Goal: Feedback & Contribution: Leave review/rating

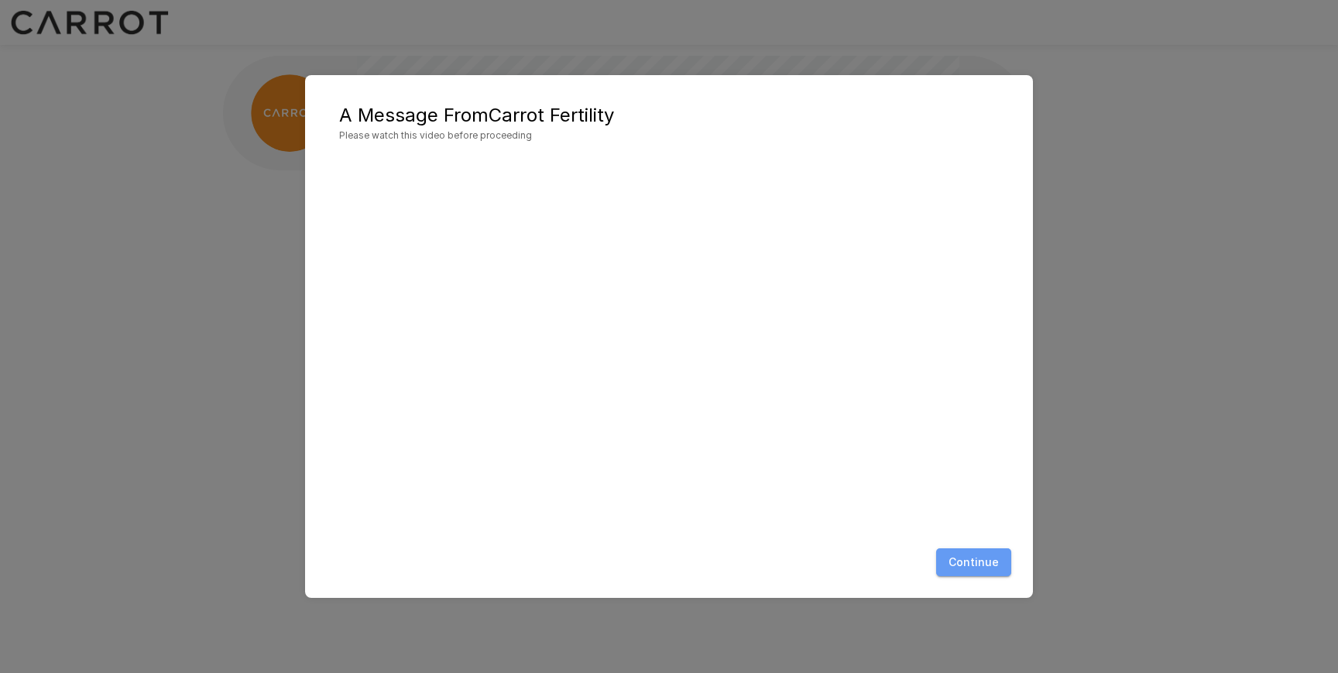
click at [983, 571] on button "Continue" at bounding box center [973, 562] width 75 height 29
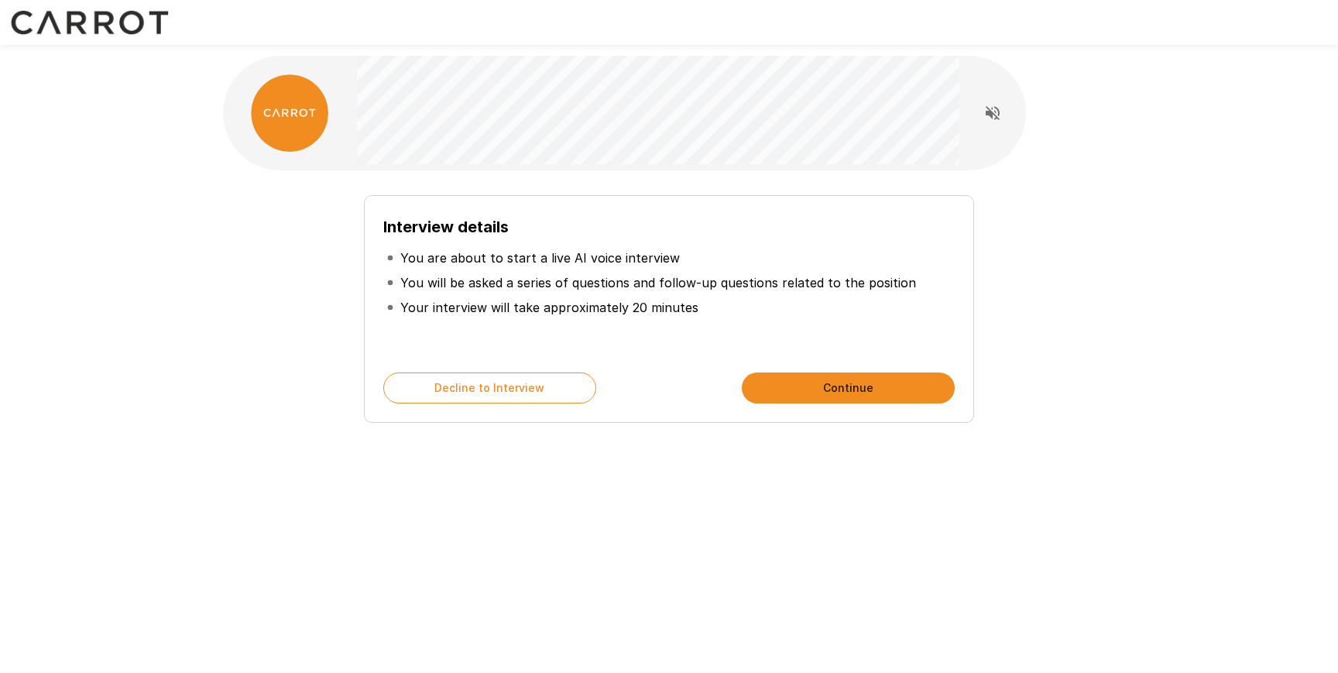
click at [786, 386] on button "Continue" at bounding box center [848, 387] width 213 height 31
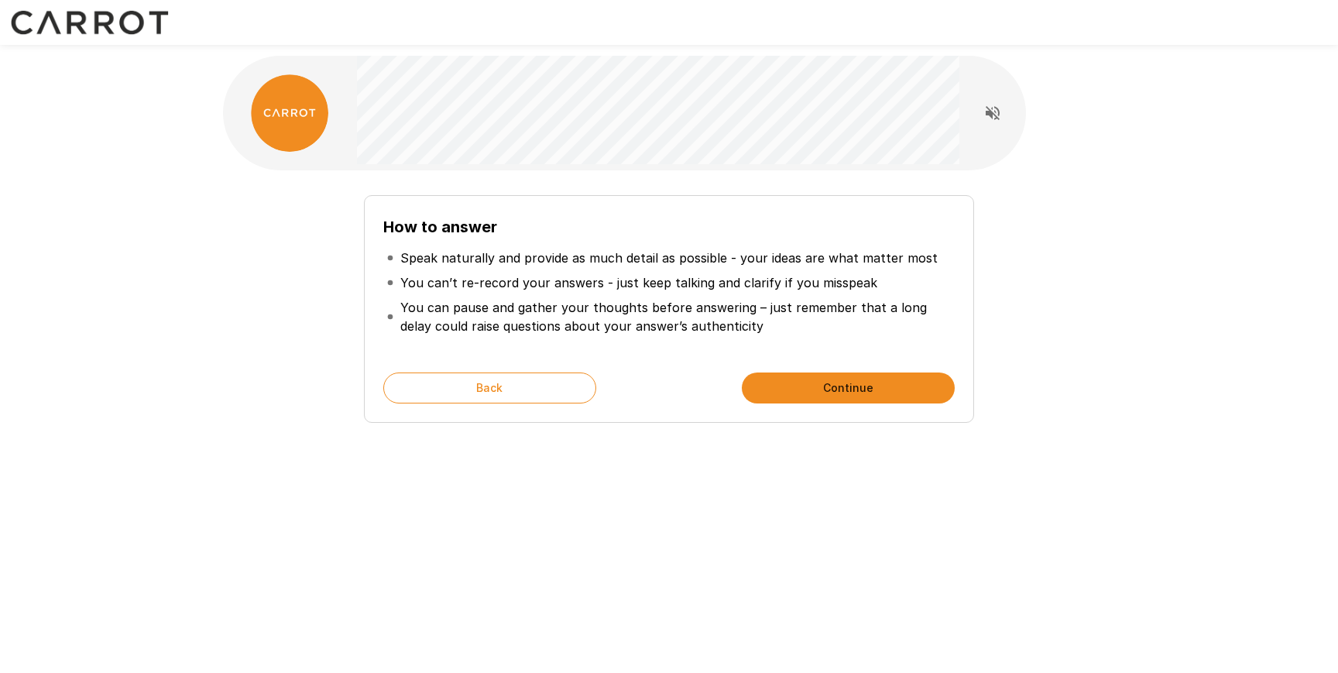
click at [871, 383] on button "Continue" at bounding box center [848, 387] width 213 height 31
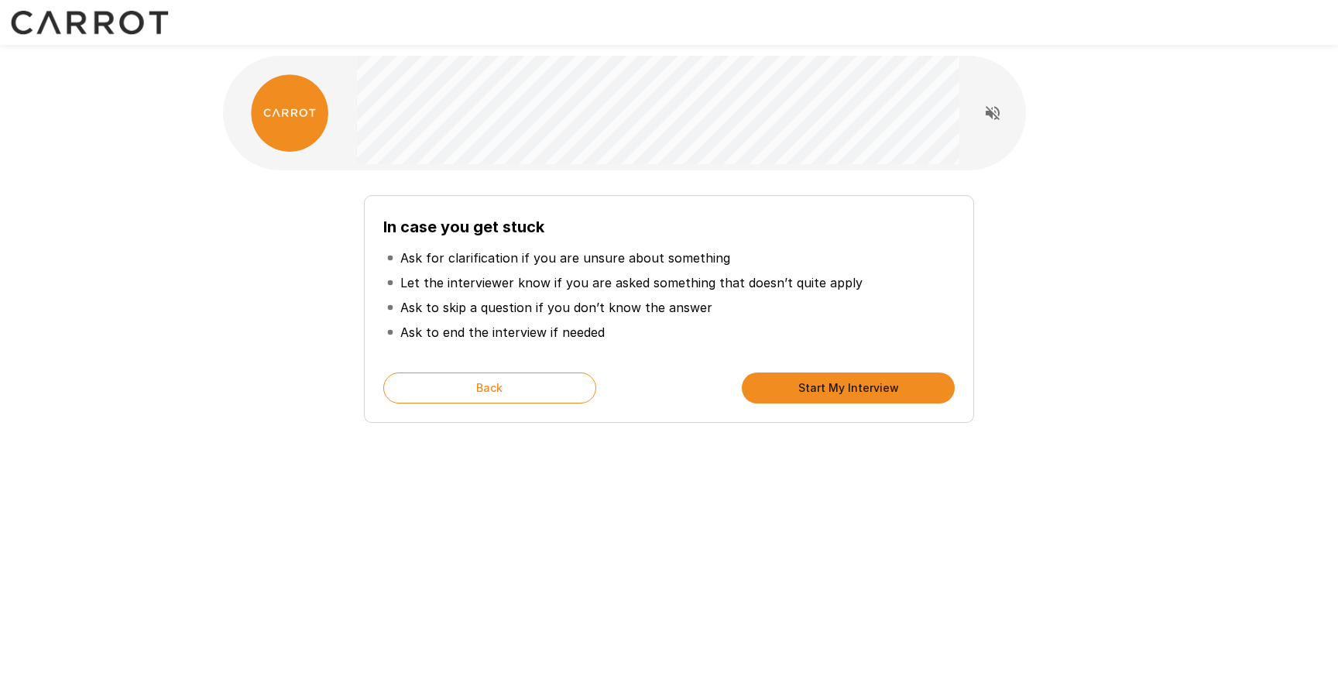
click at [833, 380] on button "Start My Interview" at bounding box center [848, 387] width 213 height 31
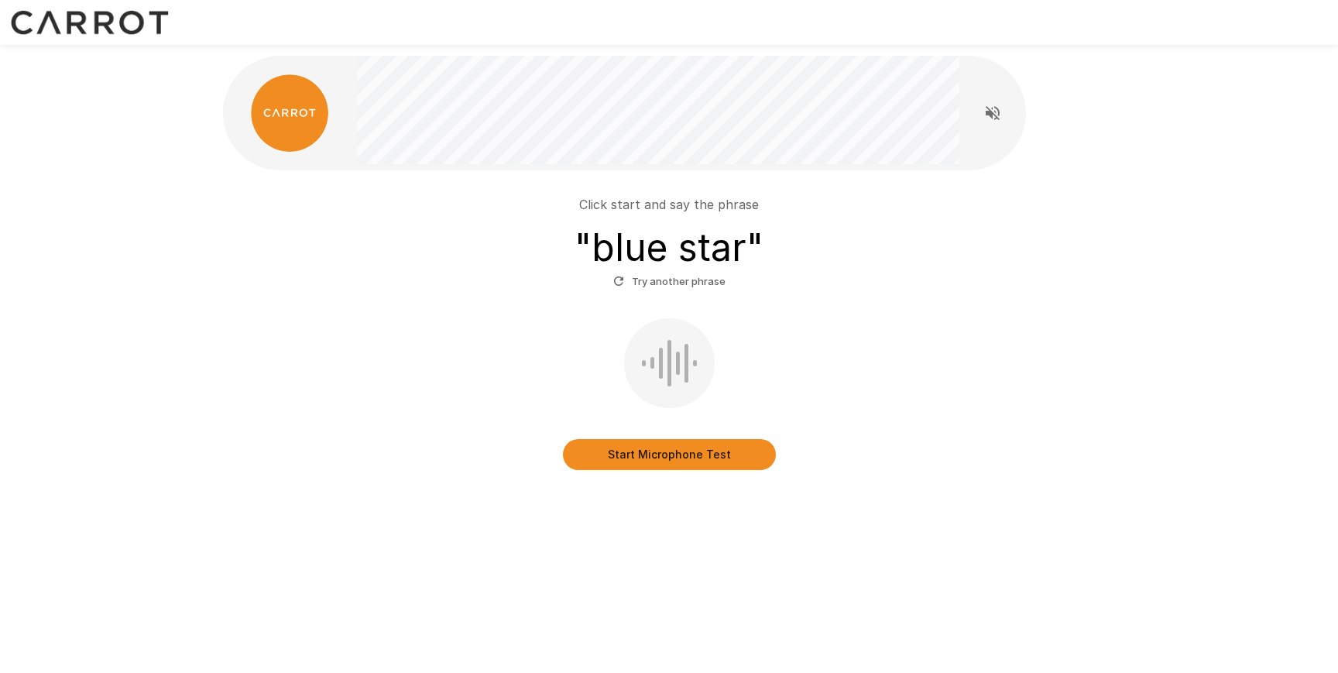
click at [682, 461] on button "Start Microphone Test" at bounding box center [669, 454] width 213 height 31
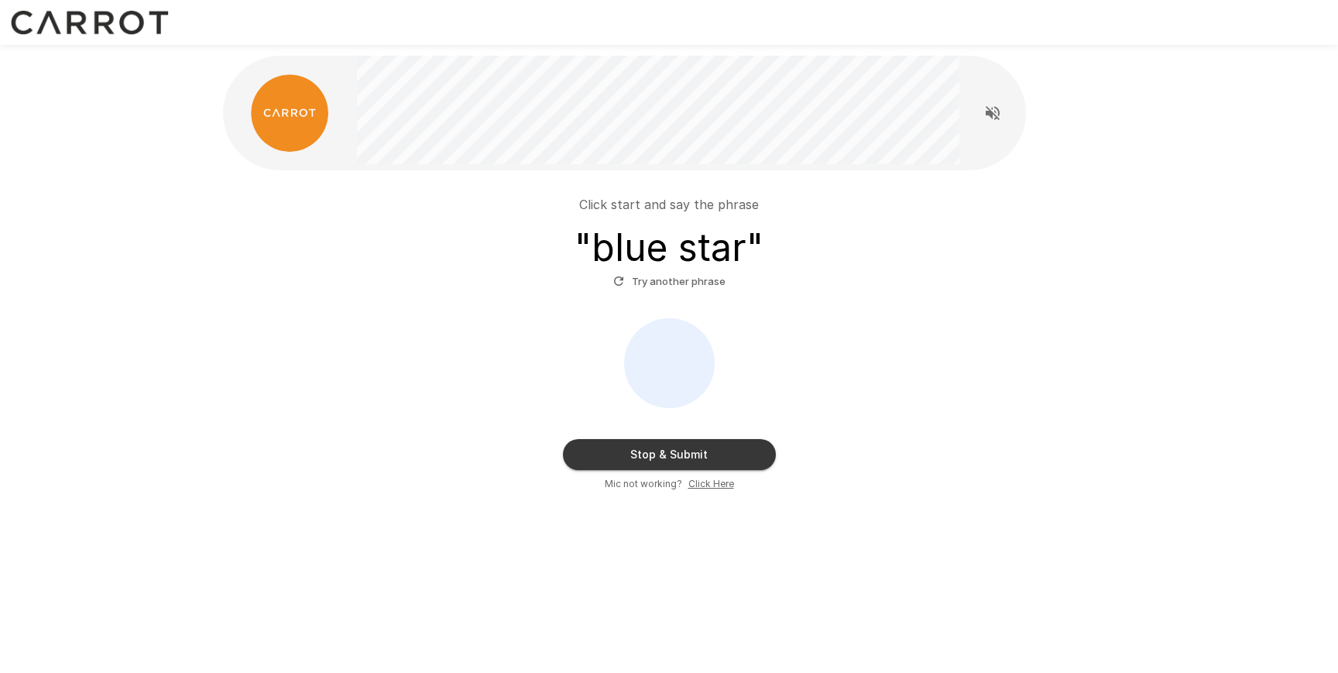
click at [682, 461] on button "Stop & Submit" at bounding box center [669, 454] width 213 height 31
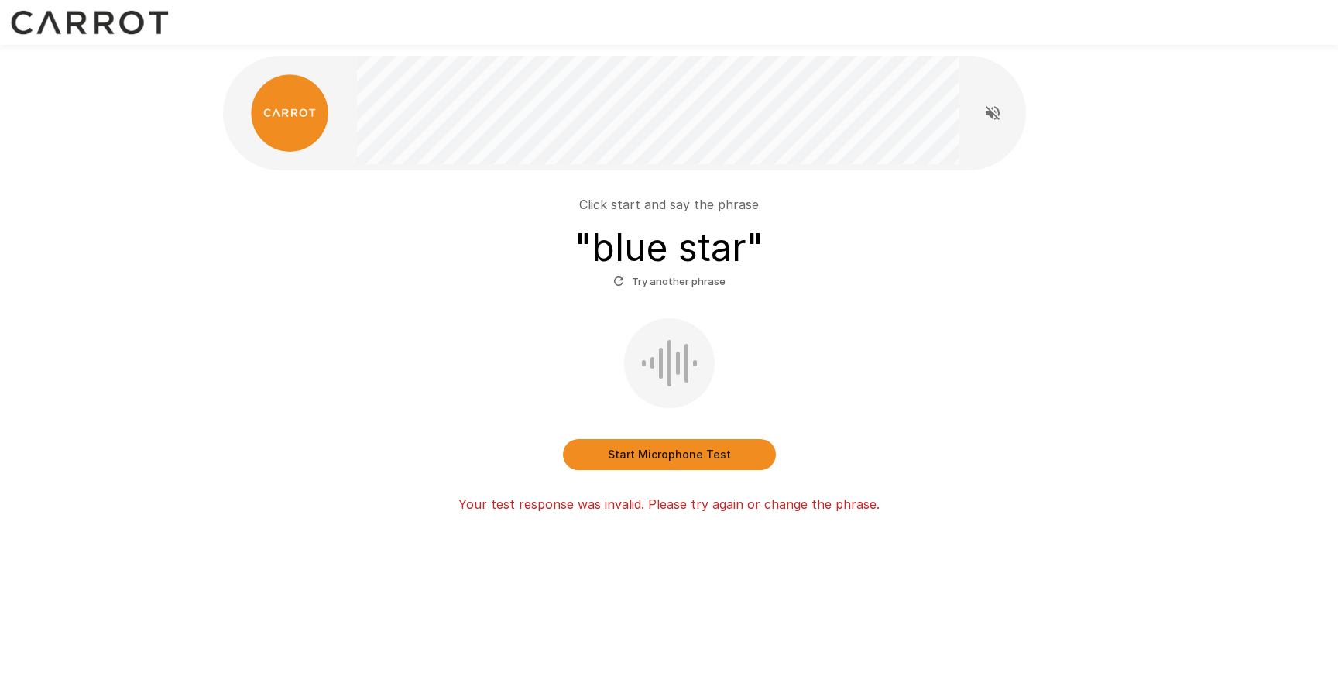
click at [682, 461] on button "Start Microphone Test" at bounding box center [669, 454] width 213 height 31
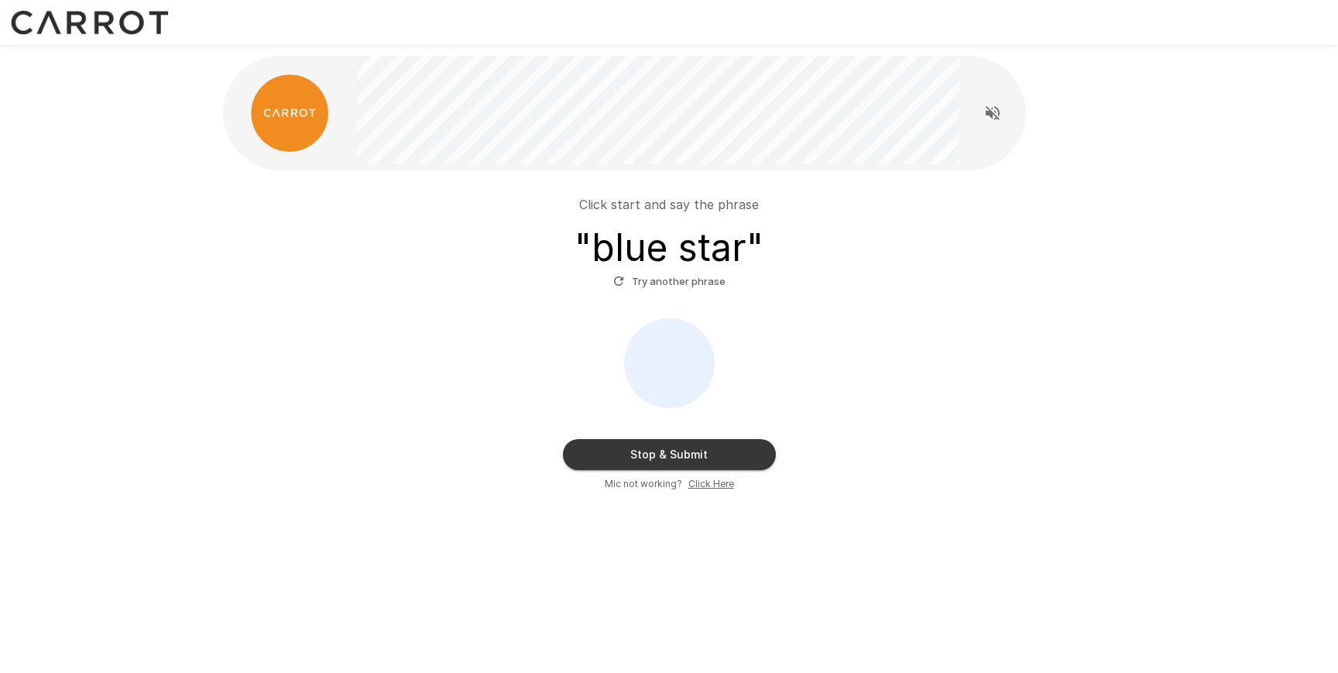
click at [682, 447] on button "Stop & Submit" at bounding box center [669, 454] width 213 height 31
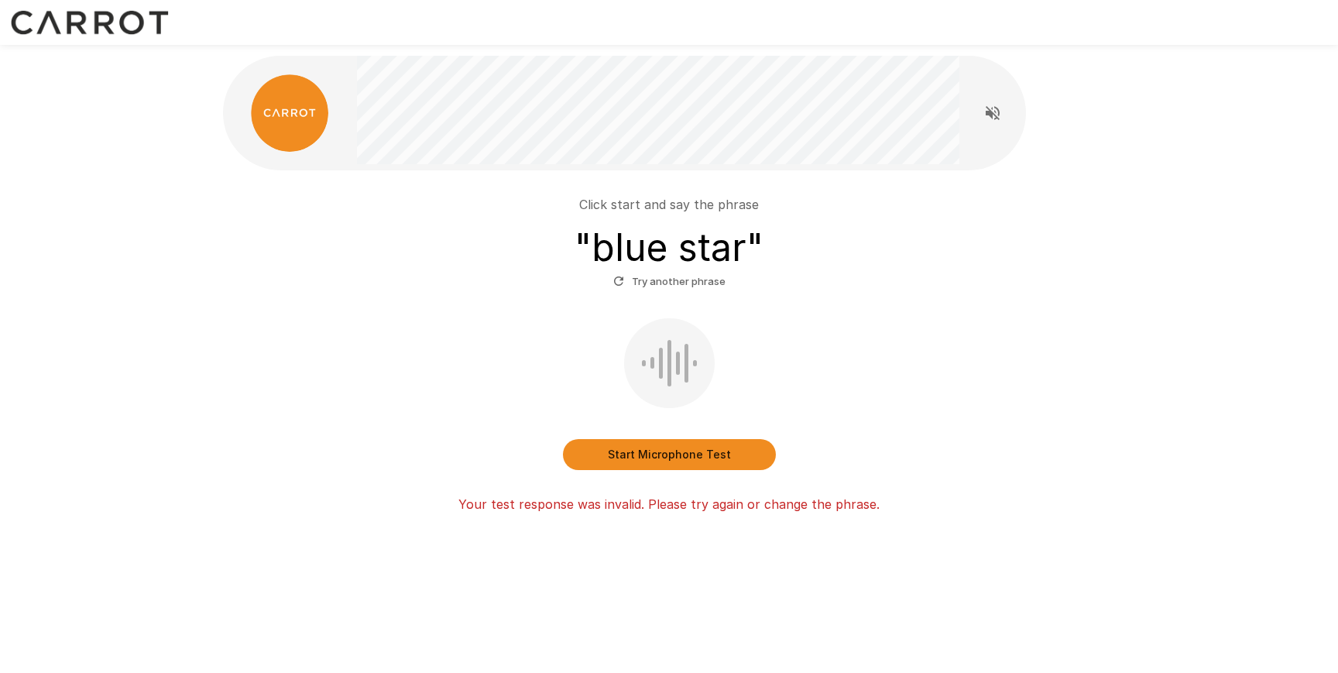
click at [682, 447] on button "Start Microphone Test" at bounding box center [669, 454] width 213 height 31
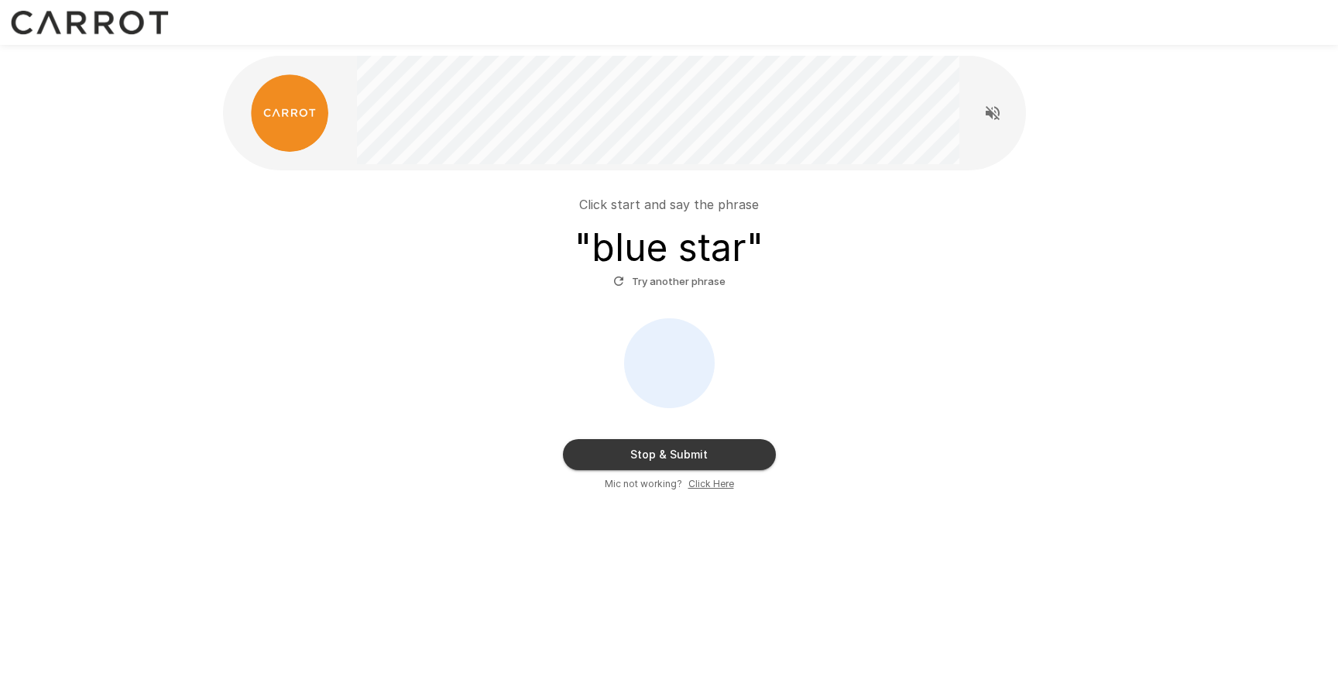
click at [682, 447] on button "Stop & Submit" at bounding box center [669, 454] width 213 height 31
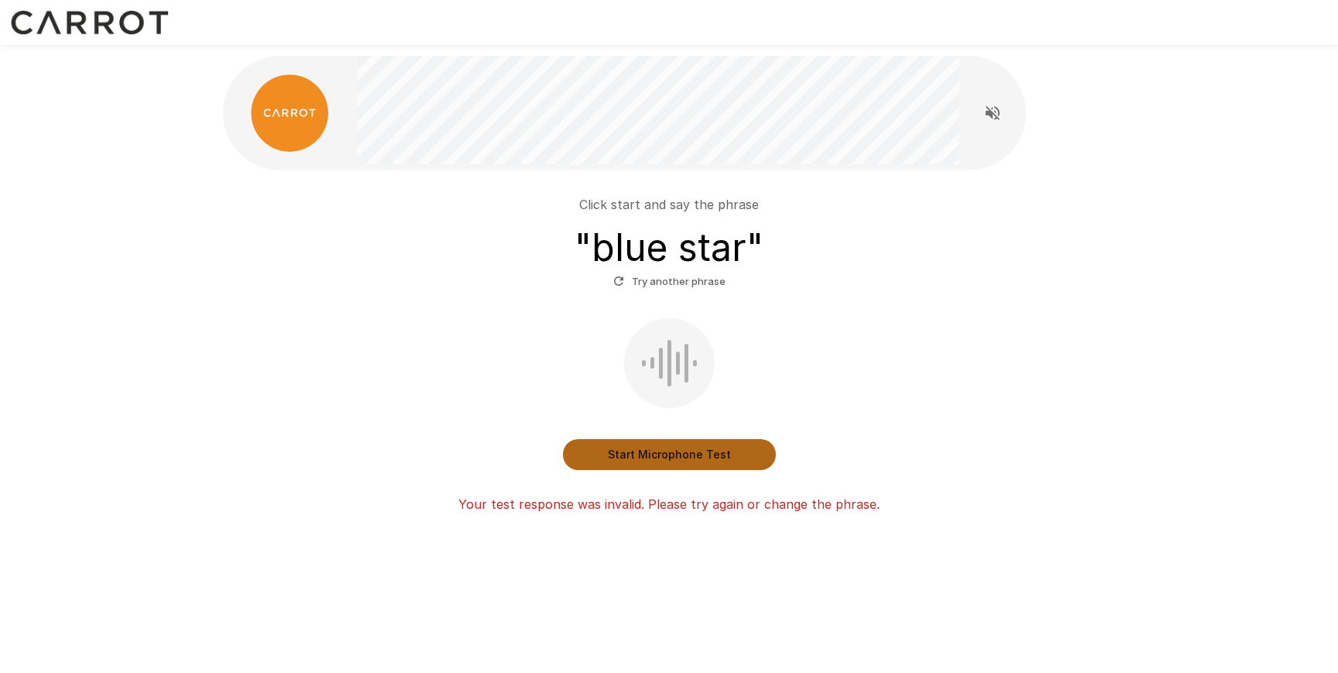
click at [622, 444] on button "Start Microphone Test" at bounding box center [669, 454] width 213 height 31
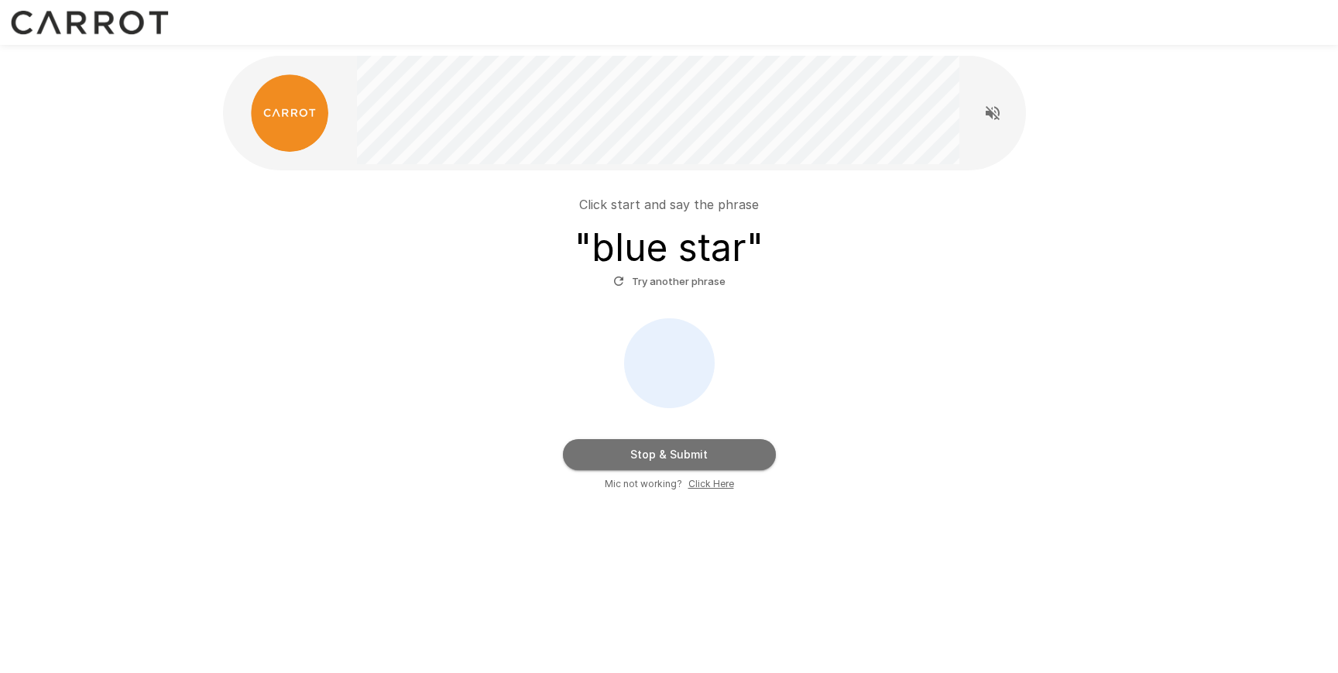
click at [630, 461] on button "Stop & Submit" at bounding box center [669, 454] width 213 height 31
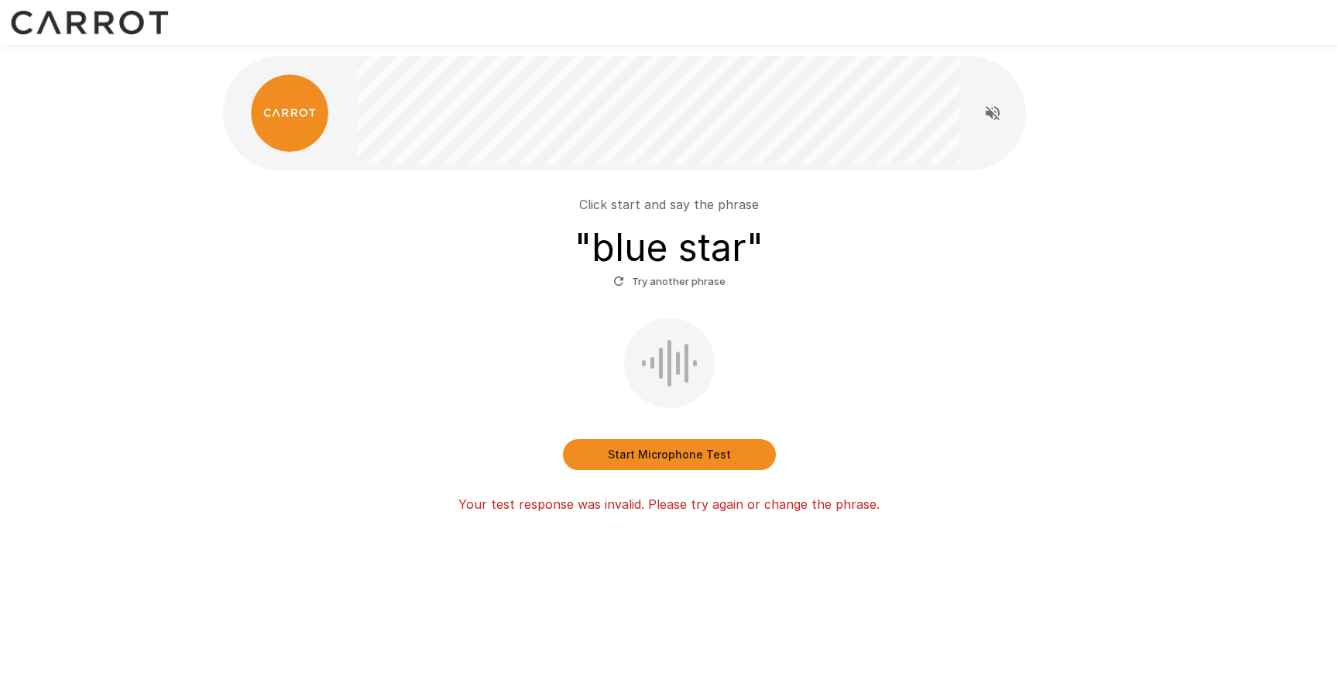
click at [686, 451] on button "Start Microphone Test" at bounding box center [669, 454] width 213 height 31
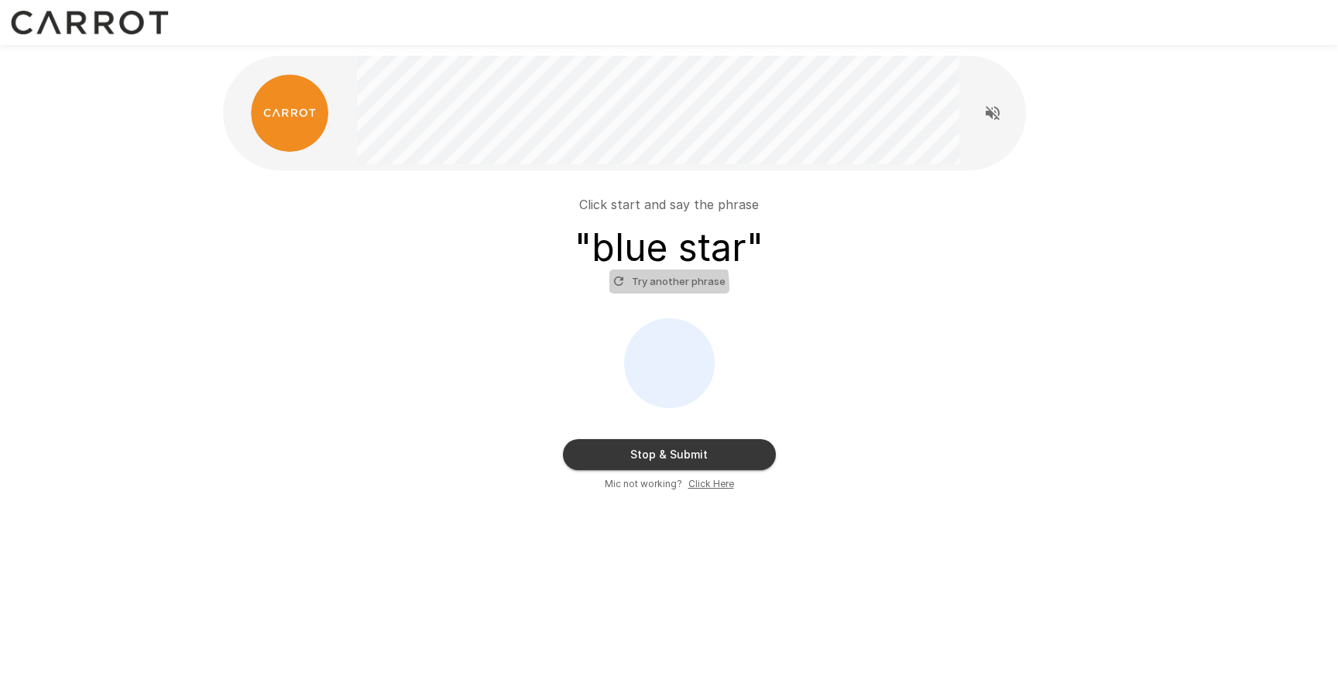
click at [618, 287] on icon "button" at bounding box center [619, 281] width 14 height 14
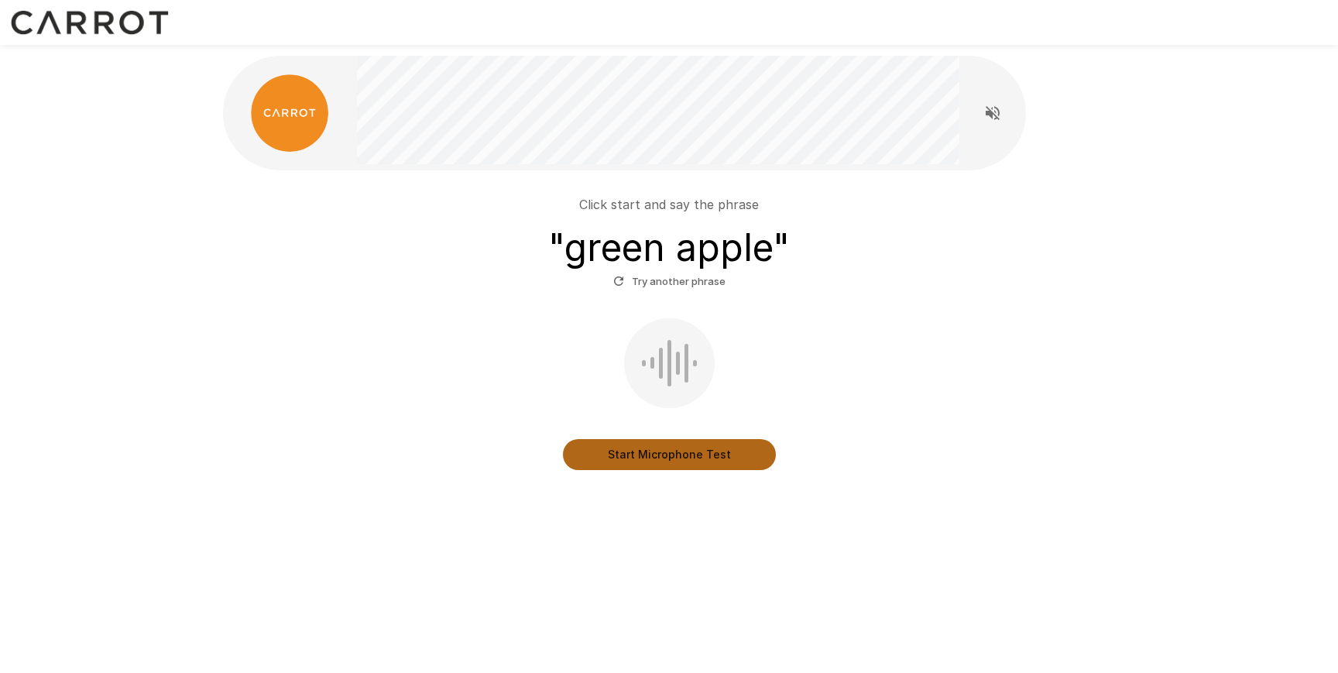
click at [674, 451] on button "Start Microphone Test" at bounding box center [669, 454] width 213 height 31
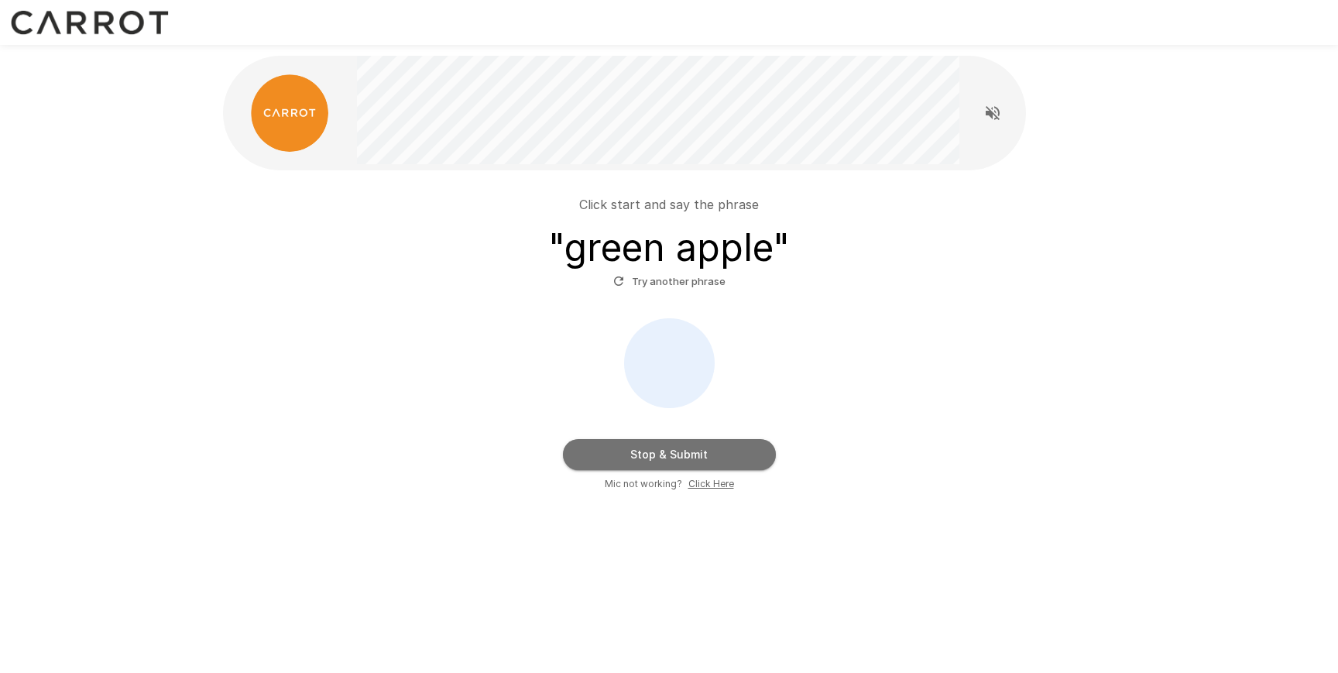
click at [663, 442] on button "Stop & Submit" at bounding box center [669, 454] width 213 height 31
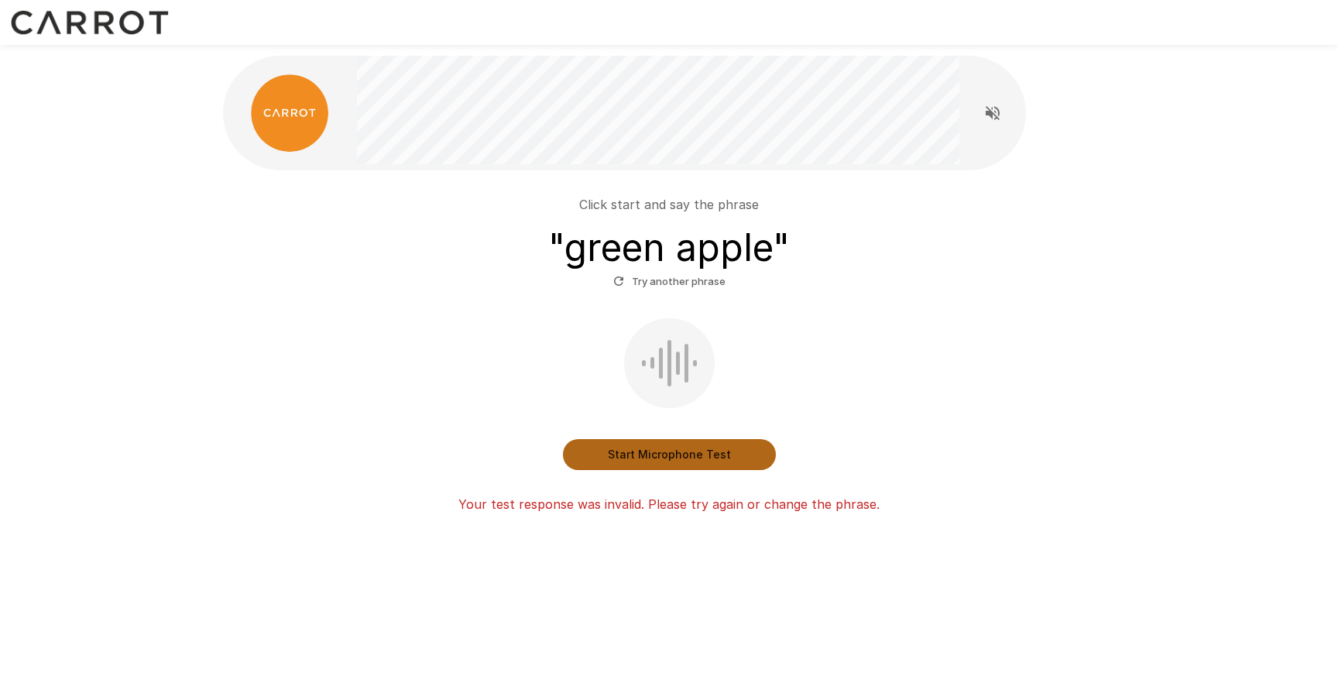
click at [656, 452] on button "Start Microphone Test" at bounding box center [669, 454] width 213 height 31
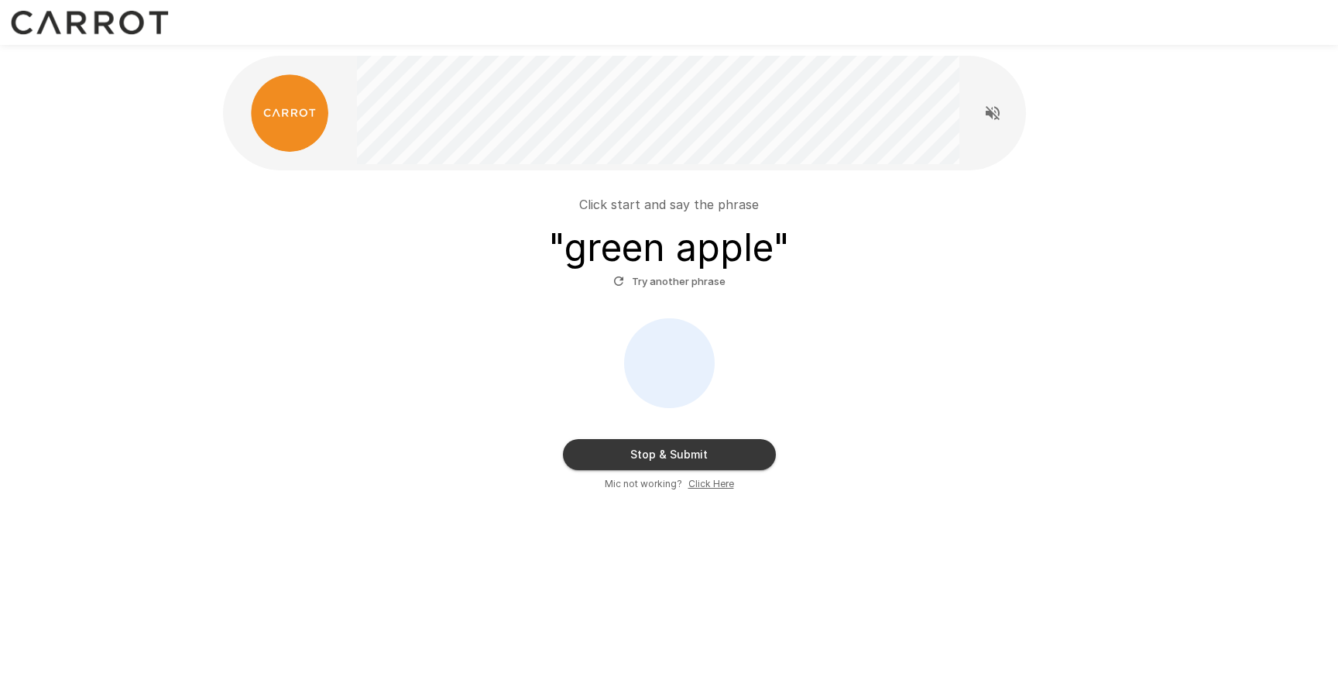
click at [656, 452] on button "Stop & Submit" at bounding box center [669, 454] width 213 height 31
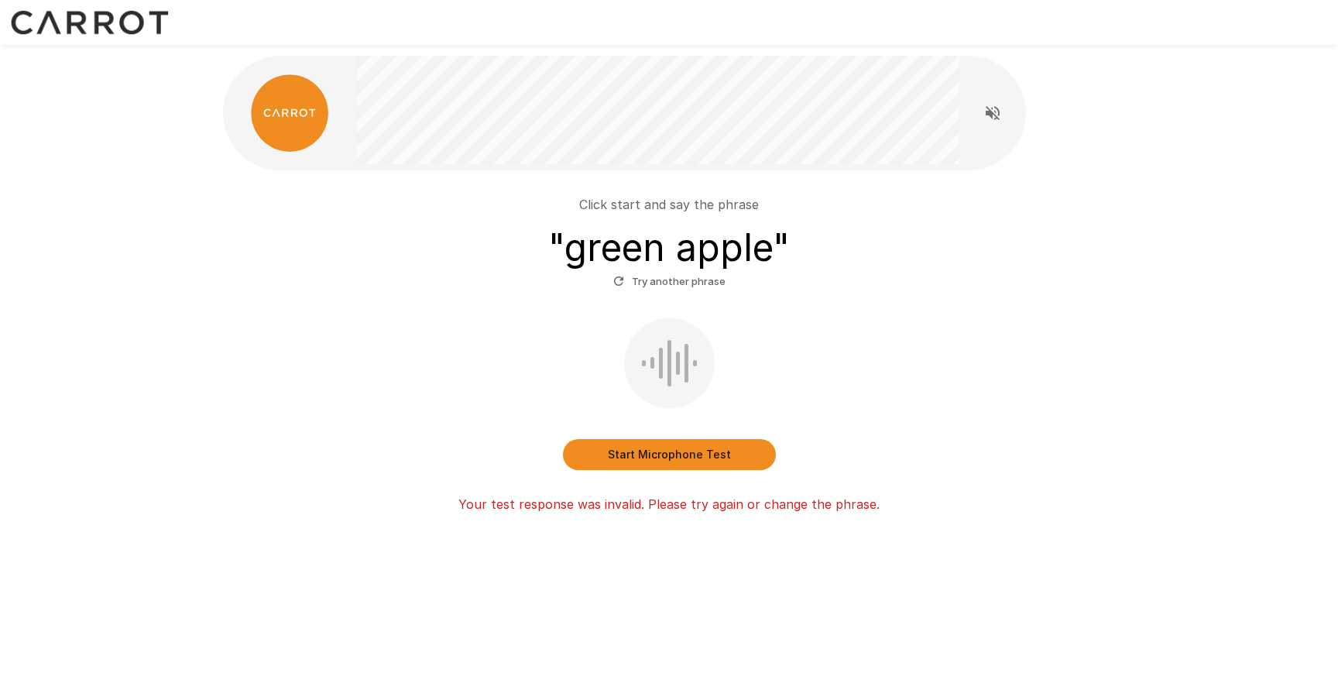
click at [668, 430] on div "Start Microphone Test" at bounding box center [668, 394] width 879 height 152
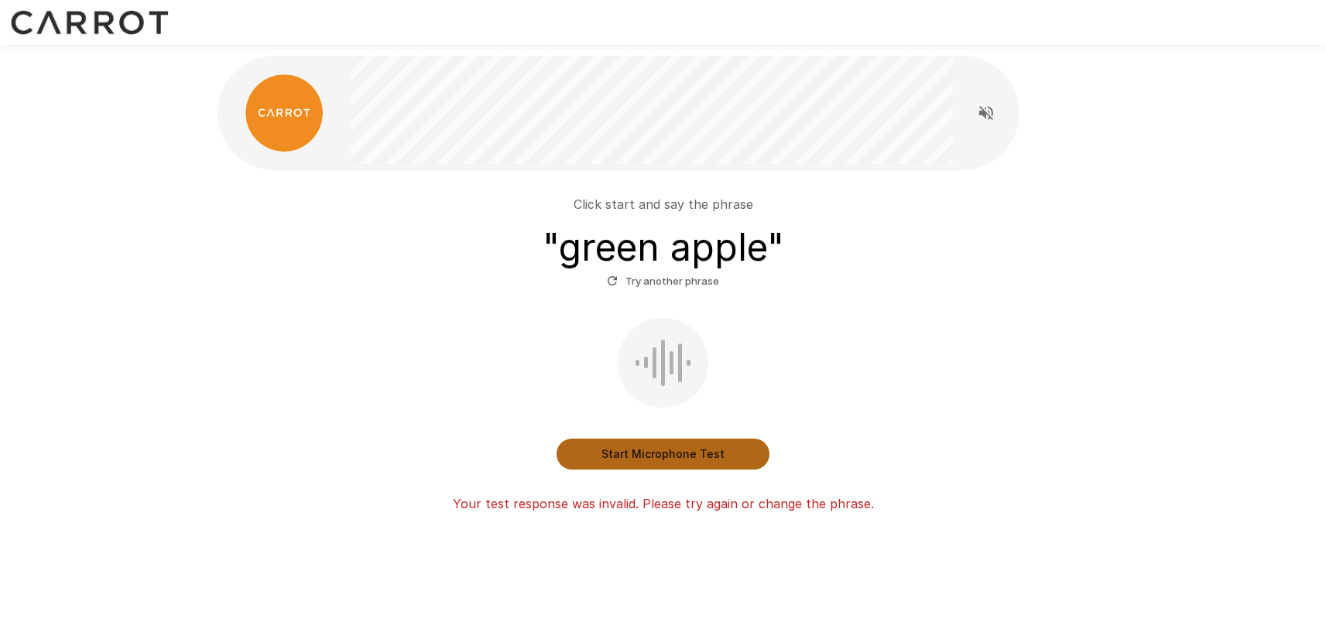
click at [677, 454] on button "Start Microphone Test" at bounding box center [663, 454] width 213 height 31
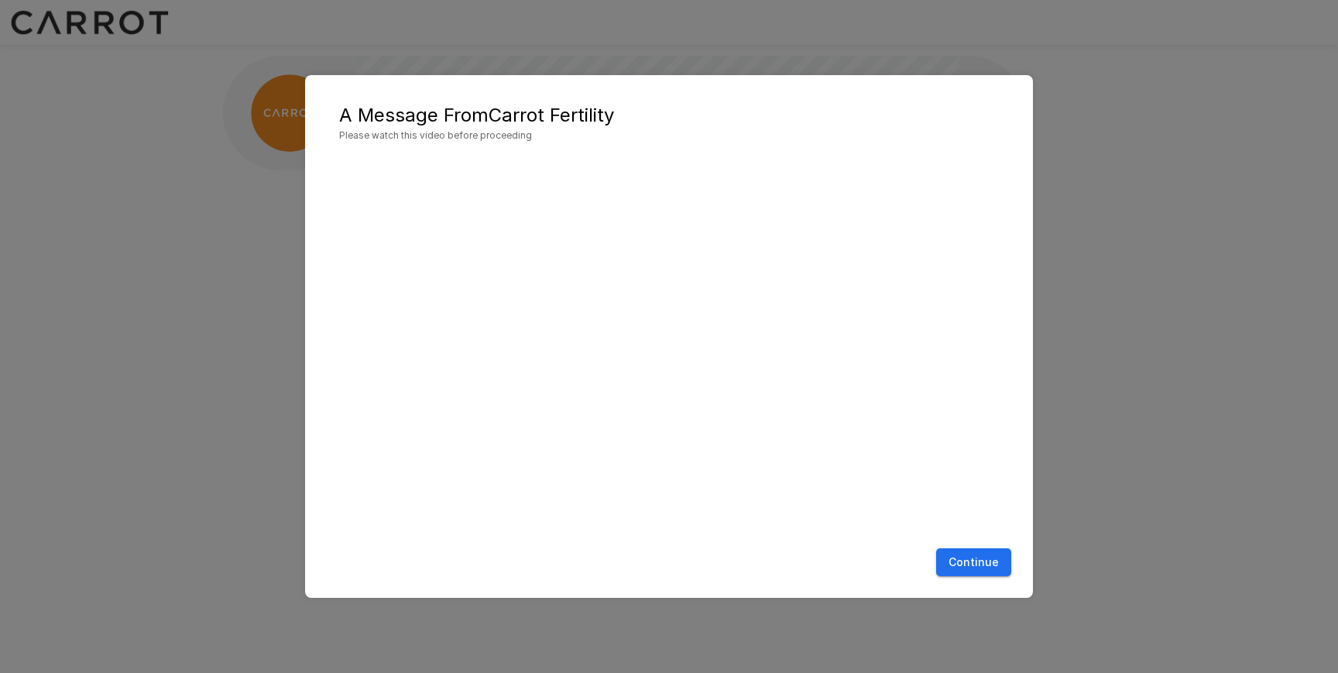
click at [957, 560] on button "Continue" at bounding box center [973, 562] width 75 height 29
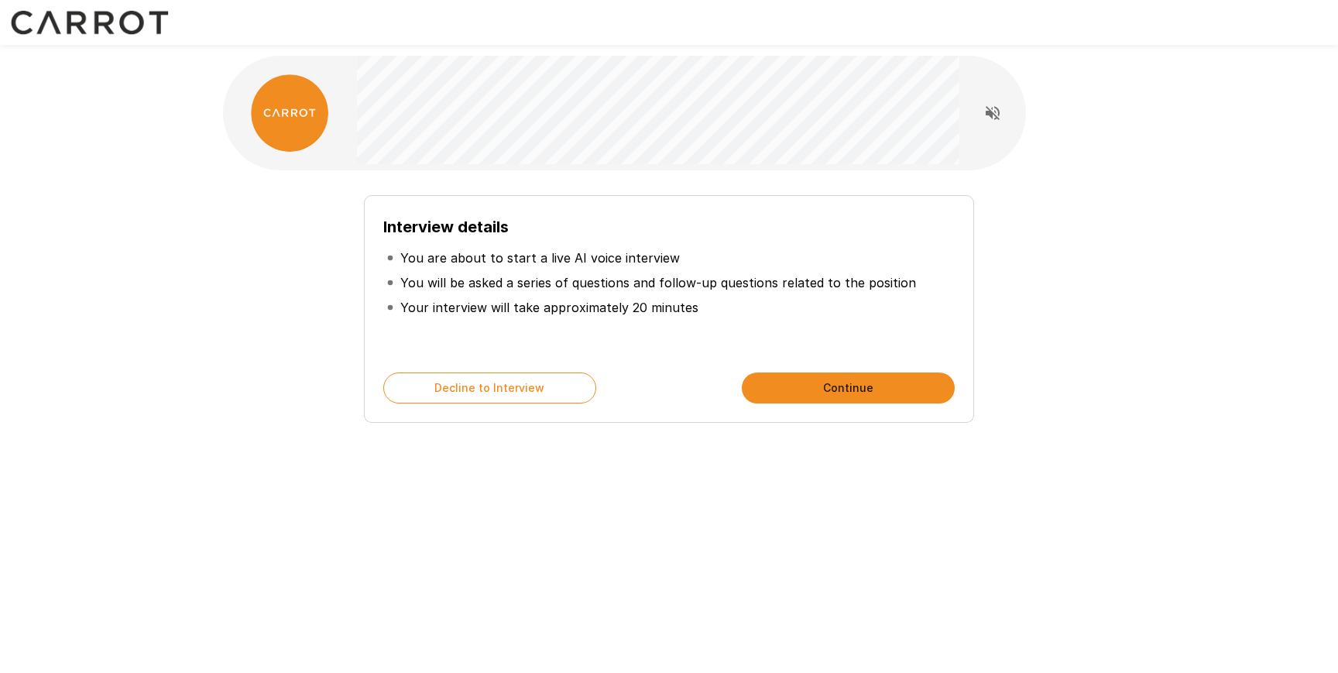
click at [855, 375] on button "Continue" at bounding box center [848, 387] width 213 height 31
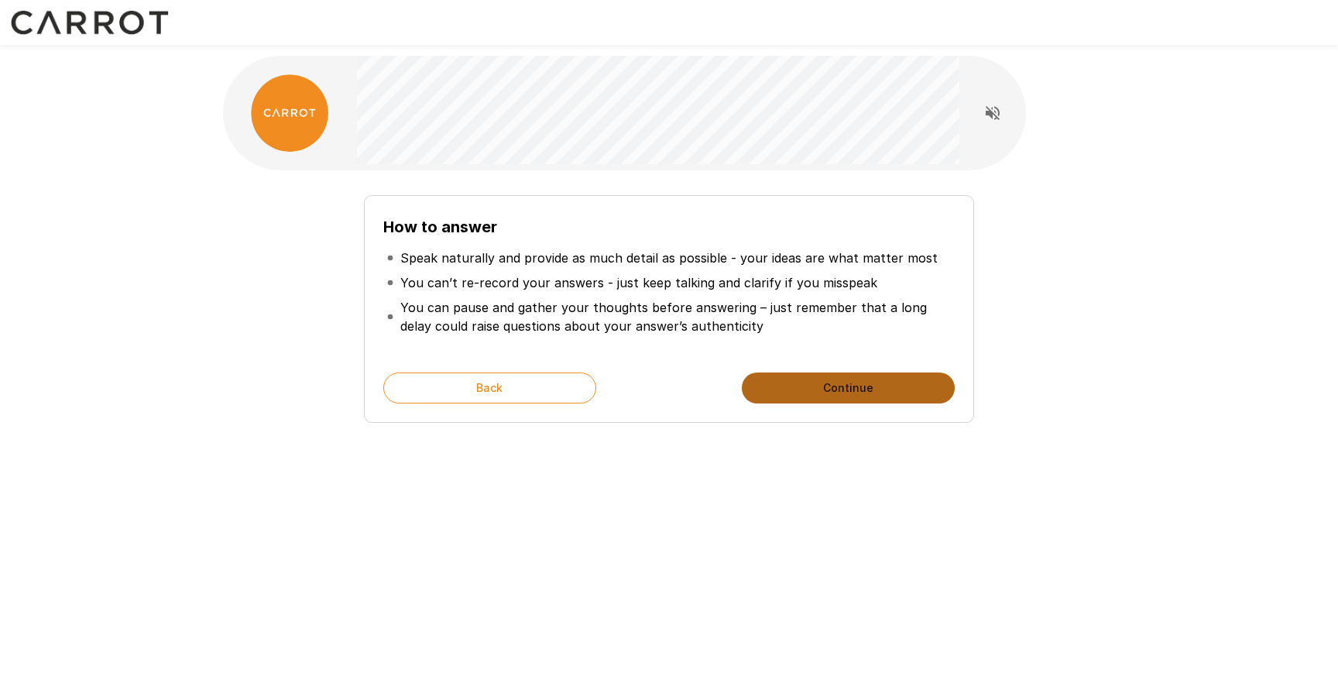
click at [838, 395] on button "Continue" at bounding box center [848, 387] width 213 height 31
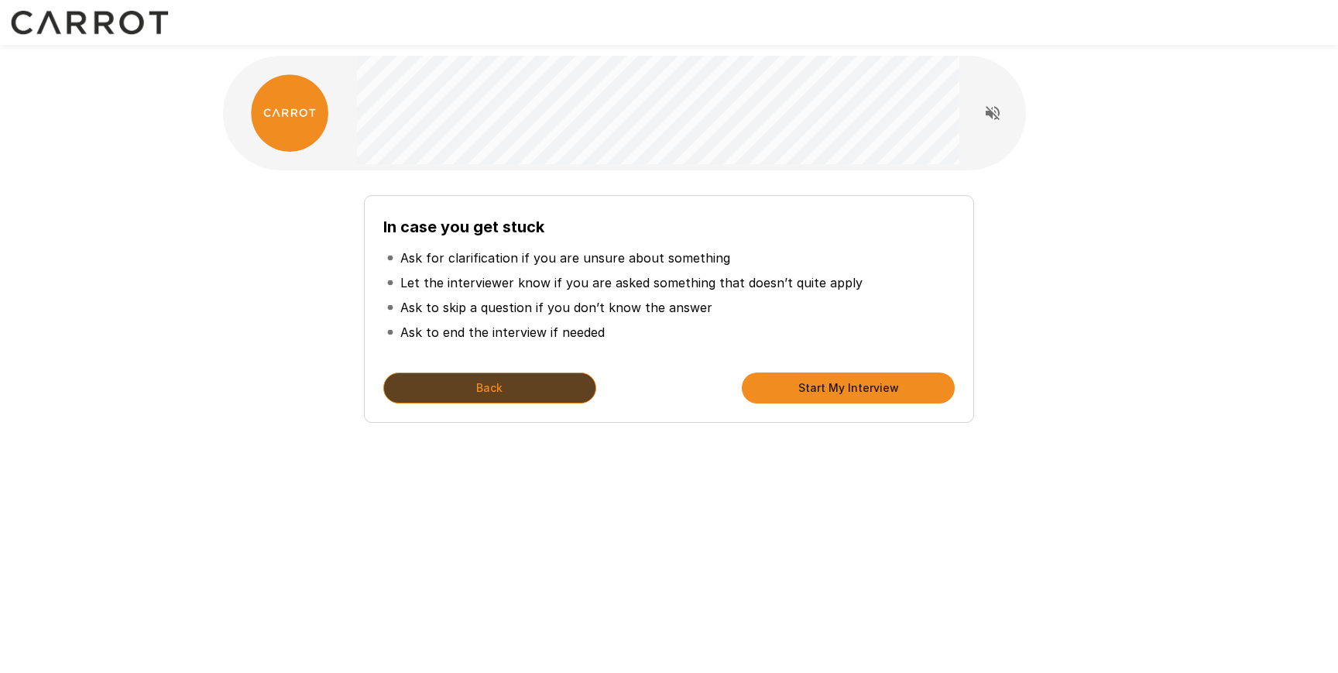
click at [493, 383] on button "Back" at bounding box center [489, 387] width 213 height 31
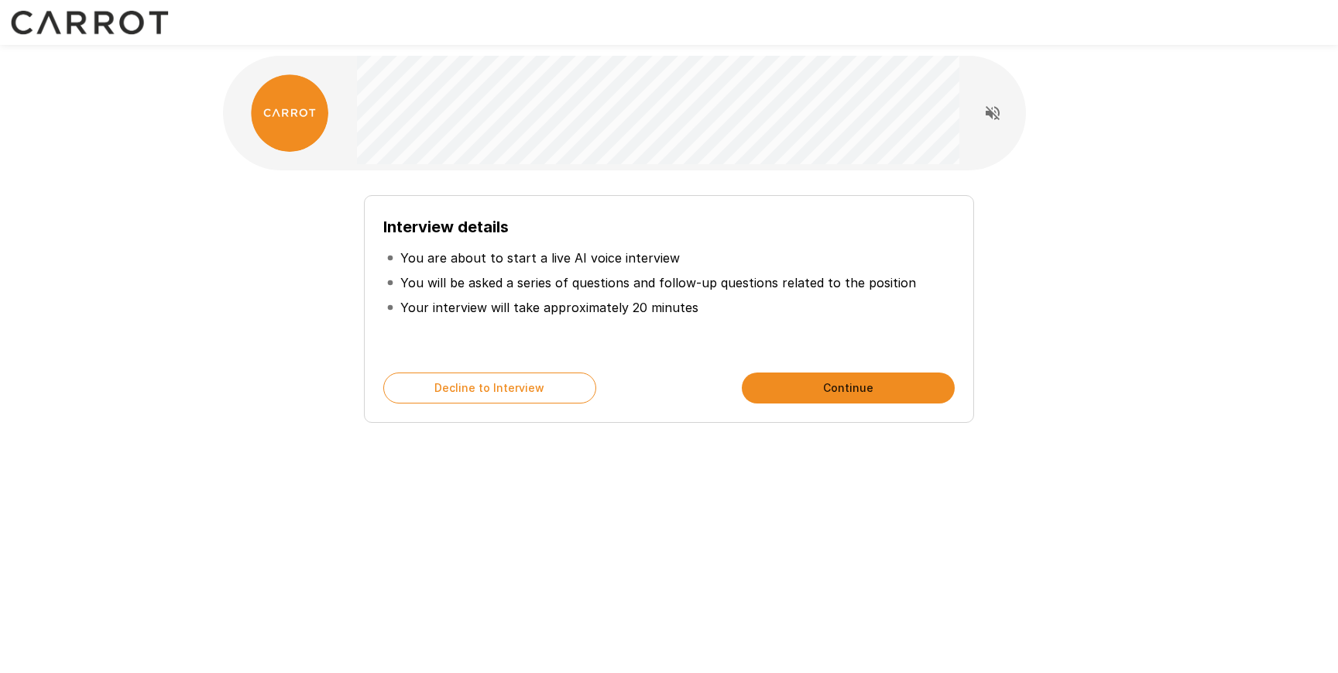
click at [822, 375] on button "Continue" at bounding box center [848, 387] width 213 height 31
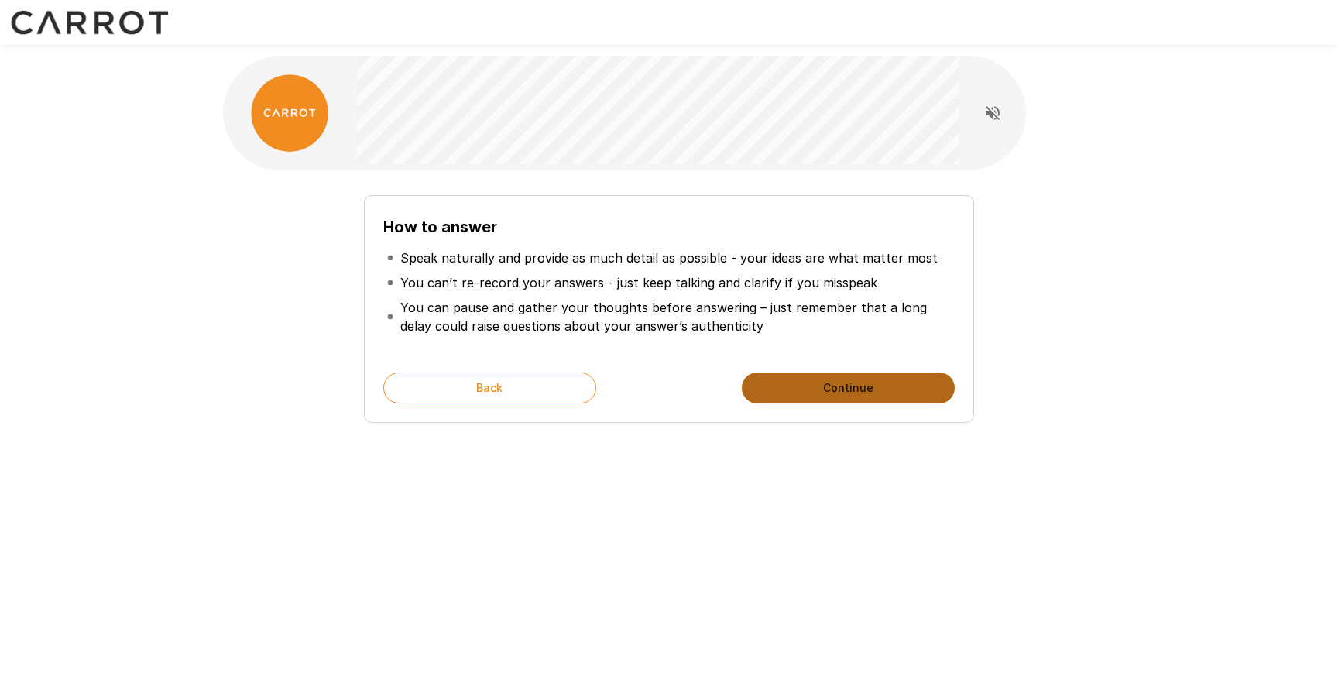
click at [800, 386] on button "Continue" at bounding box center [848, 387] width 213 height 31
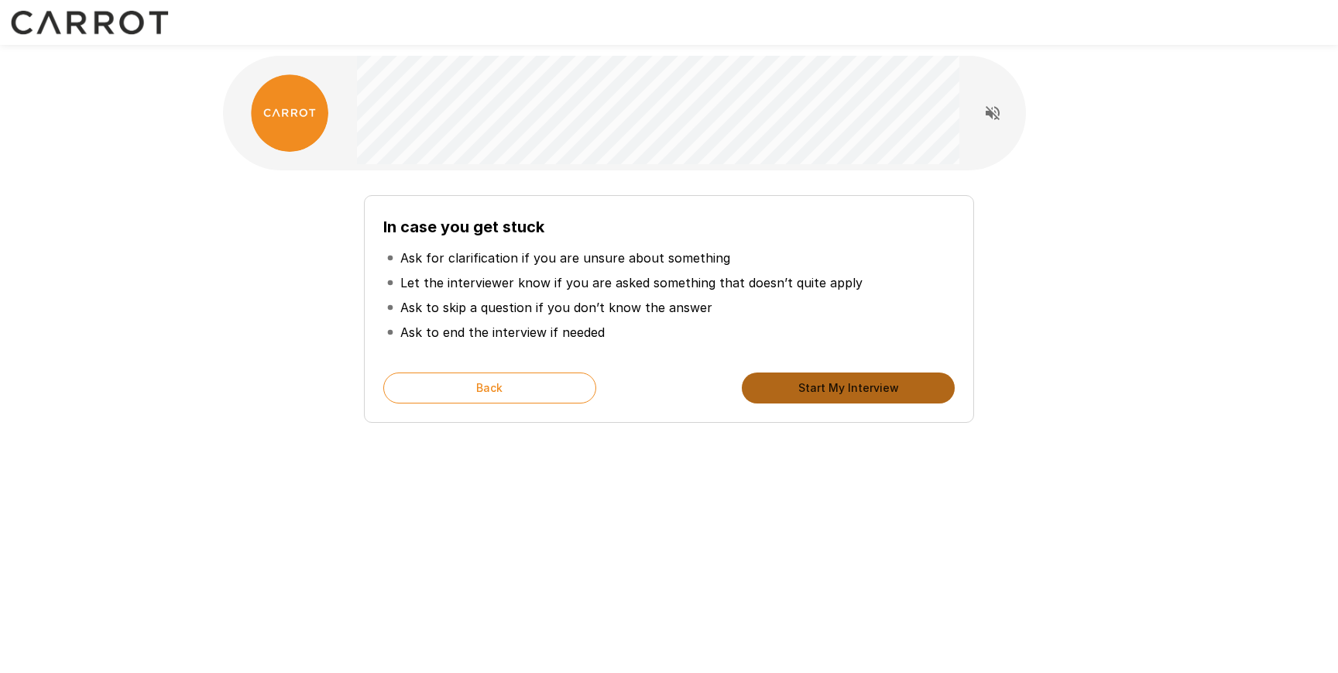
click at [791, 389] on button "Start My Interview" at bounding box center [848, 387] width 213 height 31
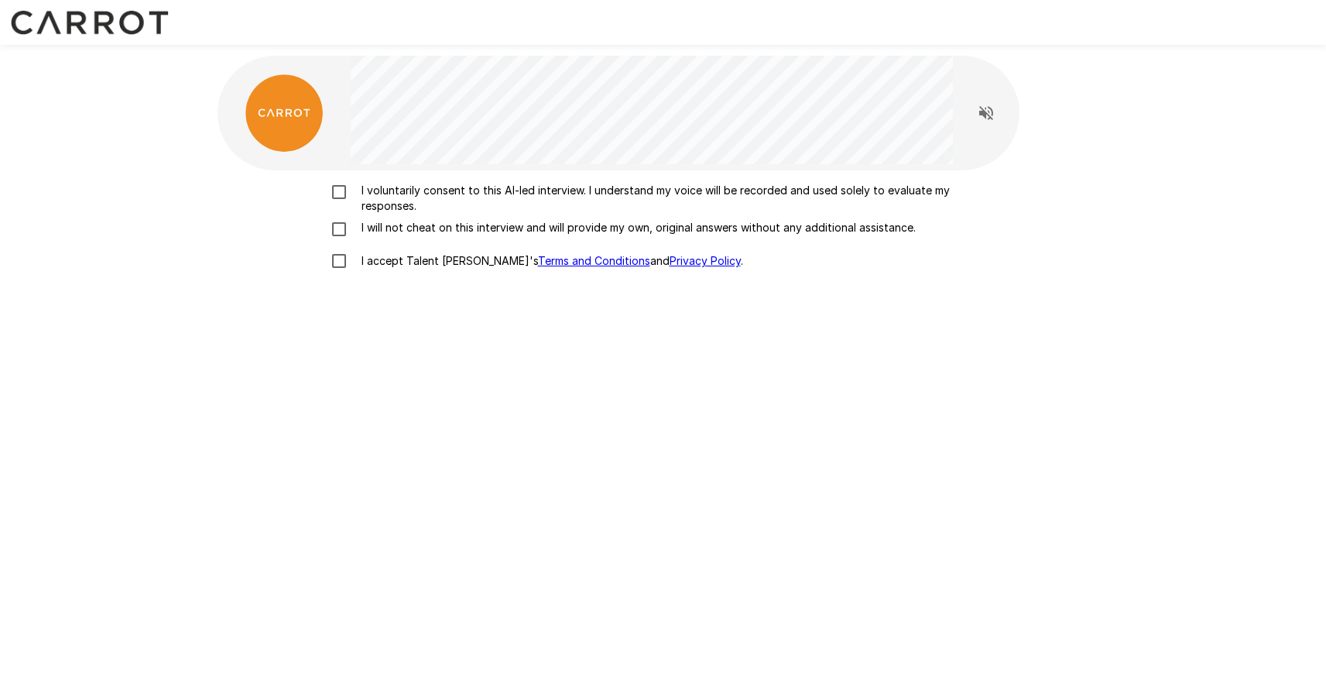
click at [336, 201] on label "I voluntarily consent to this AI-led interview. I understand my voice will be r…" at bounding box center [663, 198] width 681 height 31
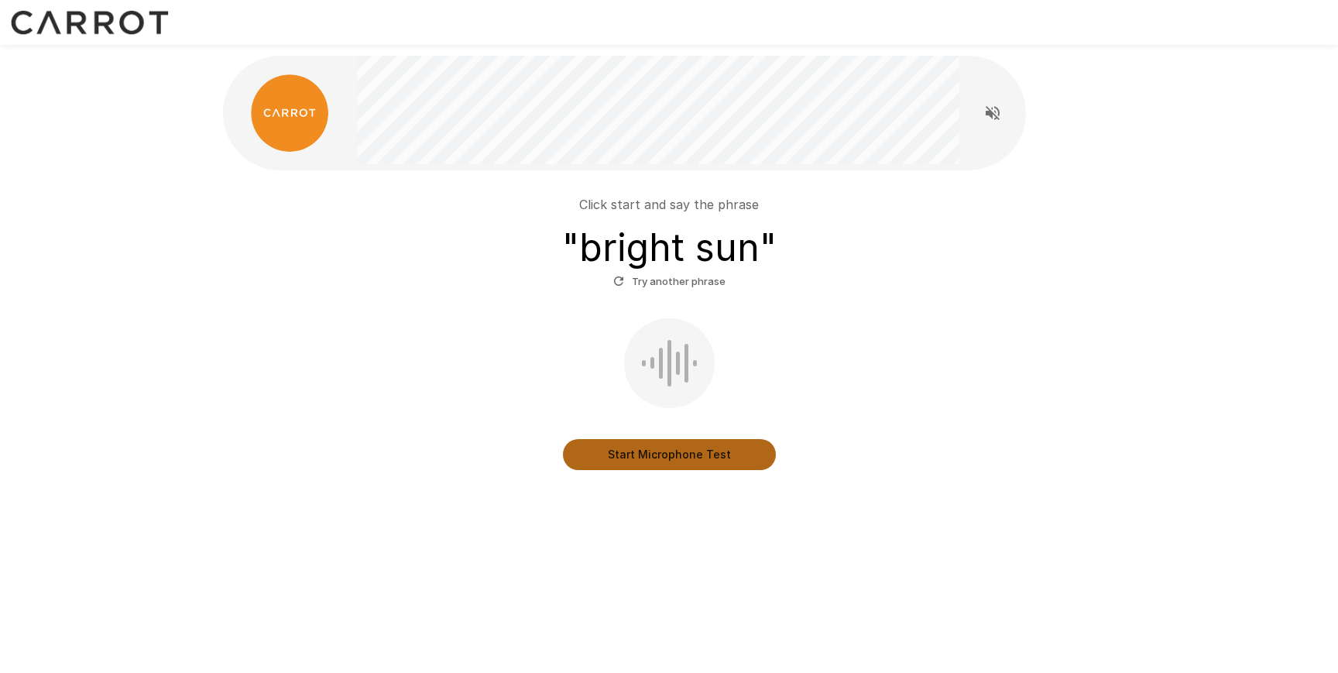
click at [684, 443] on button "Start Microphone Test" at bounding box center [669, 454] width 213 height 31
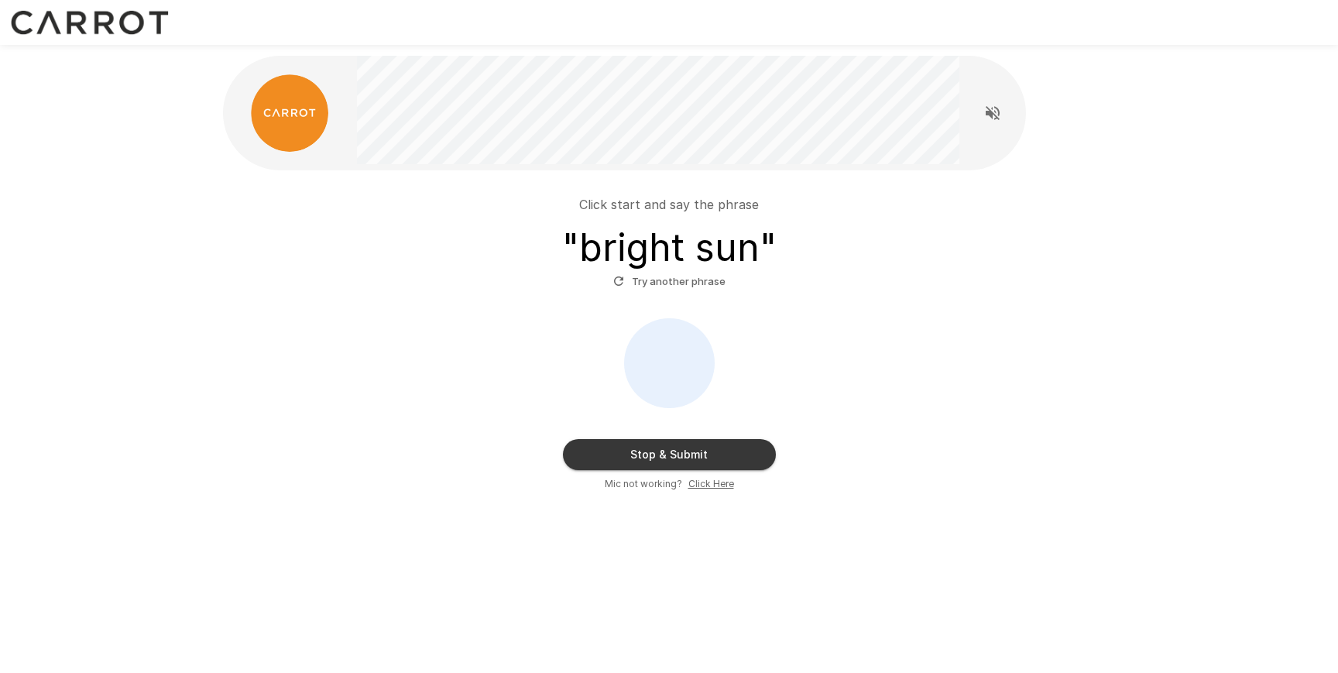
click at [677, 458] on button "Stop & Submit" at bounding box center [669, 454] width 213 height 31
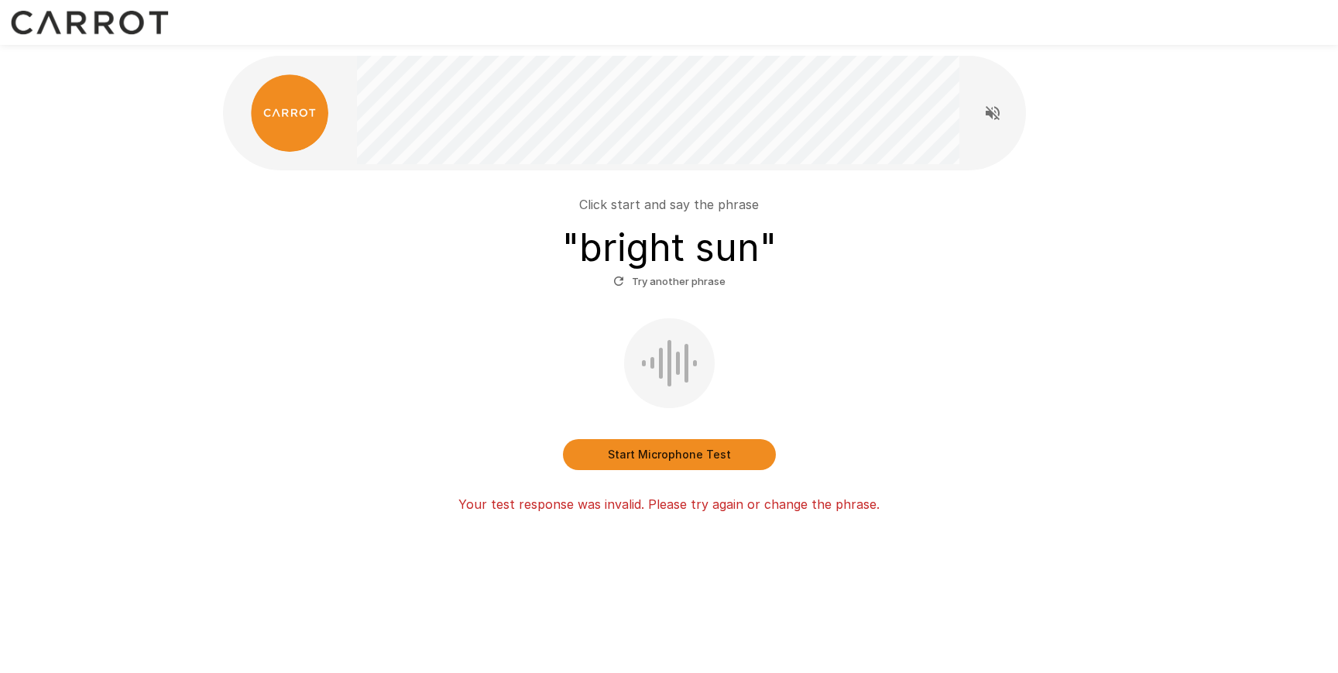
click at [682, 448] on button "Start Microphone Test" at bounding box center [669, 454] width 213 height 31
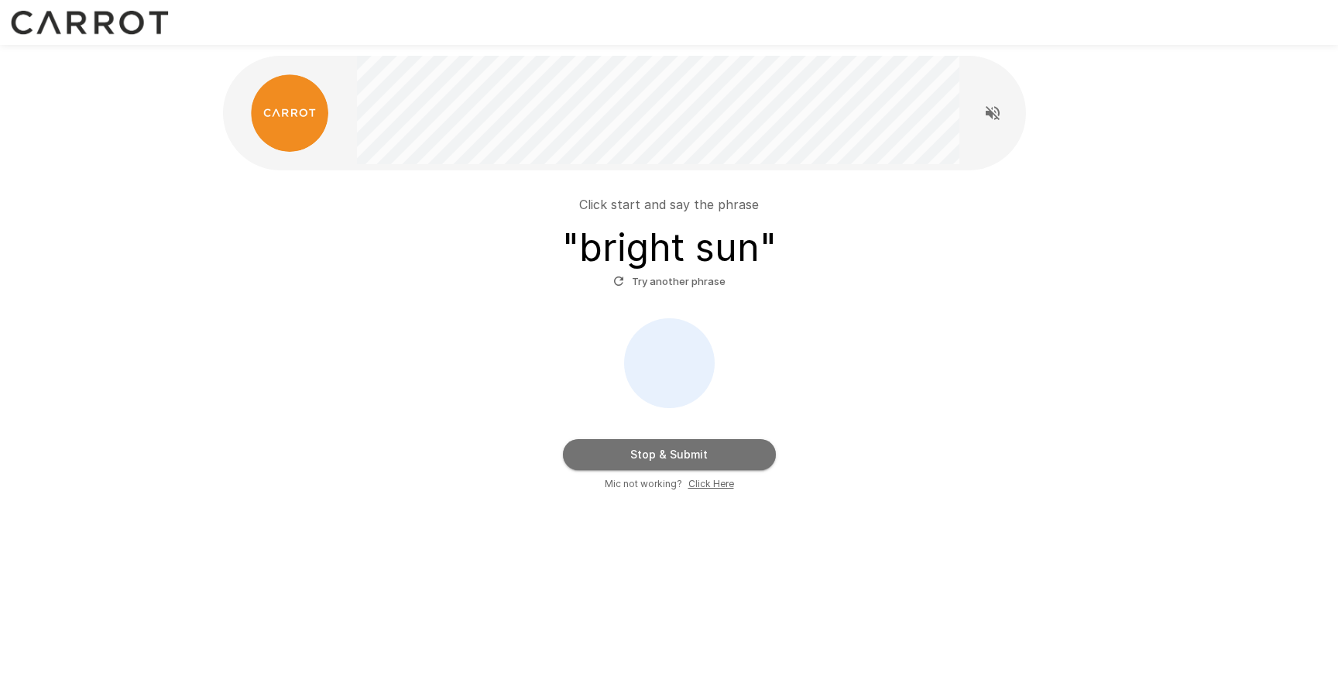
click at [633, 446] on button "Stop & Submit" at bounding box center [669, 454] width 213 height 31
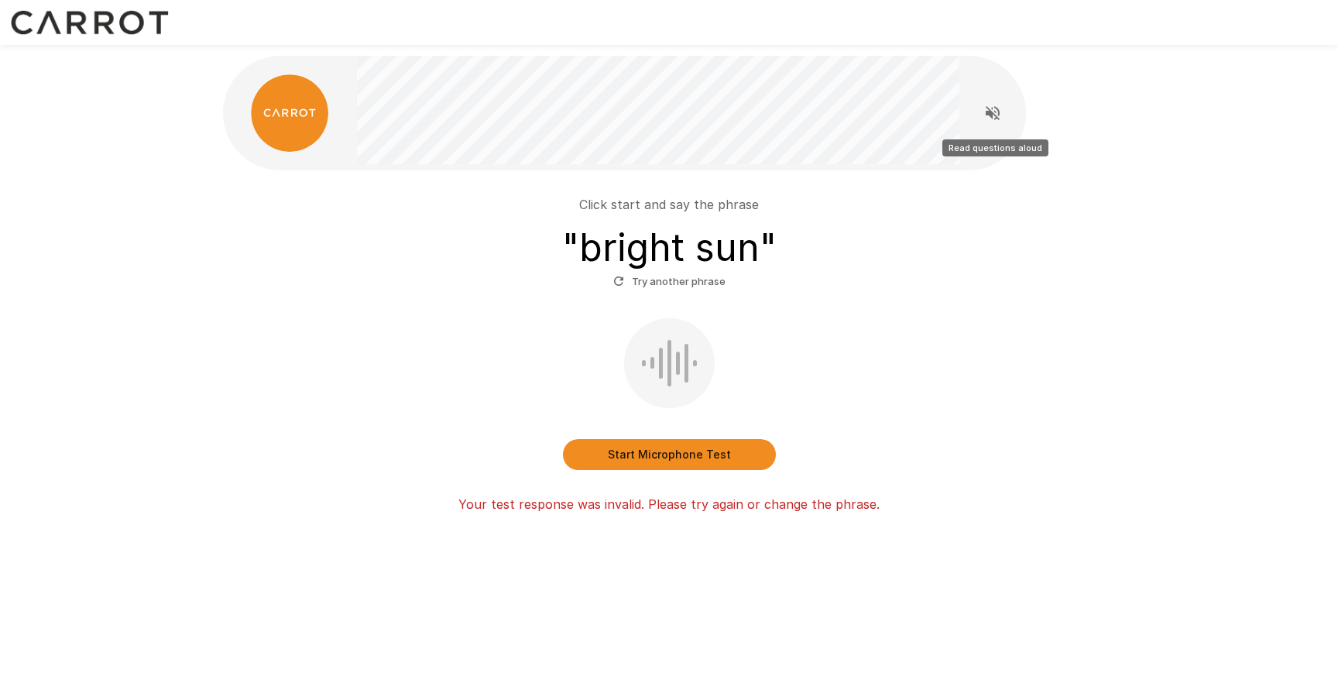
click at [993, 116] on icon "Read questions aloud" at bounding box center [992, 113] width 19 height 19
click at [996, 101] on button "Stop reading questions aloud" at bounding box center [992, 113] width 31 height 31
click at [683, 464] on button "Start Microphone Test" at bounding box center [669, 454] width 213 height 31
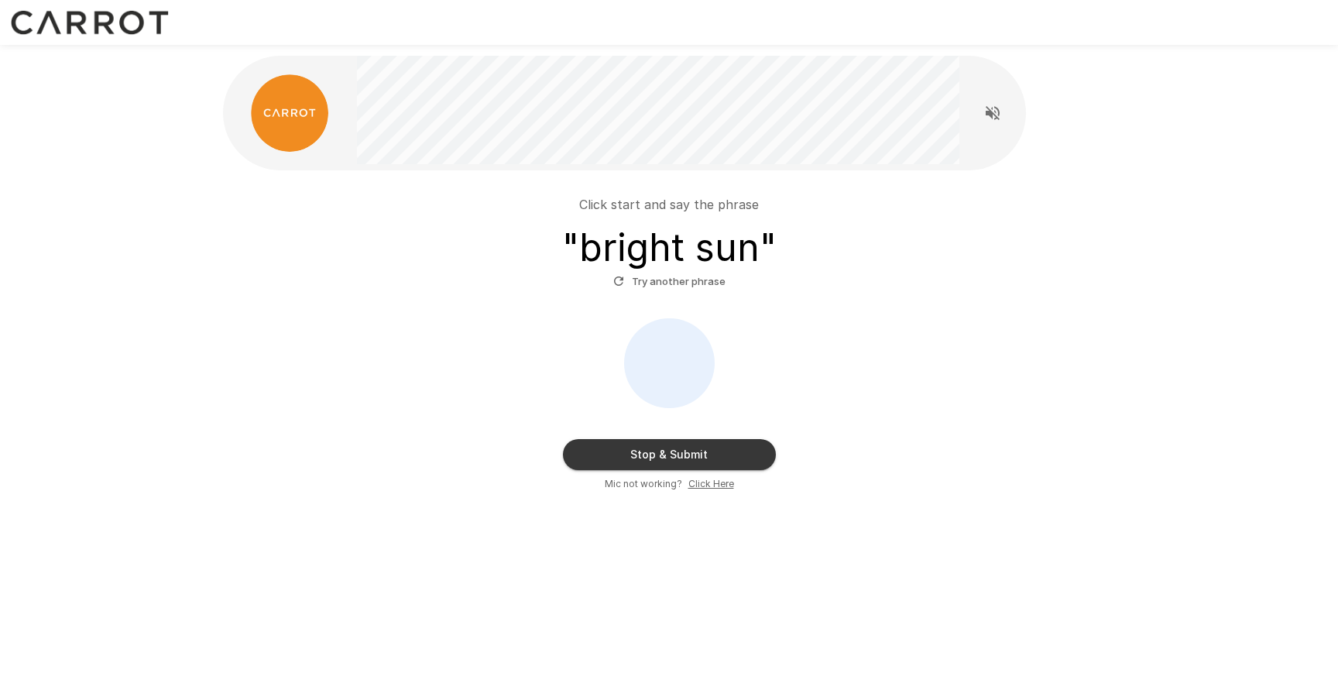
drag, startPoint x: 677, startPoint y: 455, endPoint x: 682, endPoint y: 588, distance: 132.5
click at [688, 637] on div "Click start and say the phrase " bright sun " Try another phrase Stop & Submit …" at bounding box center [669, 336] width 1338 height 673
click at [697, 489] on span "Click Here" at bounding box center [711, 483] width 46 height 15
click at [637, 447] on button "Stop & Submit" at bounding box center [669, 454] width 213 height 31
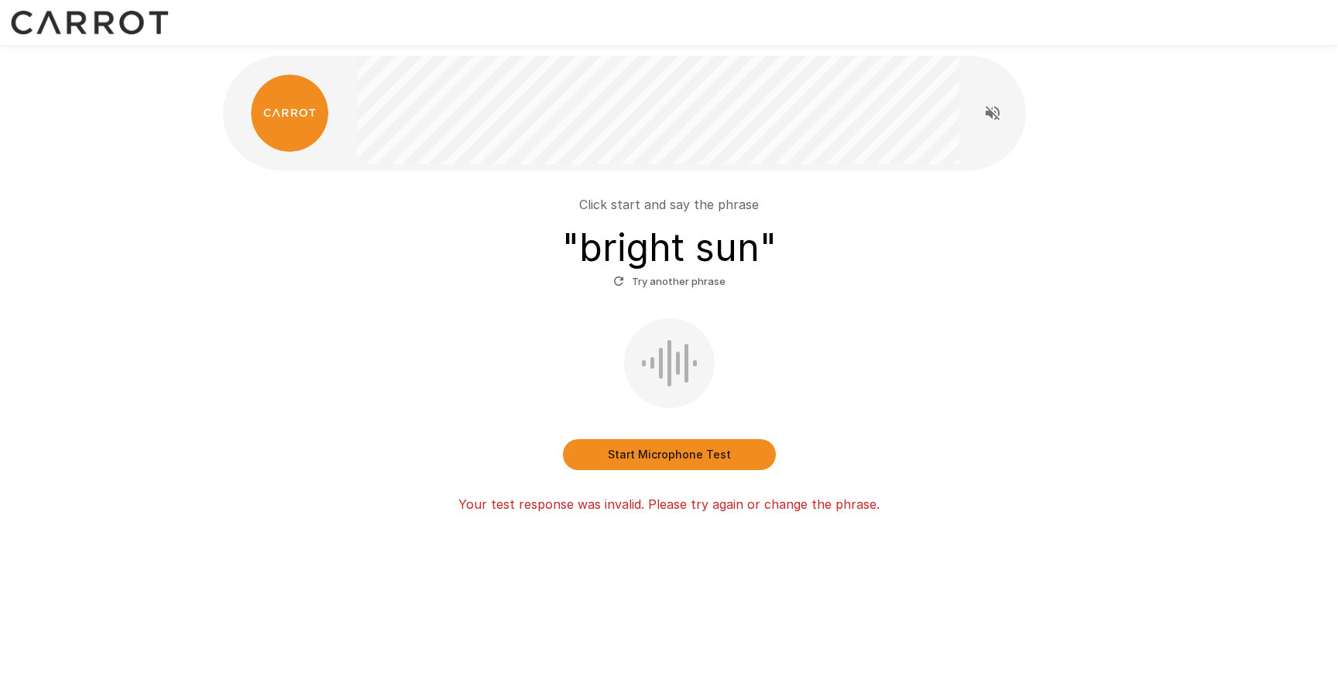
click at [633, 448] on button "Start Microphone Test" at bounding box center [669, 454] width 213 height 31
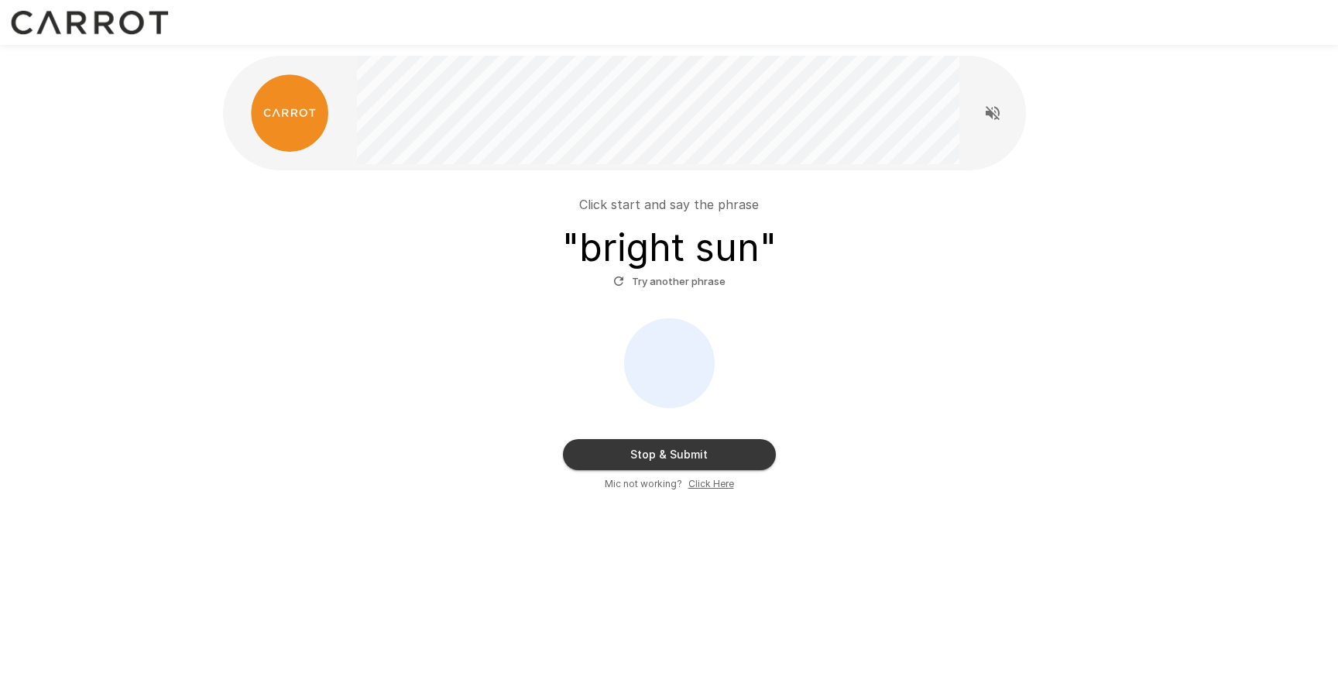
click at [633, 448] on button "Stop & Submit" at bounding box center [669, 454] width 213 height 31
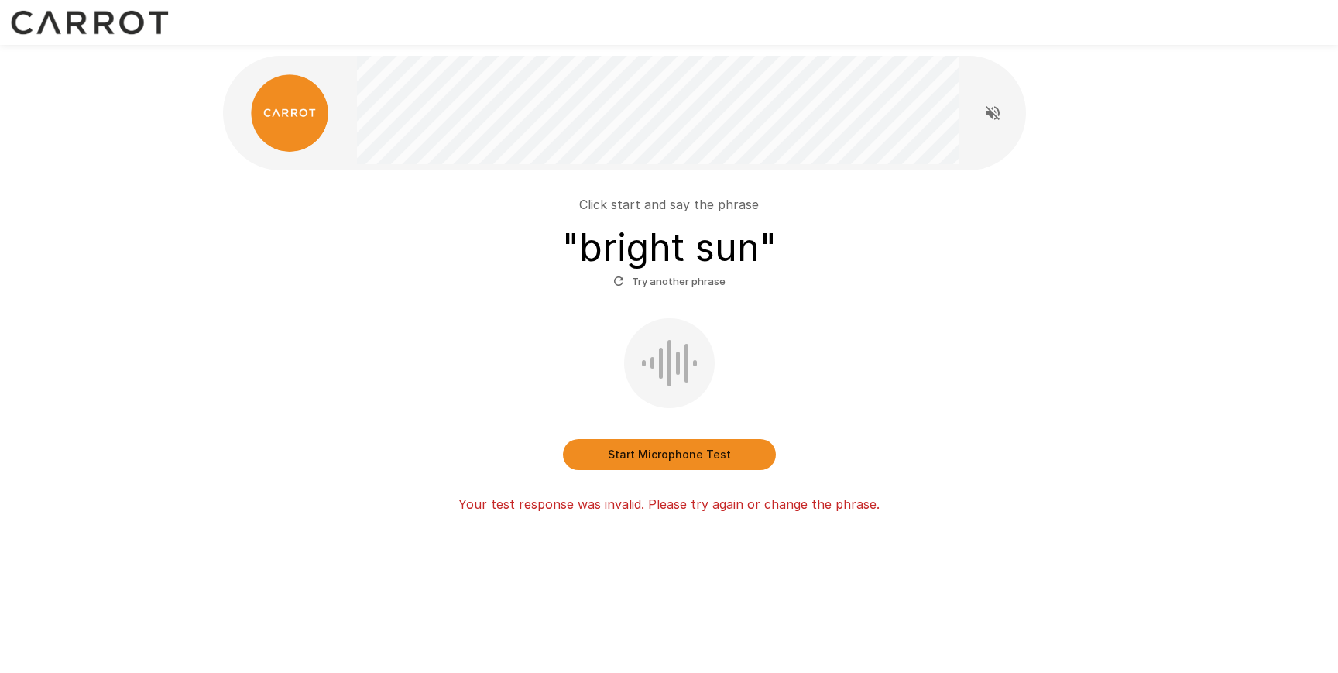
click at [633, 448] on button "Start Microphone Test" at bounding box center [669, 454] width 213 height 31
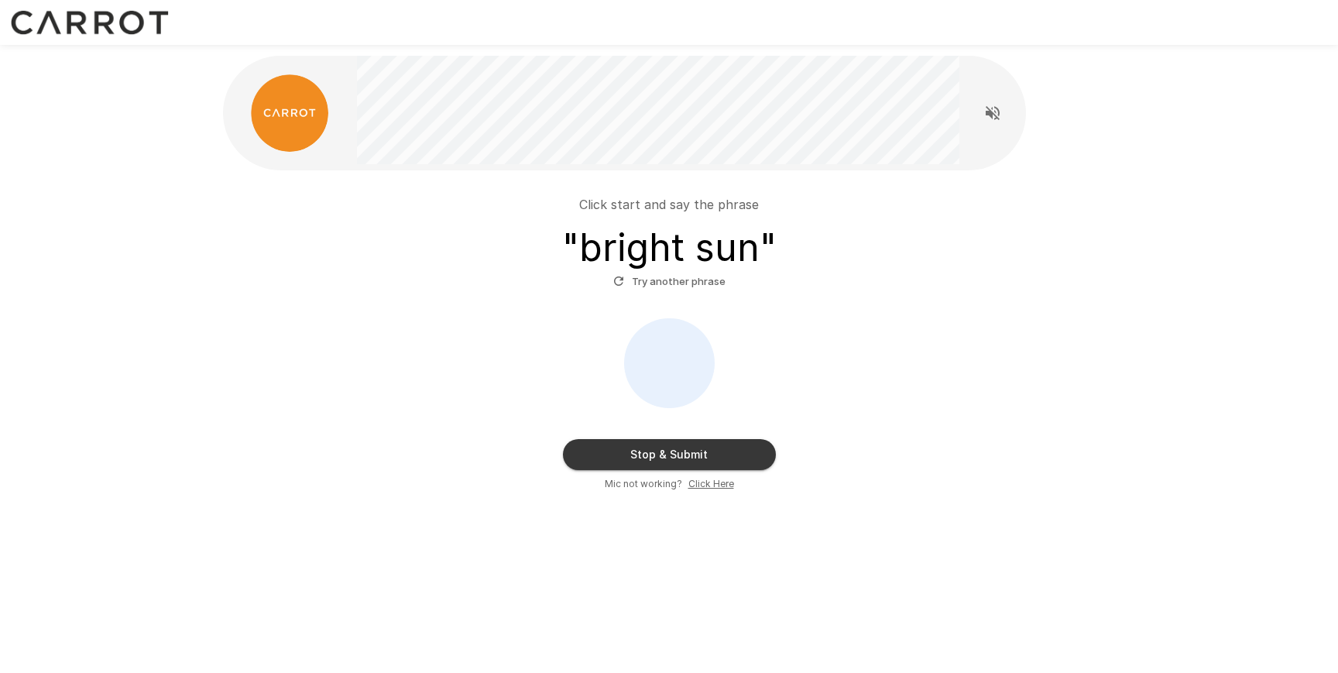
click at [633, 448] on button "Stop & Submit" at bounding box center [669, 454] width 213 height 31
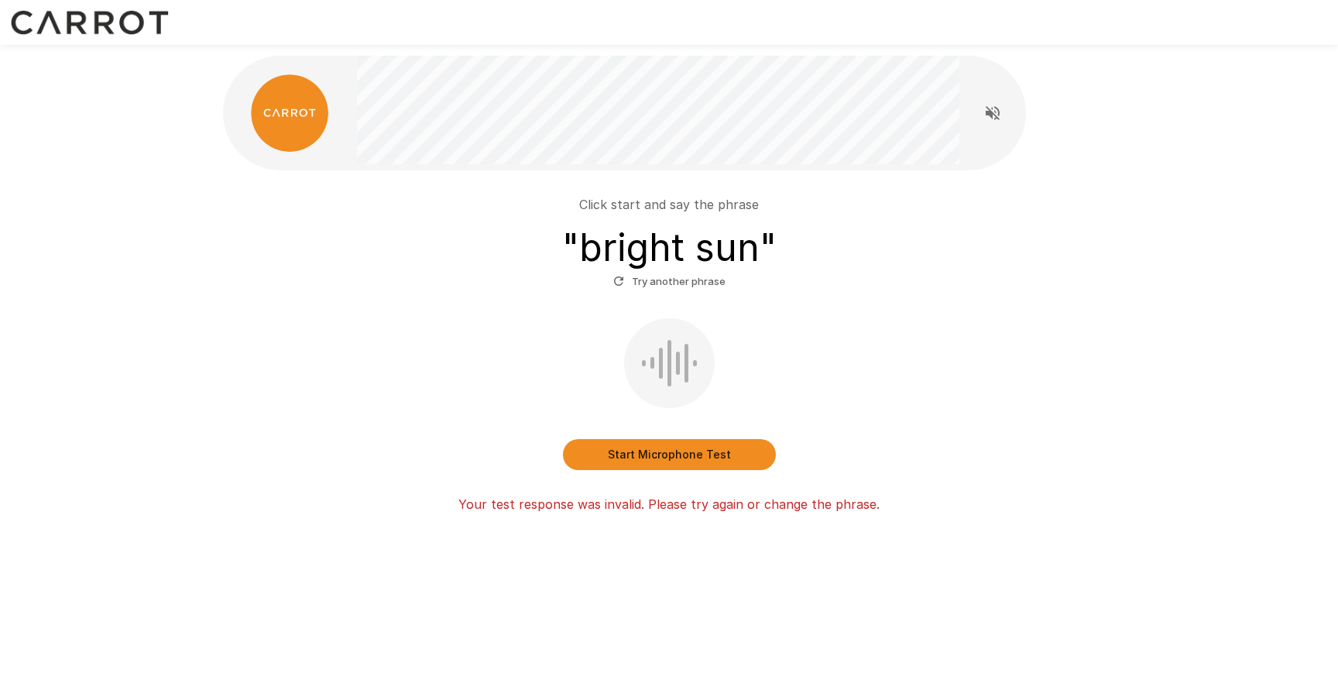
click at [633, 448] on button "Start Microphone Test" at bounding box center [669, 454] width 213 height 31
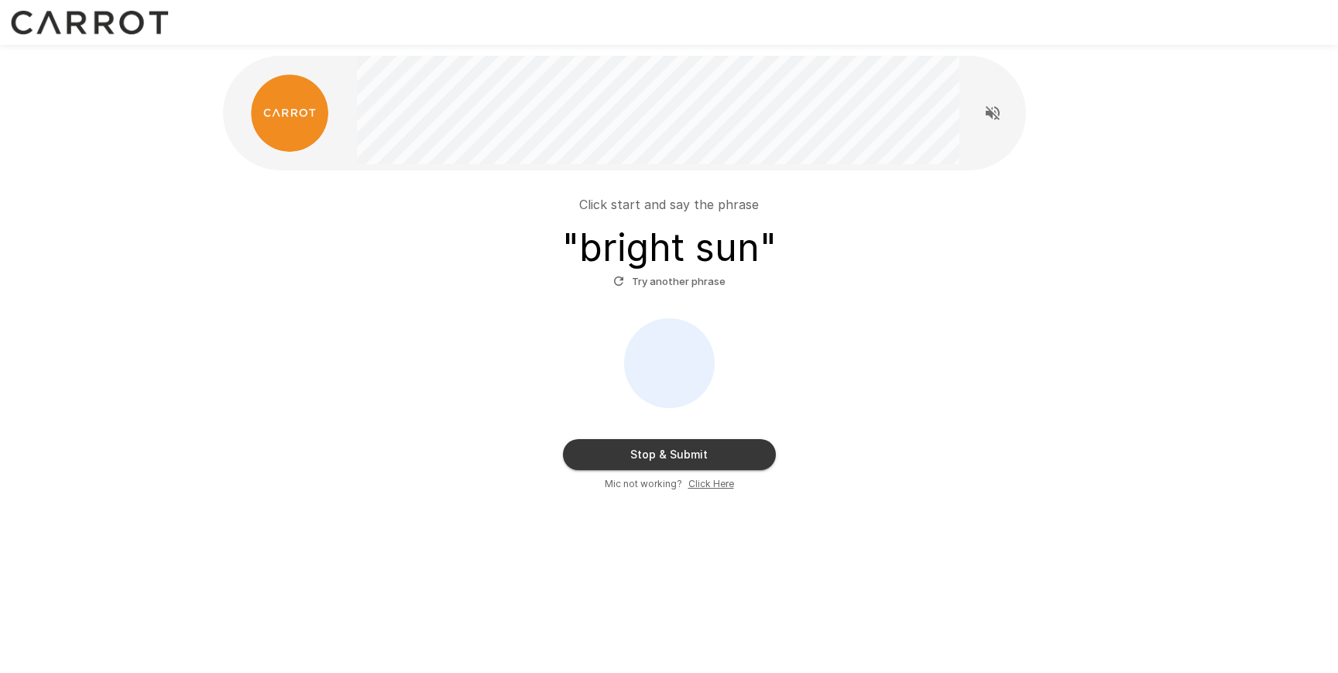
click at [633, 448] on button "Stop & Submit" at bounding box center [669, 454] width 213 height 31
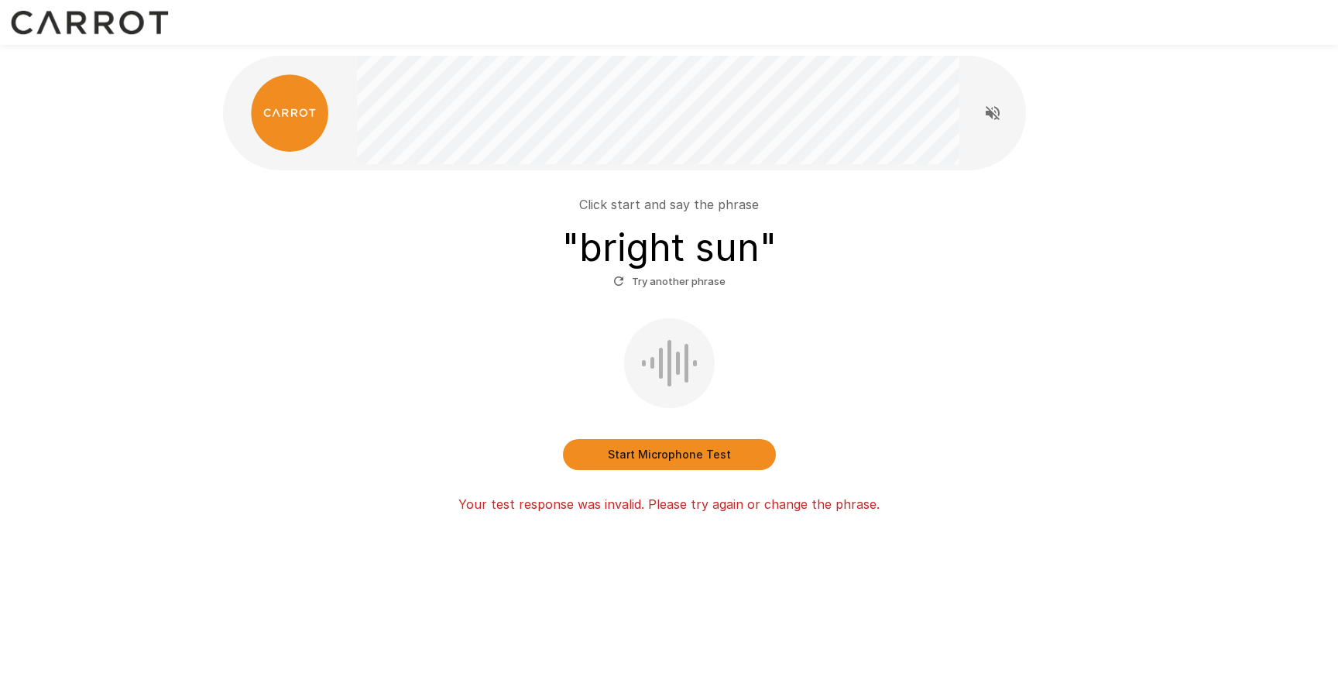
click at [667, 452] on button "Start Microphone Test" at bounding box center [669, 454] width 213 height 31
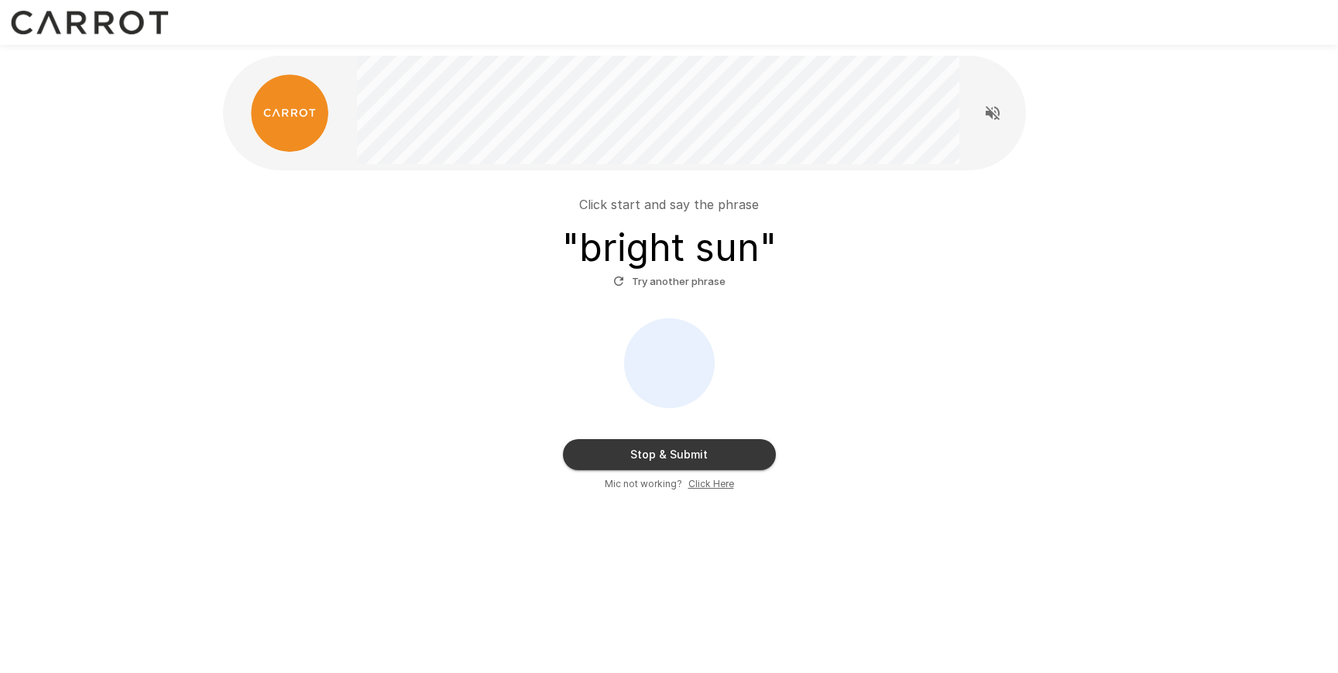
click at [666, 451] on button "Stop & Submit" at bounding box center [669, 454] width 213 height 31
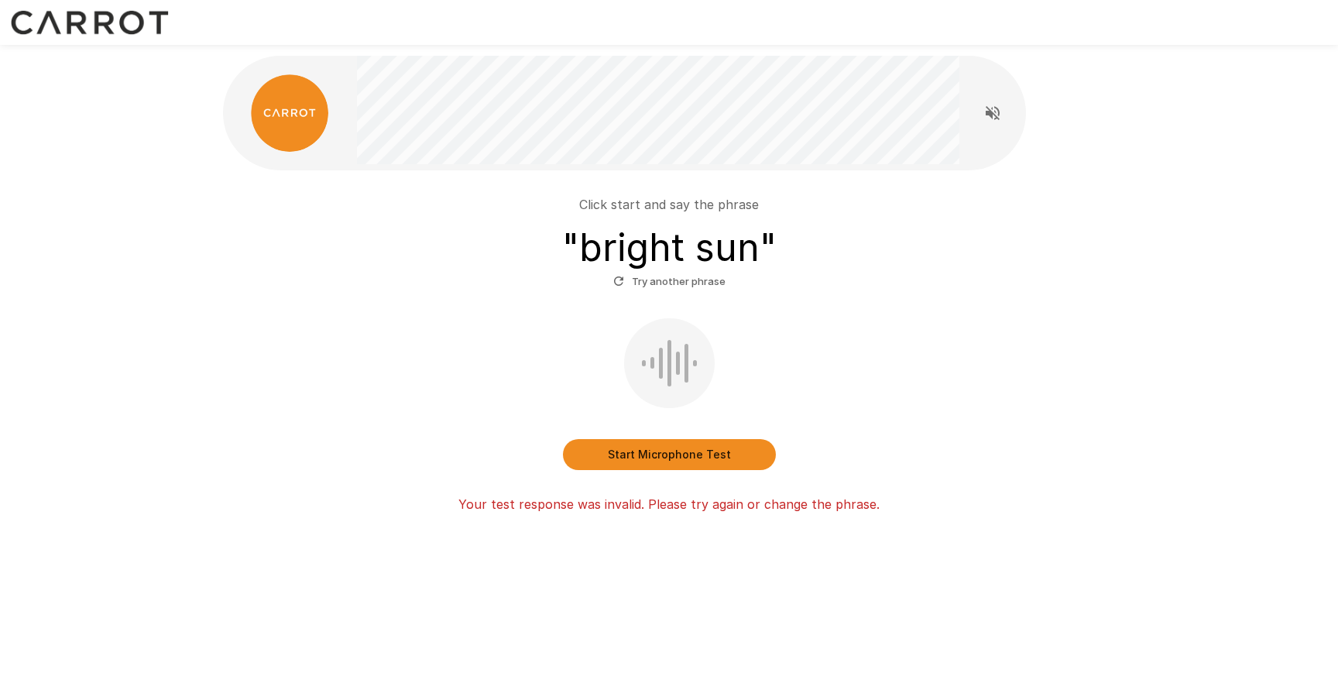
click at [516, 232] on div "Click start and say the phrase " bright sun " Try another phrase" at bounding box center [668, 244] width 879 height 98
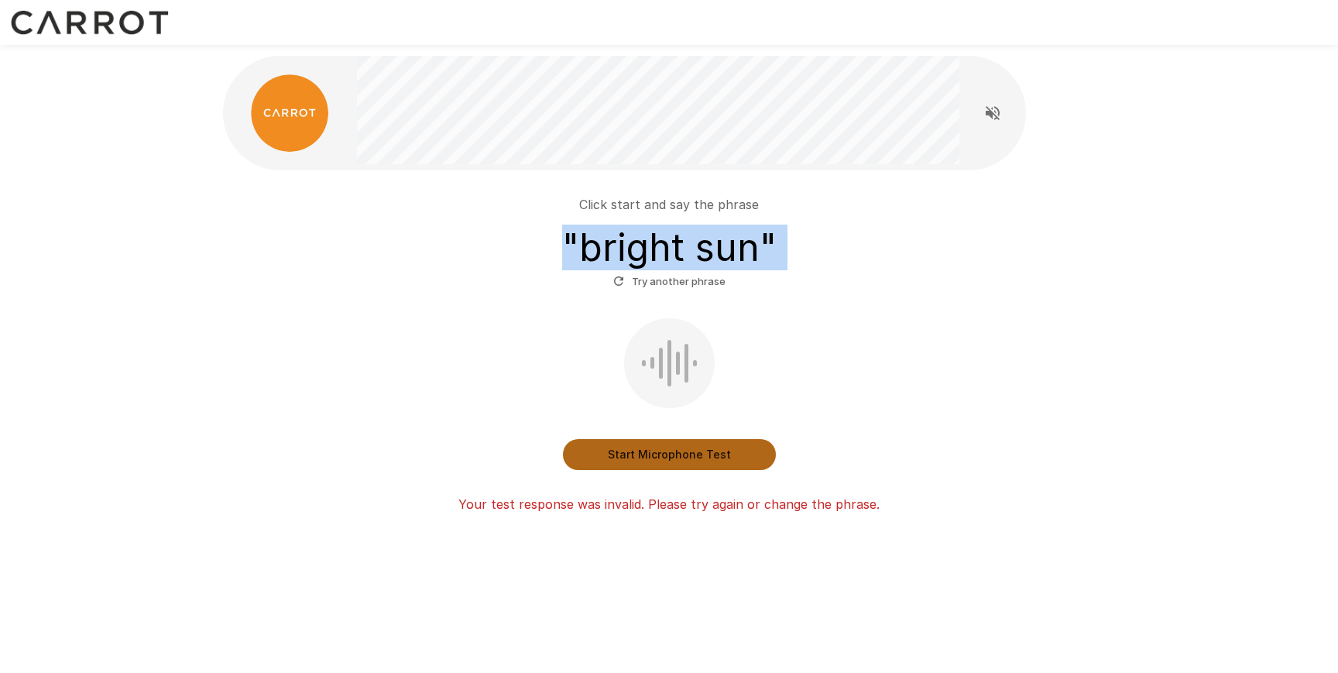
click at [660, 458] on button "Start Microphone Test" at bounding box center [669, 454] width 213 height 31
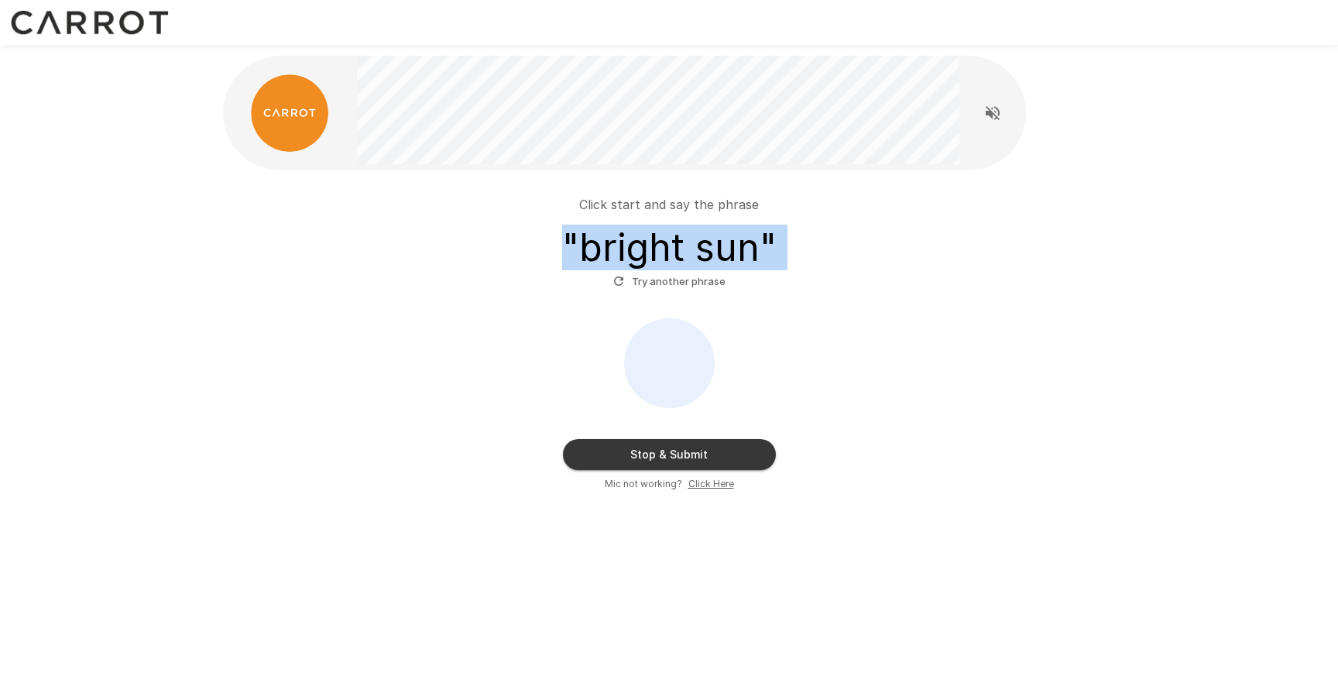
click at [660, 458] on button "Stop & Submit" at bounding box center [669, 454] width 213 height 31
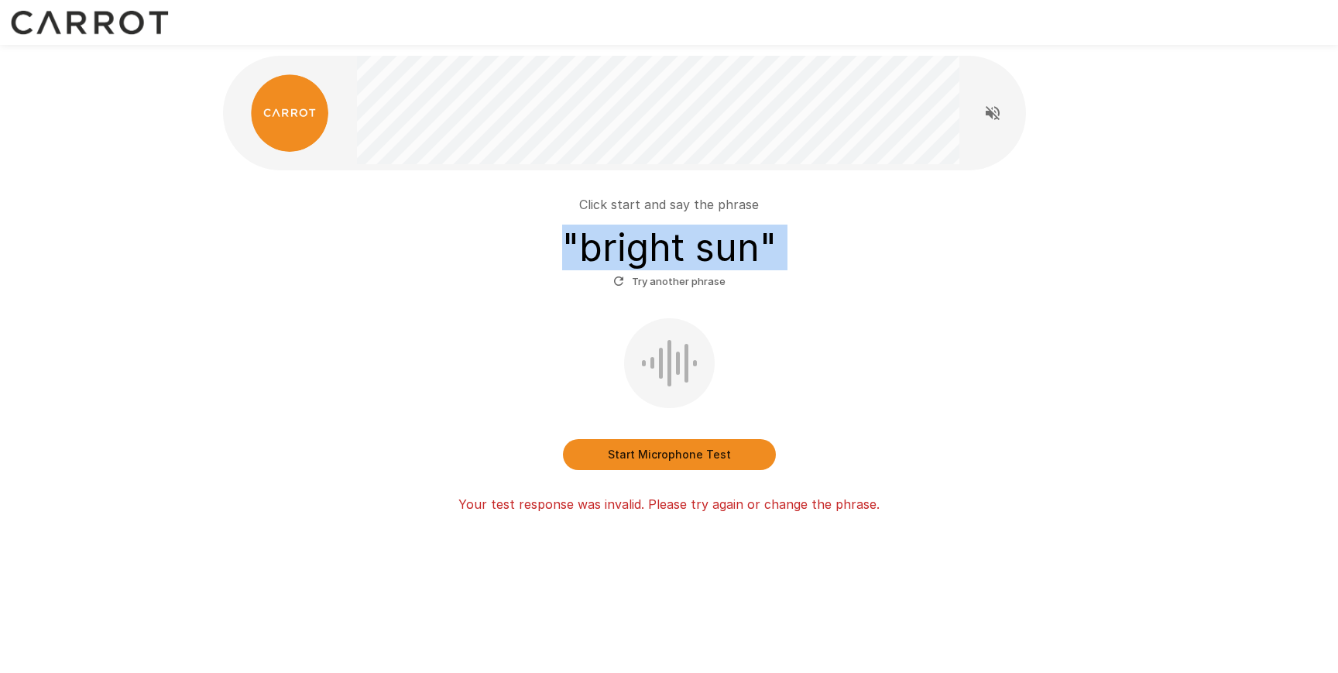
click at [650, 450] on button "Start Microphone Test" at bounding box center [669, 454] width 213 height 31
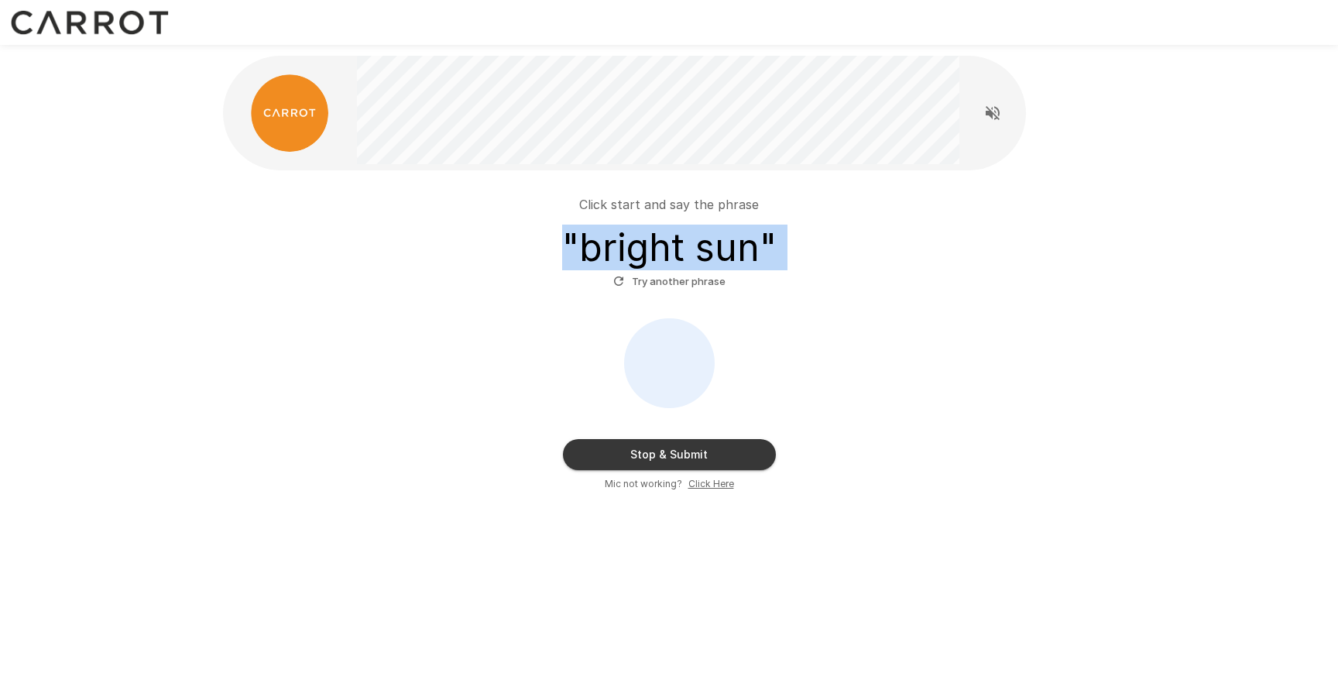
click at [650, 450] on button "Stop & Submit" at bounding box center [669, 454] width 213 height 31
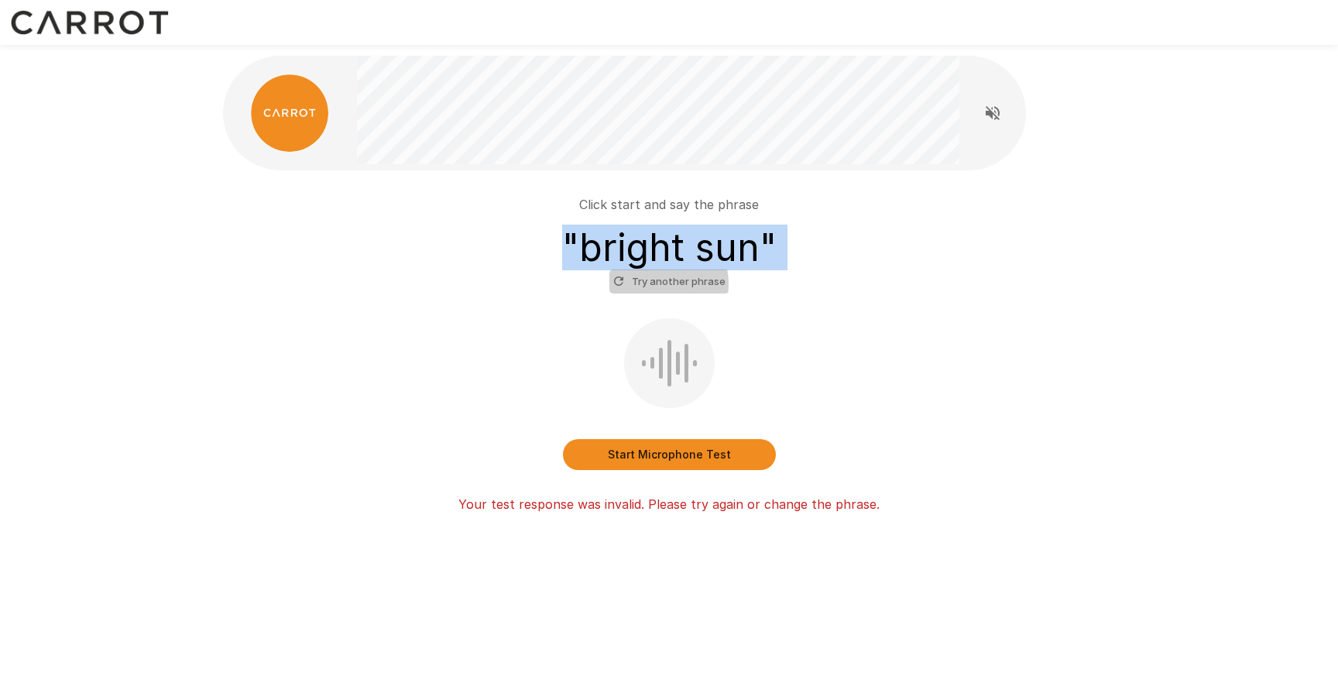
click at [649, 284] on button "Try another phrase" at bounding box center [669, 281] width 120 height 24
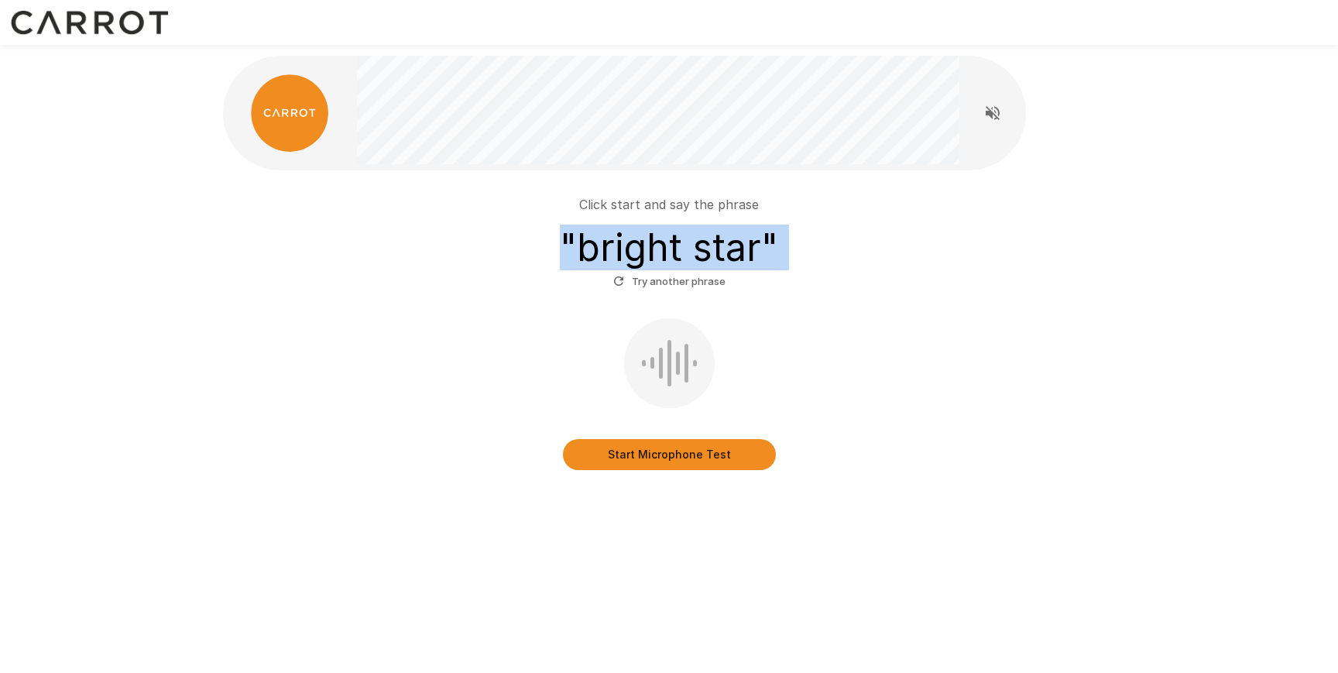
click at [636, 451] on button "Start Microphone Test" at bounding box center [669, 454] width 213 height 31
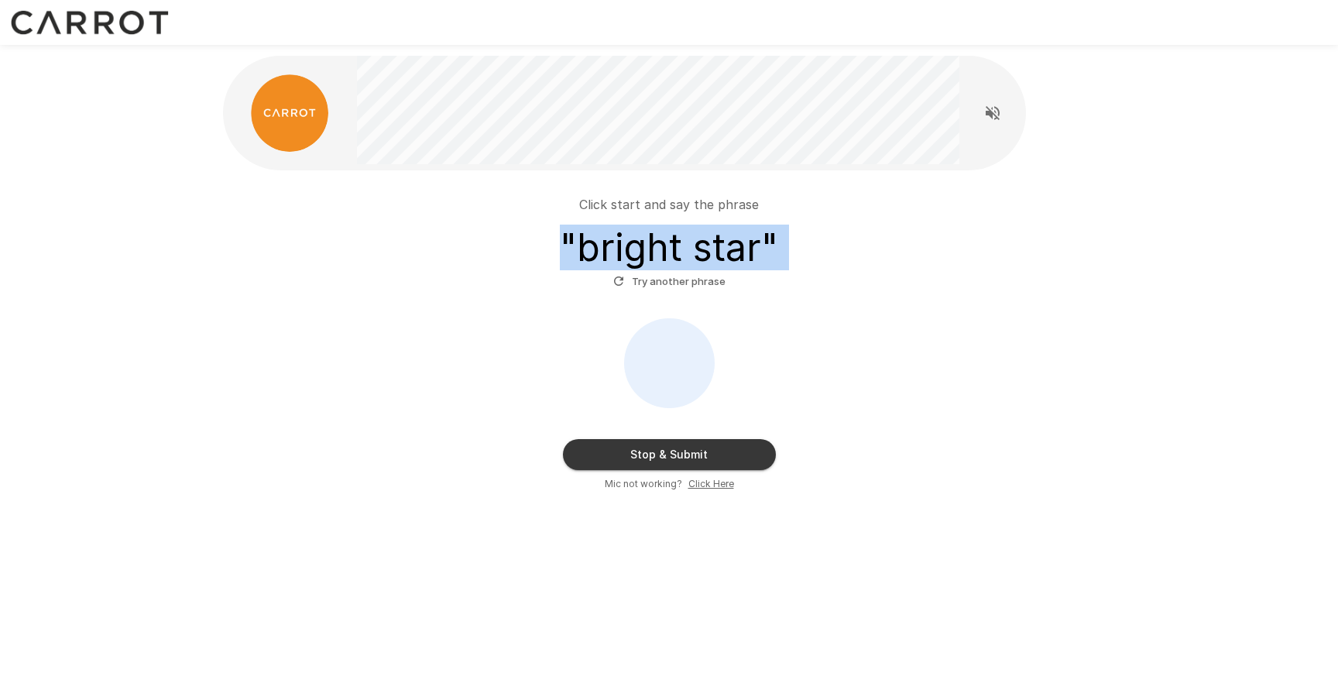
click at [636, 451] on button "Stop & Submit" at bounding box center [669, 454] width 213 height 31
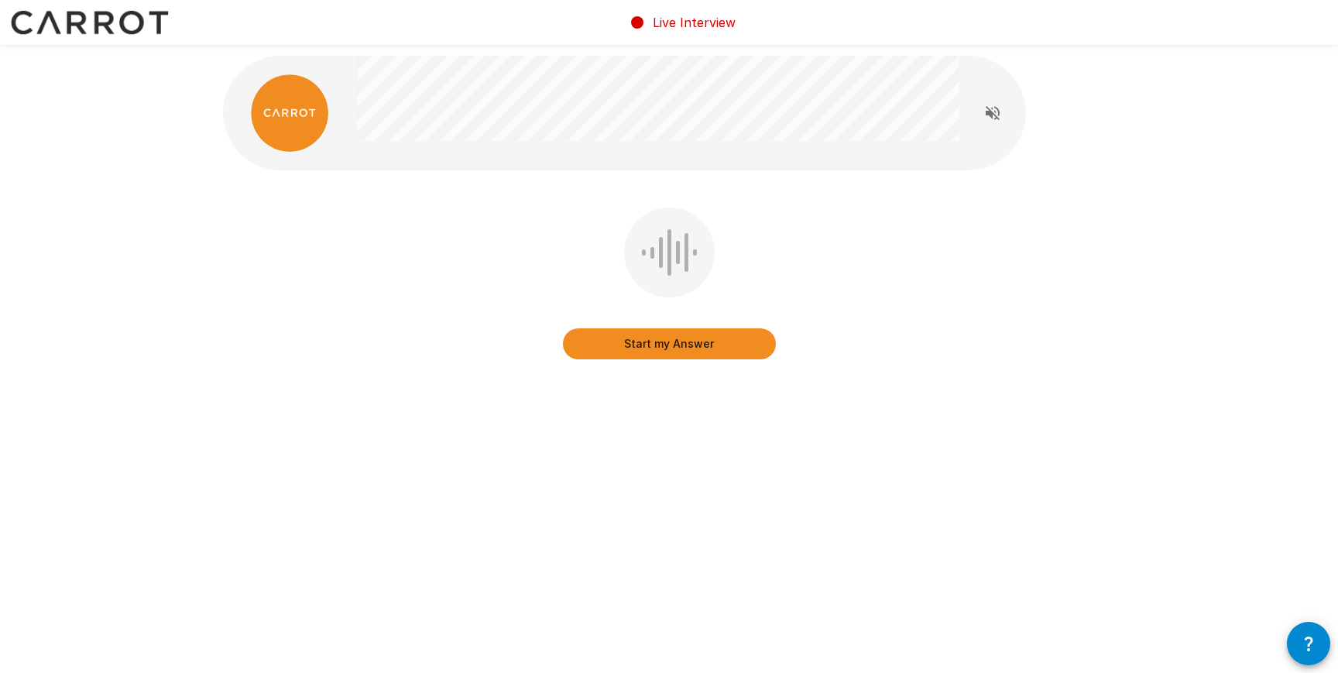
click at [992, 104] on icon "Read questions aloud" at bounding box center [992, 113] width 19 height 19
click at [725, 340] on button "Start my Answer" at bounding box center [669, 343] width 213 height 31
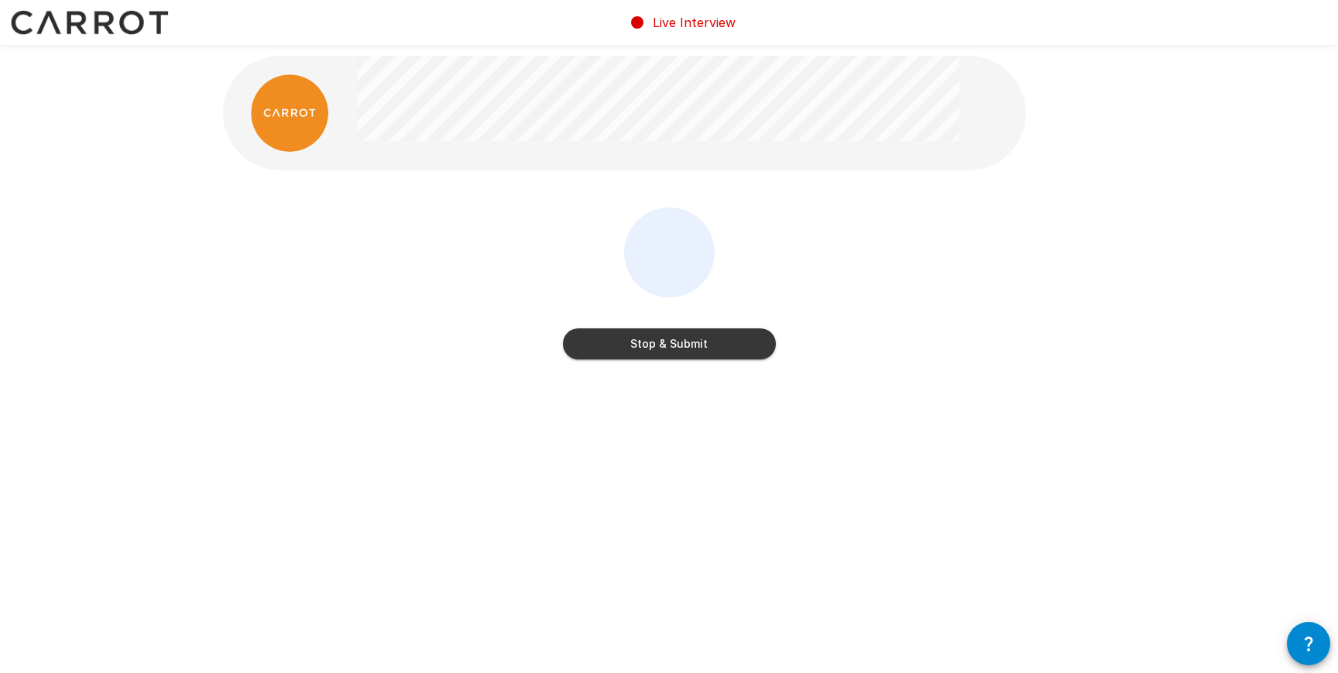
click at [725, 340] on button "Stop & Submit" at bounding box center [669, 343] width 213 height 31
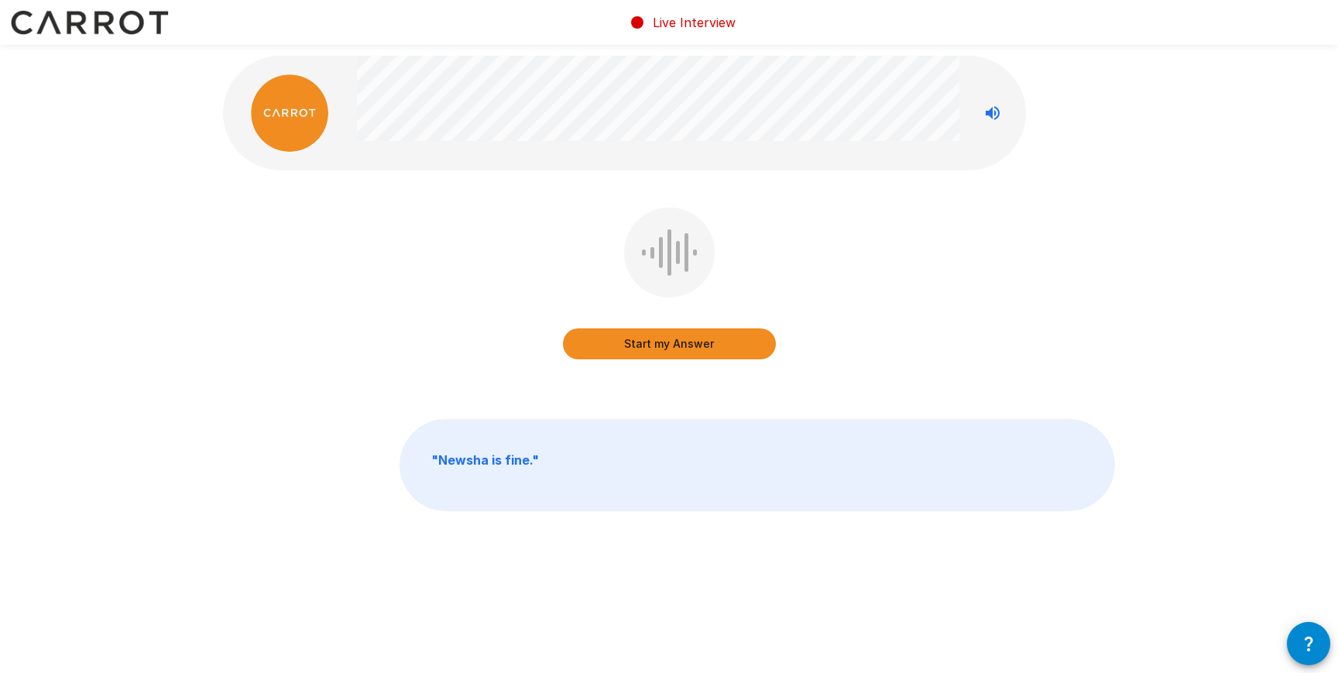
click at [700, 341] on button "Start my Answer" at bounding box center [669, 343] width 213 height 31
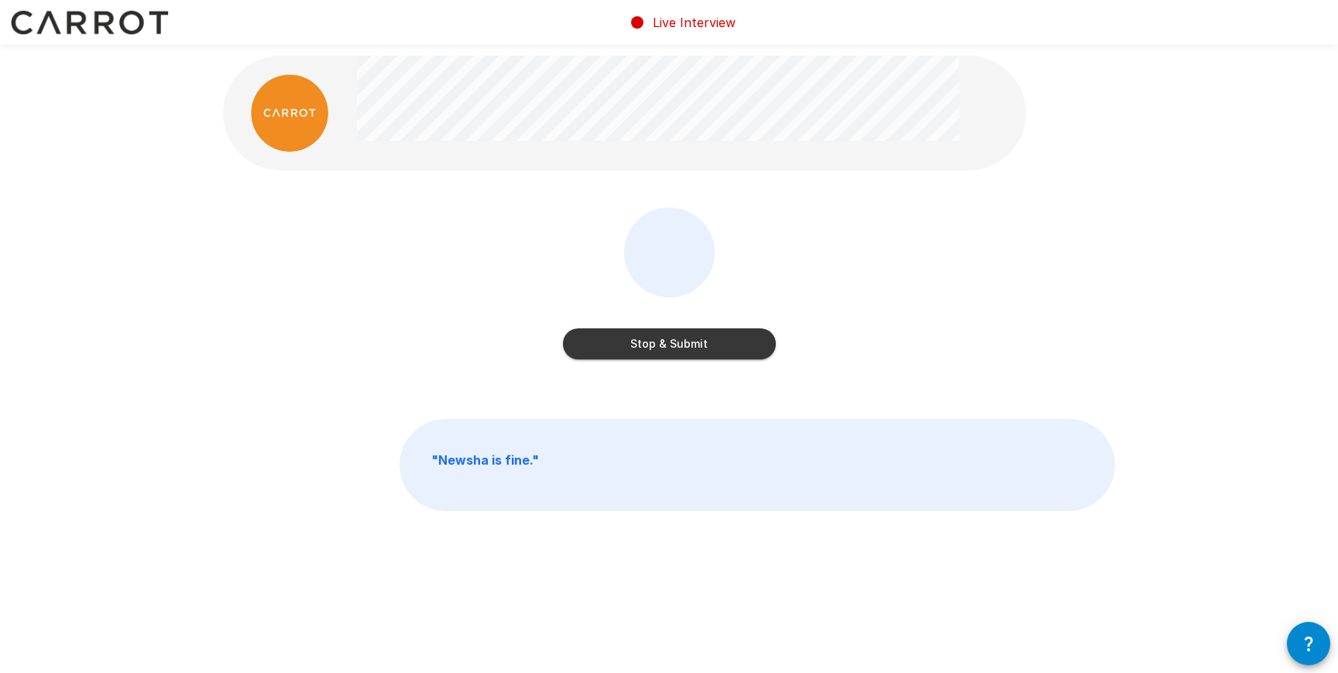
click at [700, 341] on button "Stop & Submit" at bounding box center [669, 343] width 213 height 31
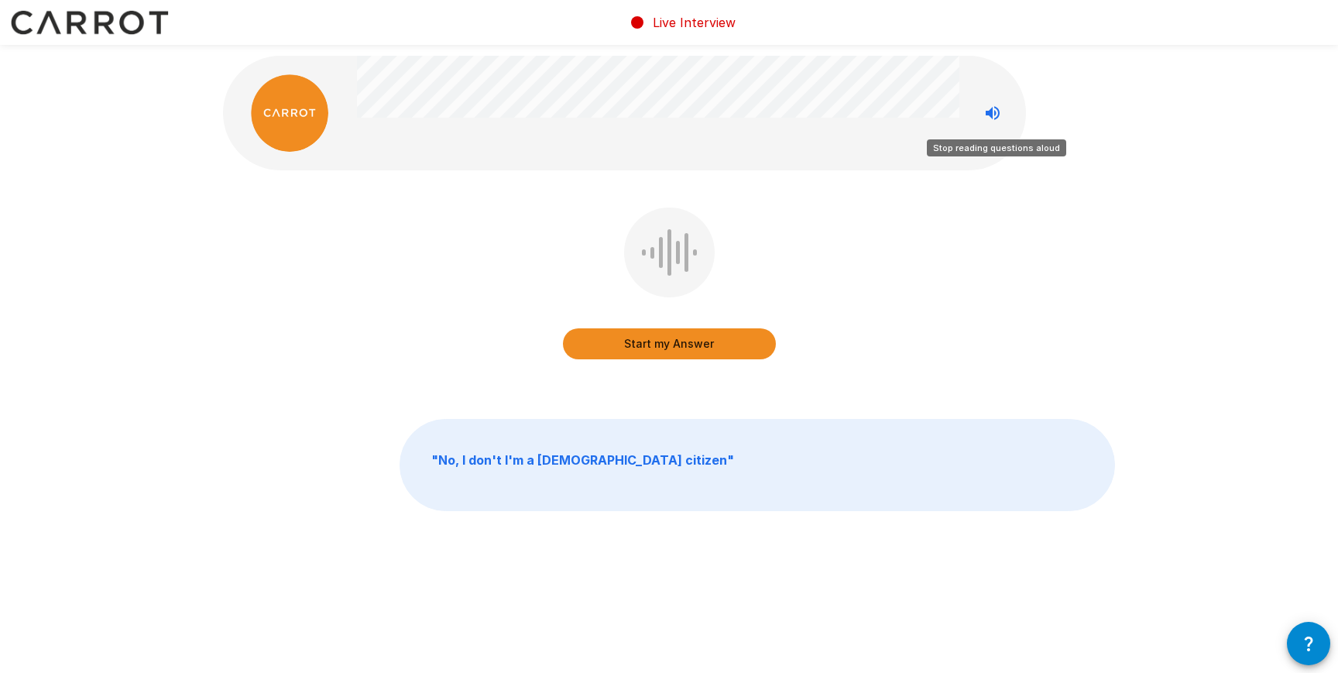
click at [983, 110] on icon "Stop reading questions aloud" at bounding box center [992, 113] width 19 height 19
click at [697, 339] on button "Start my Answer" at bounding box center [669, 343] width 213 height 31
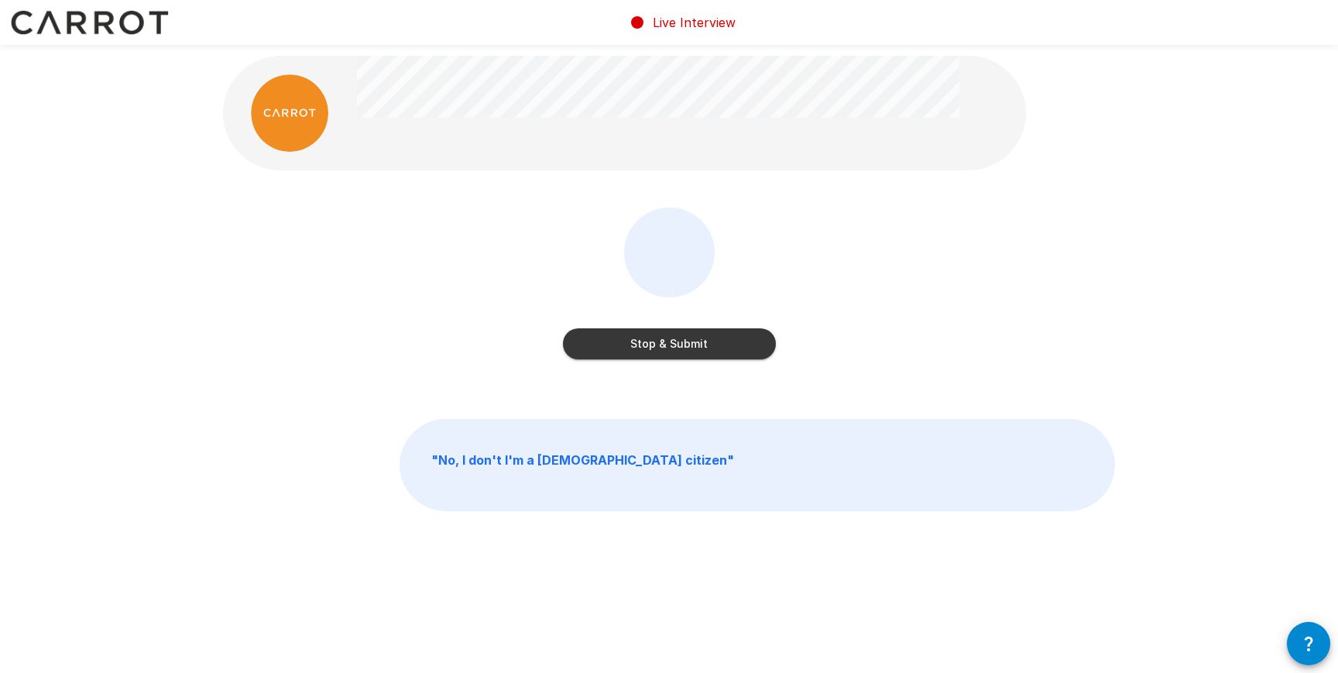
click at [697, 339] on button "Stop & Submit" at bounding box center [669, 343] width 213 height 31
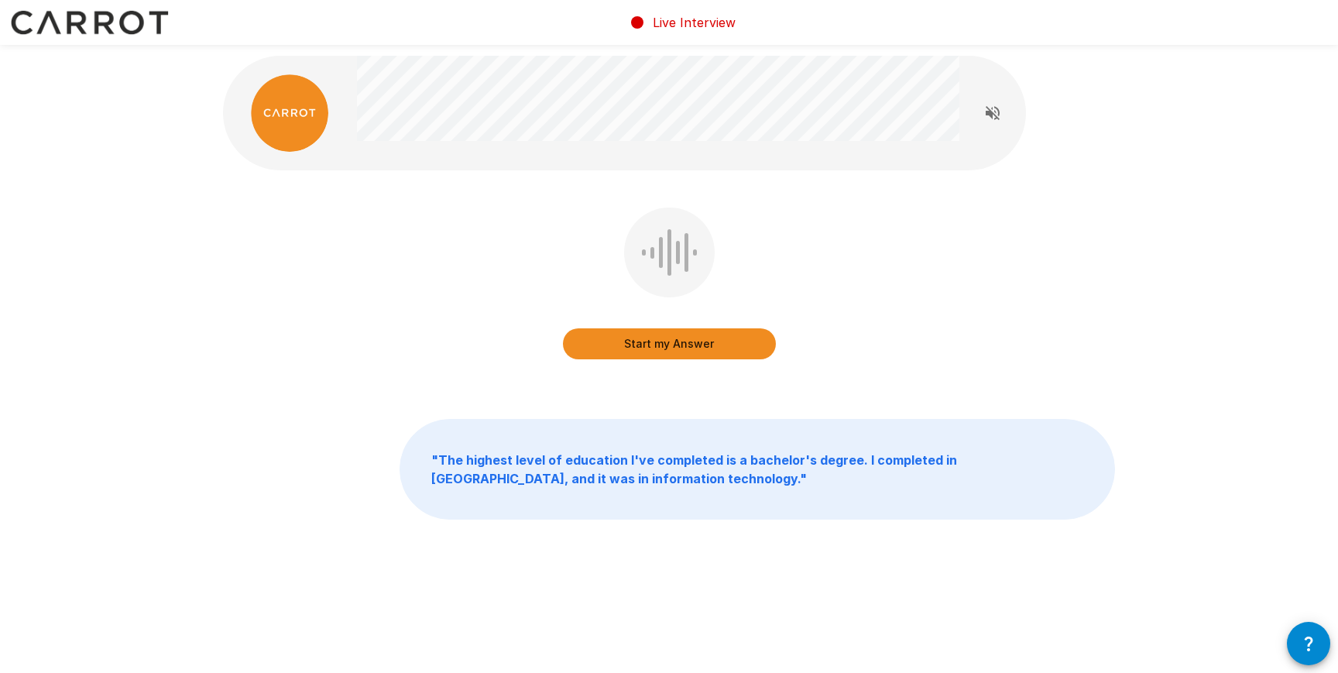
click at [691, 339] on button "Start my Answer" at bounding box center [669, 343] width 213 height 31
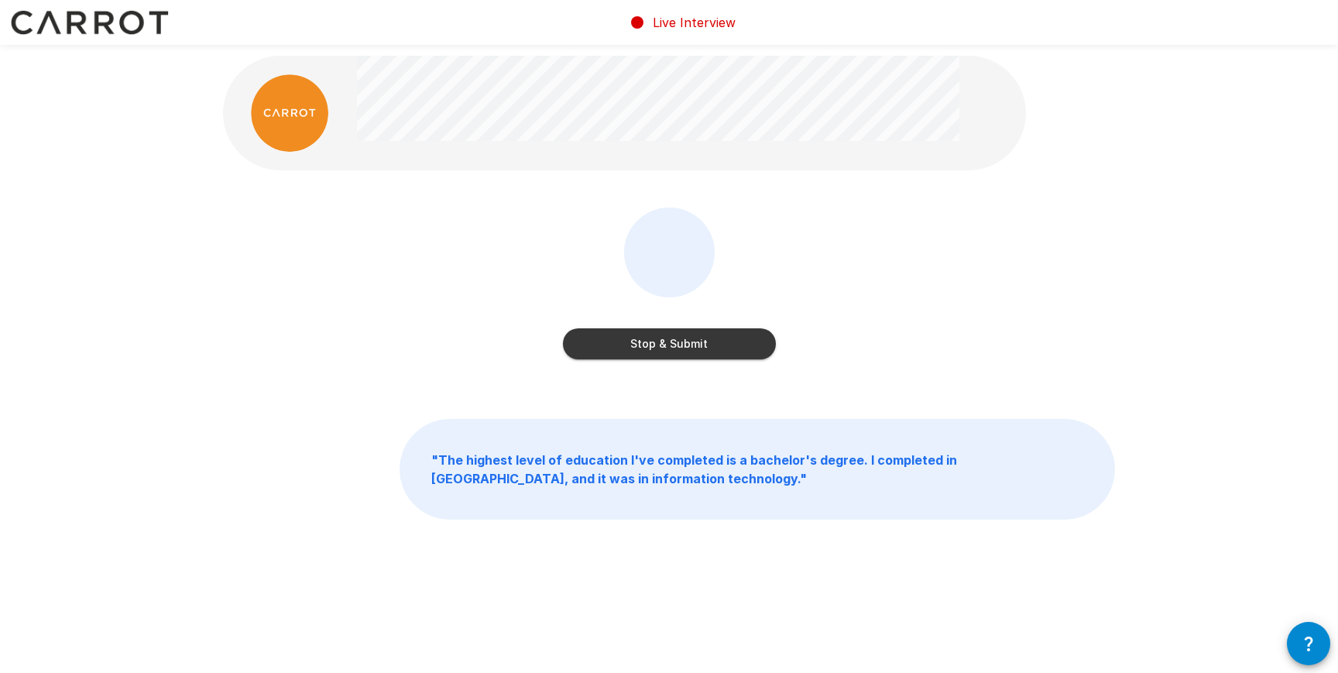
click at [691, 339] on button "Stop & Submit" at bounding box center [669, 343] width 213 height 31
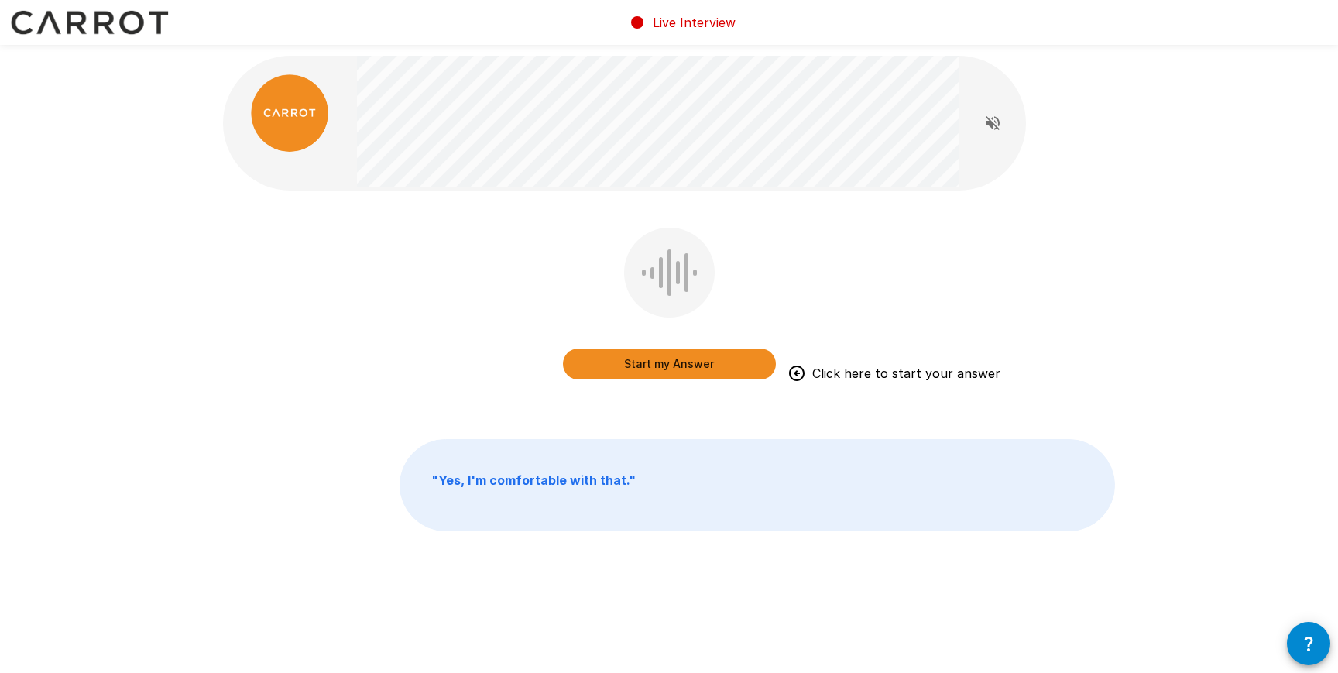
click at [733, 363] on button "Start my Answer" at bounding box center [669, 363] width 213 height 31
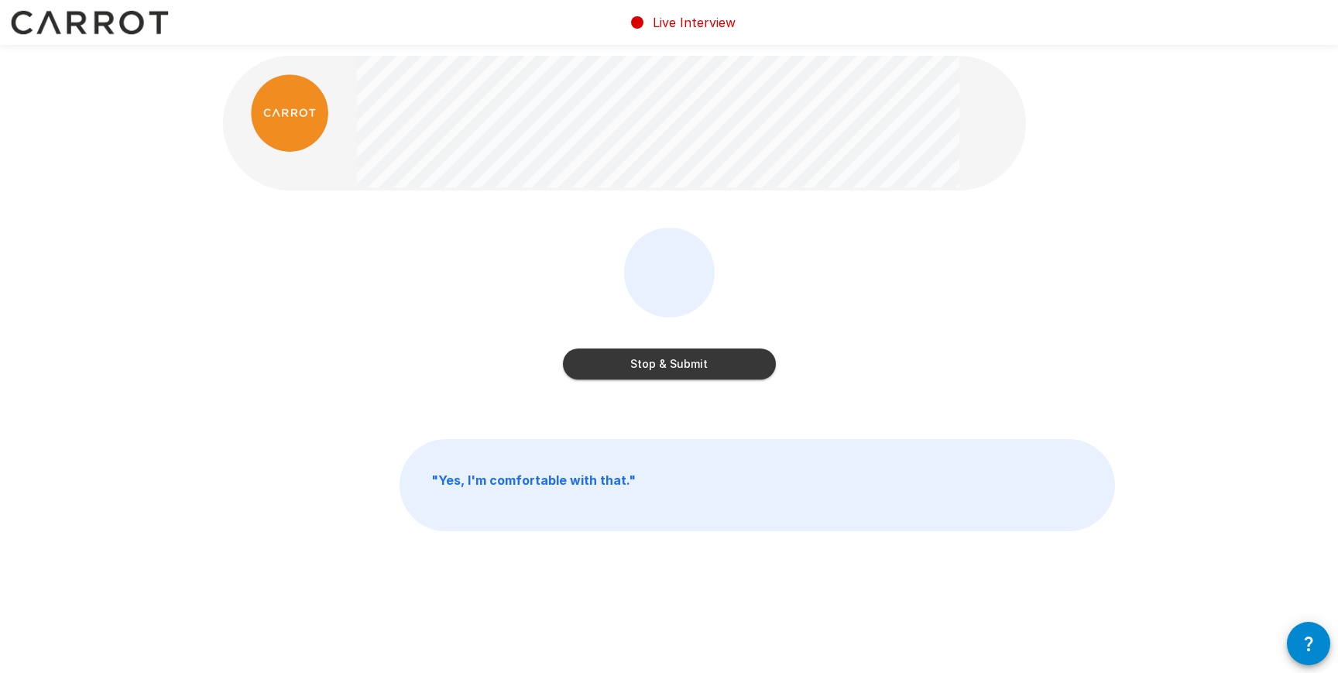
click at [733, 363] on button "Stop & Submit" at bounding box center [669, 363] width 213 height 31
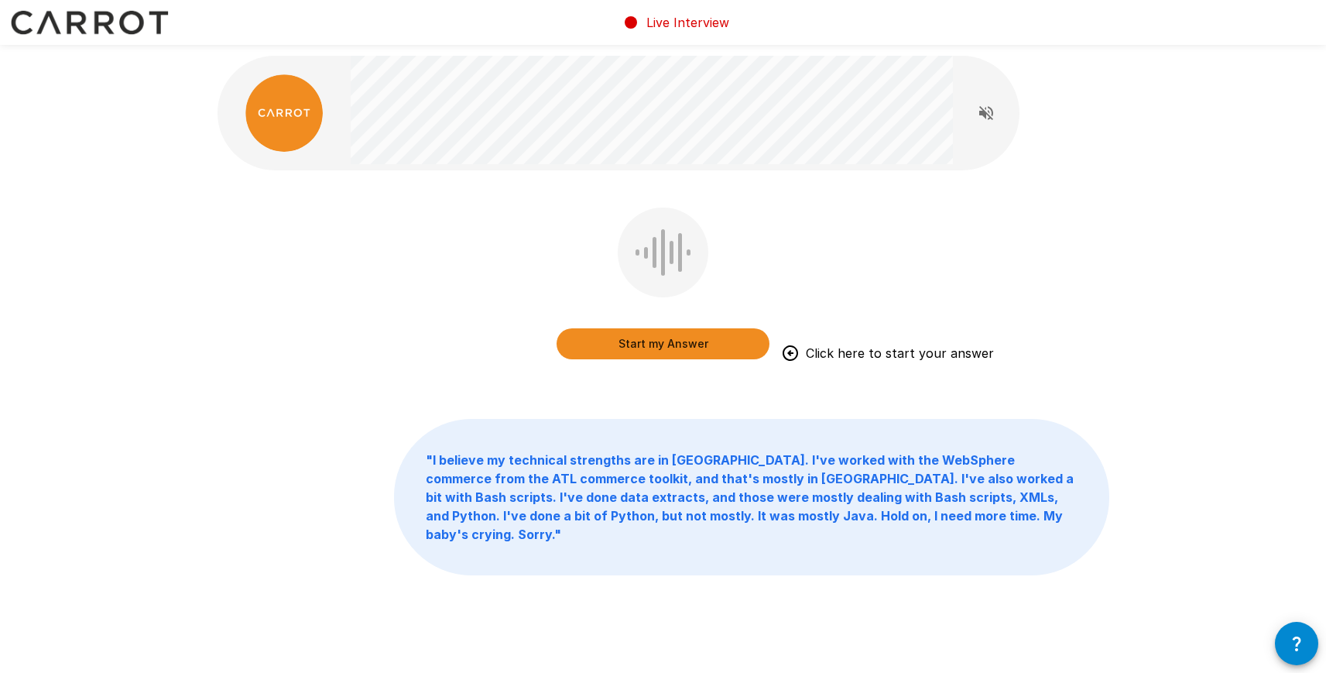
click at [626, 341] on button "Start my Answer" at bounding box center [663, 343] width 213 height 31
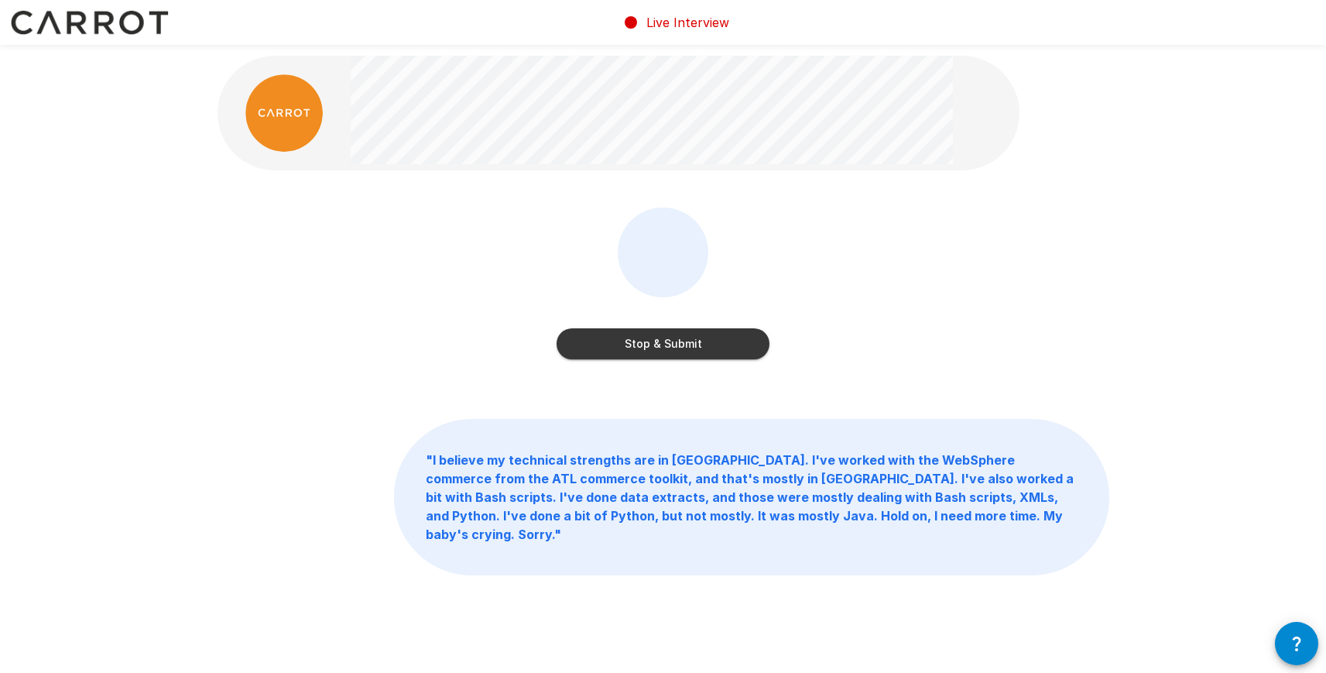
click at [626, 341] on button "Stop & Submit" at bounding box center [663, 343] width 213 height 31
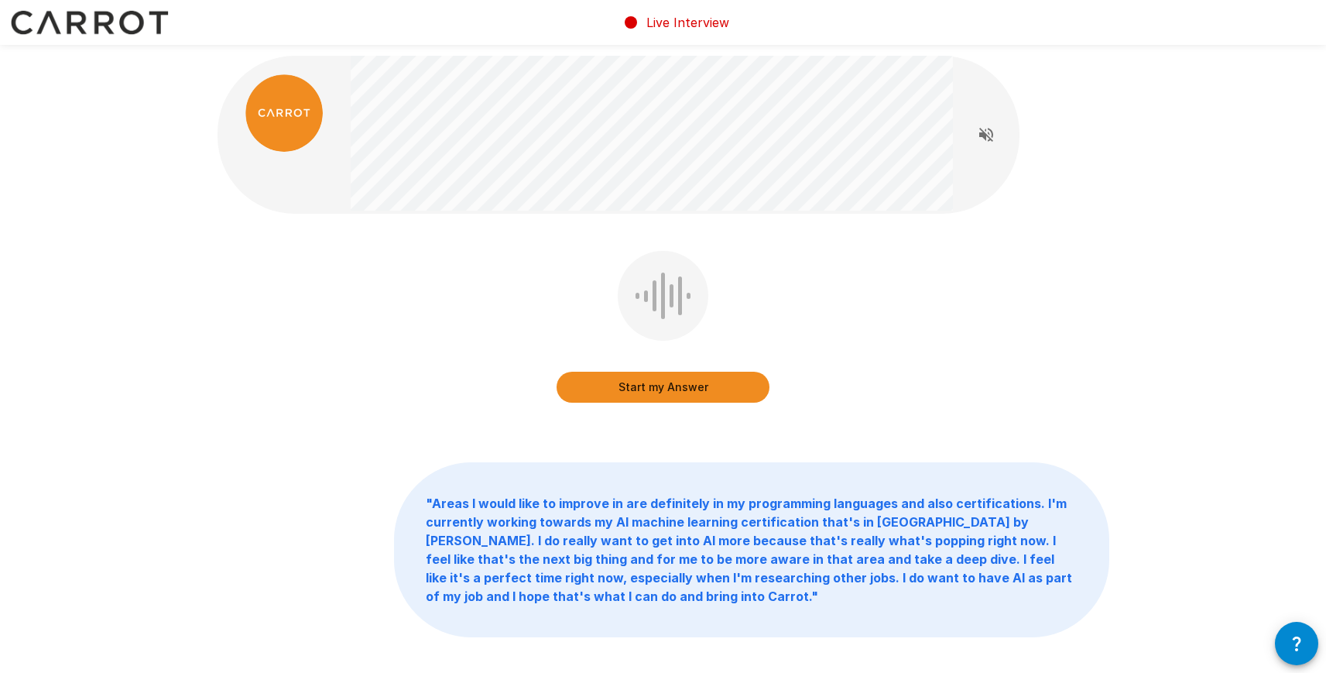
click at [641, 382] on button "Start my Answer" at bounding box center [663, 387] width 213 height 31
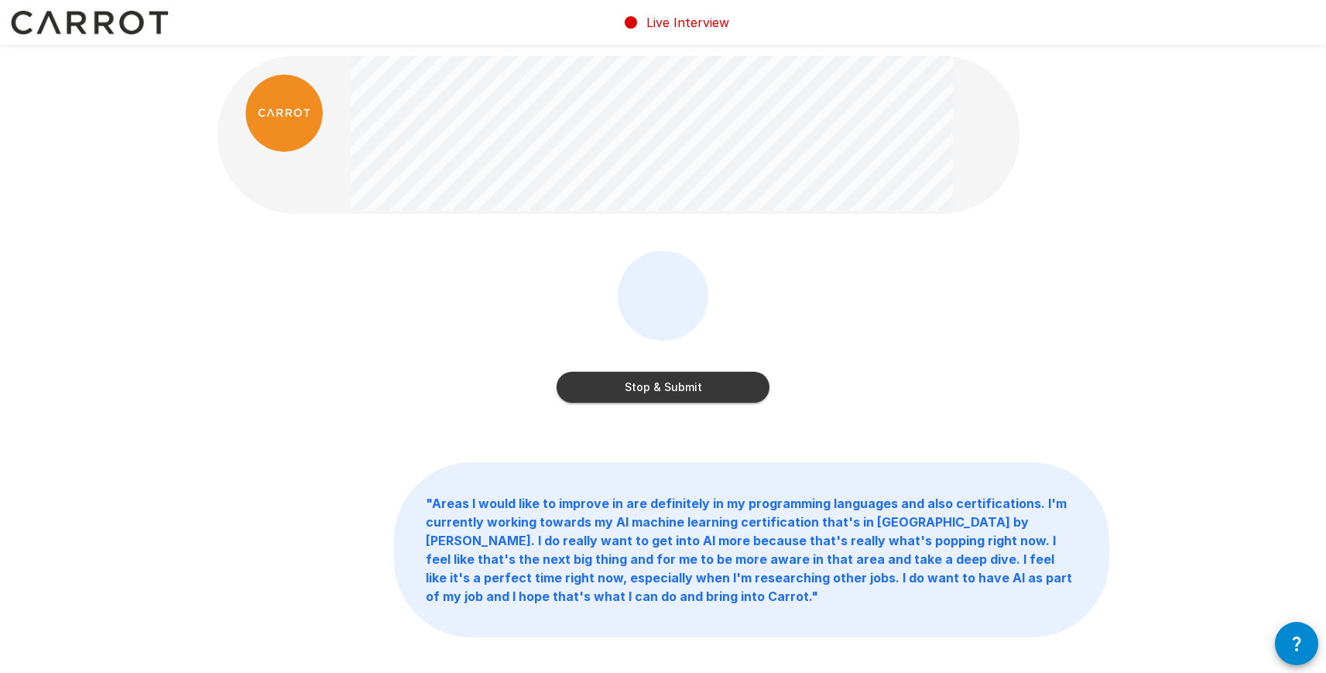
click at [641, 382] on button "Stop & Submit" at bounding box center [663, 387] width 213 height 31
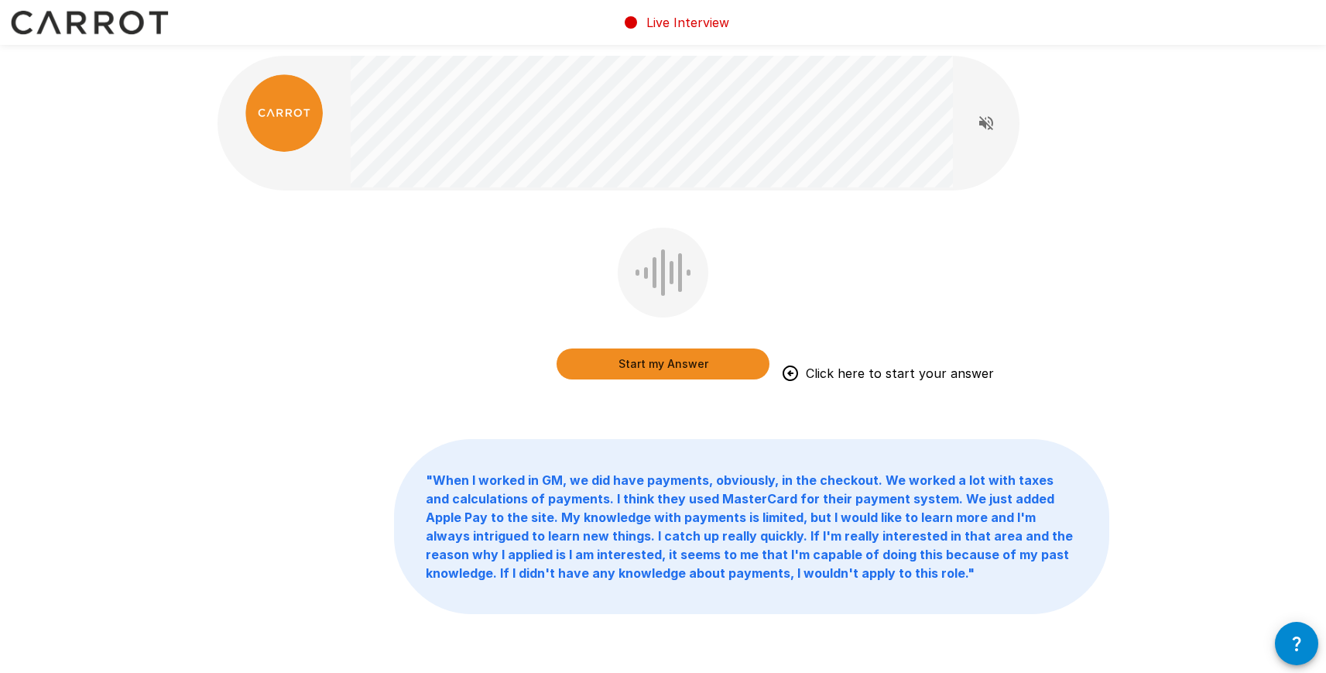
click at [656, 359] on button "Start my Answer" at bounding box center [663, 363] width 213 height 31
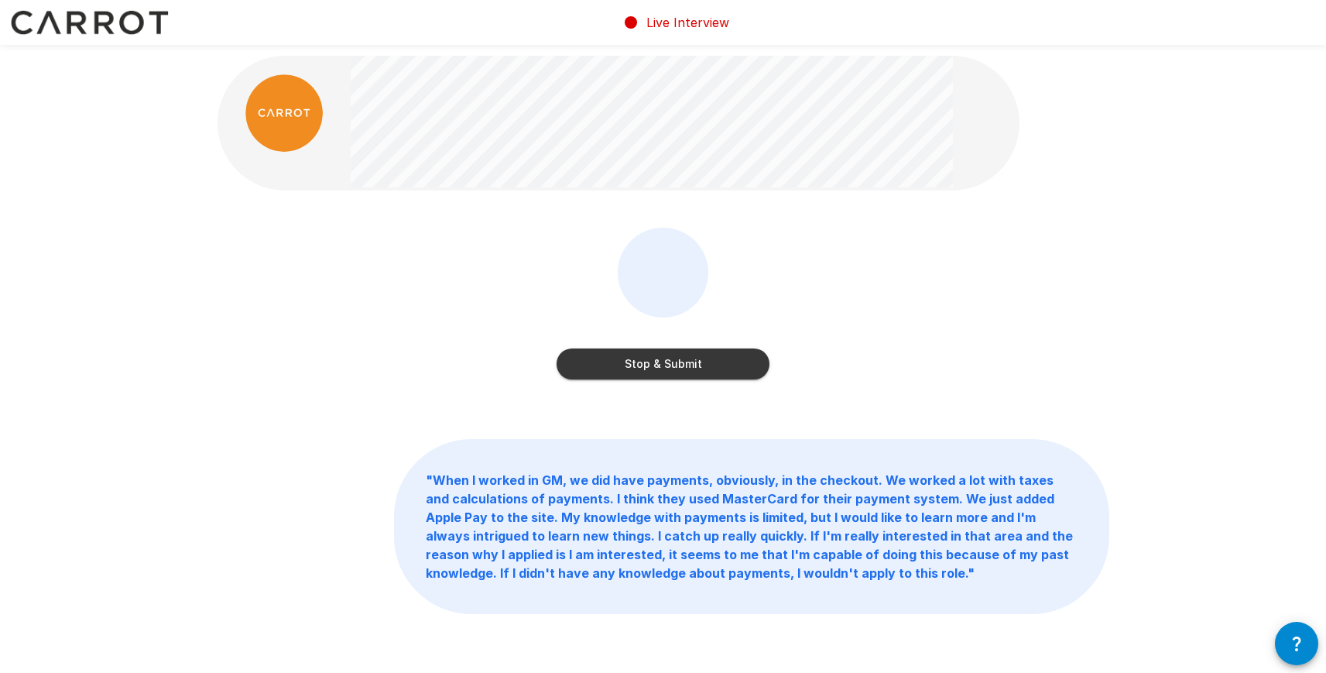
click at [675, 362] on button "Stop & Submit" at bounding box center [663, 363] width 213 height 31
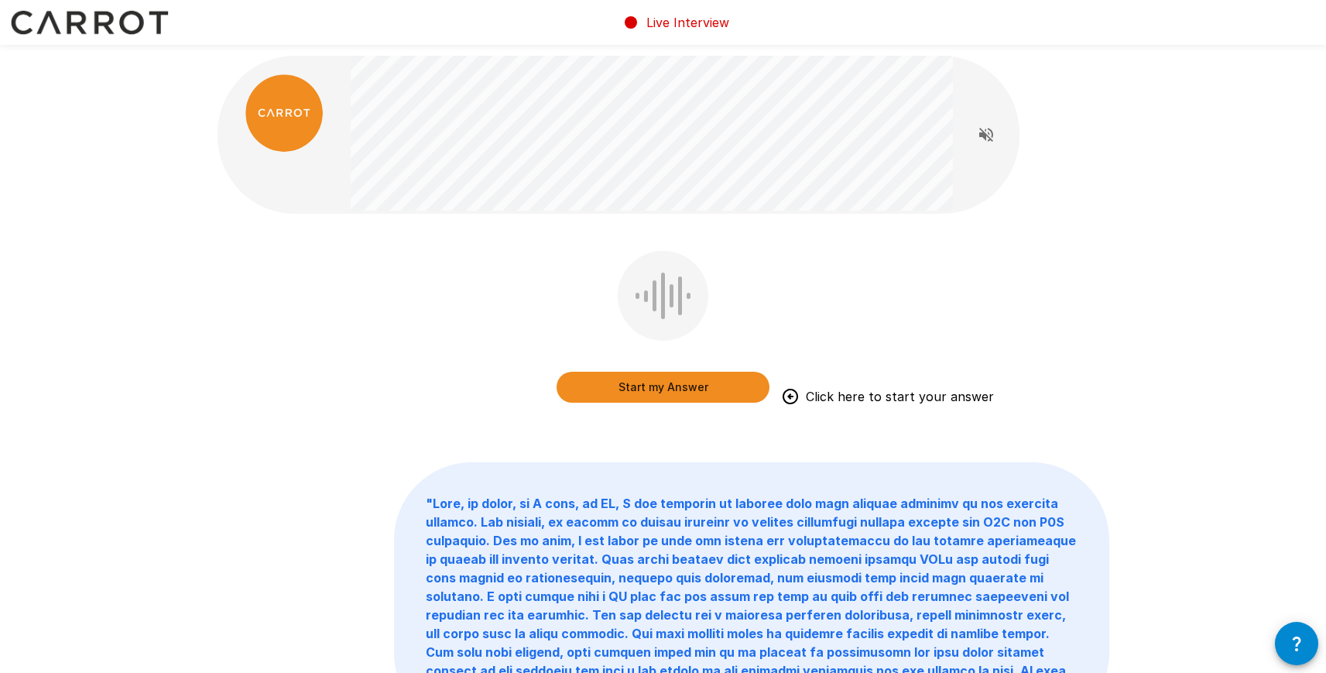
click at [640, 387] on button "Start my Answer" at bounding box center [663, 387] width 213 height 31
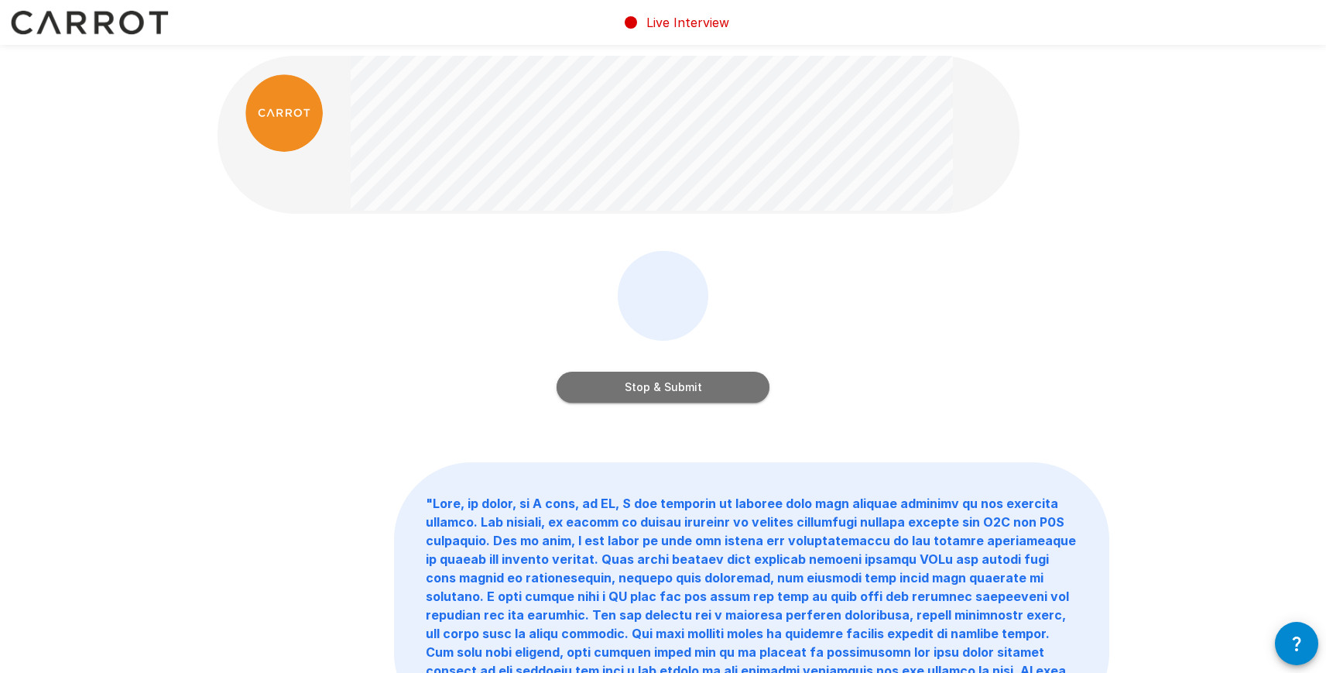
click at [640, 387] on button "Stop & Submit" at bounding box center [663, 387] width 213 height 31
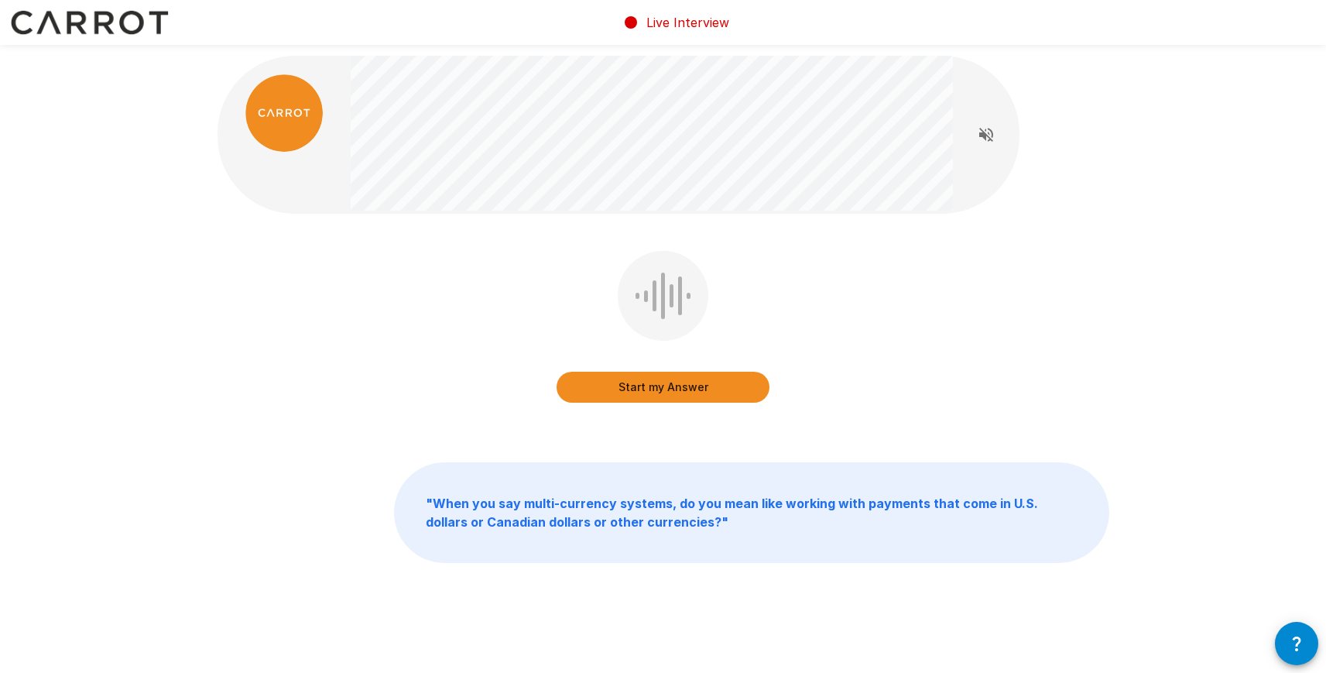
click at [651, 386] on button "Start my Answer" at bounding box center [663, 387] width 213 height 31
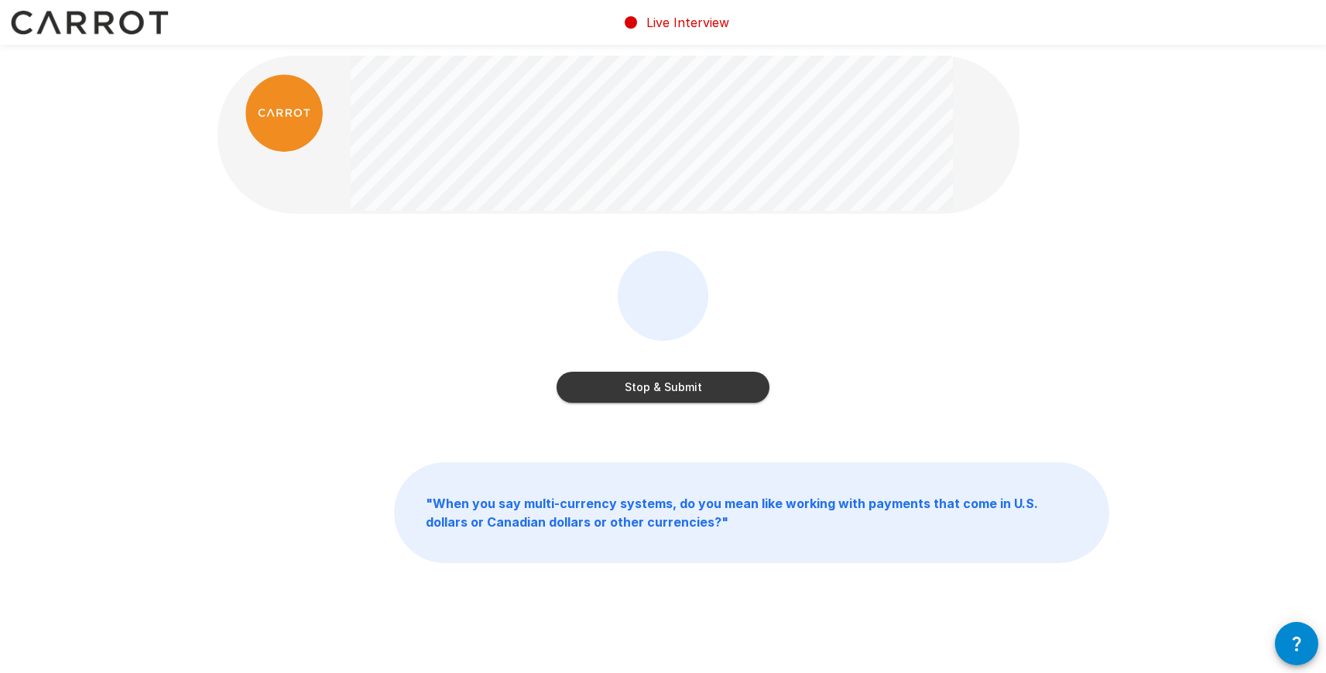
click at [651, 386] on button "Stop & Submit" at bounding box center [663, 387] width 213 height 31
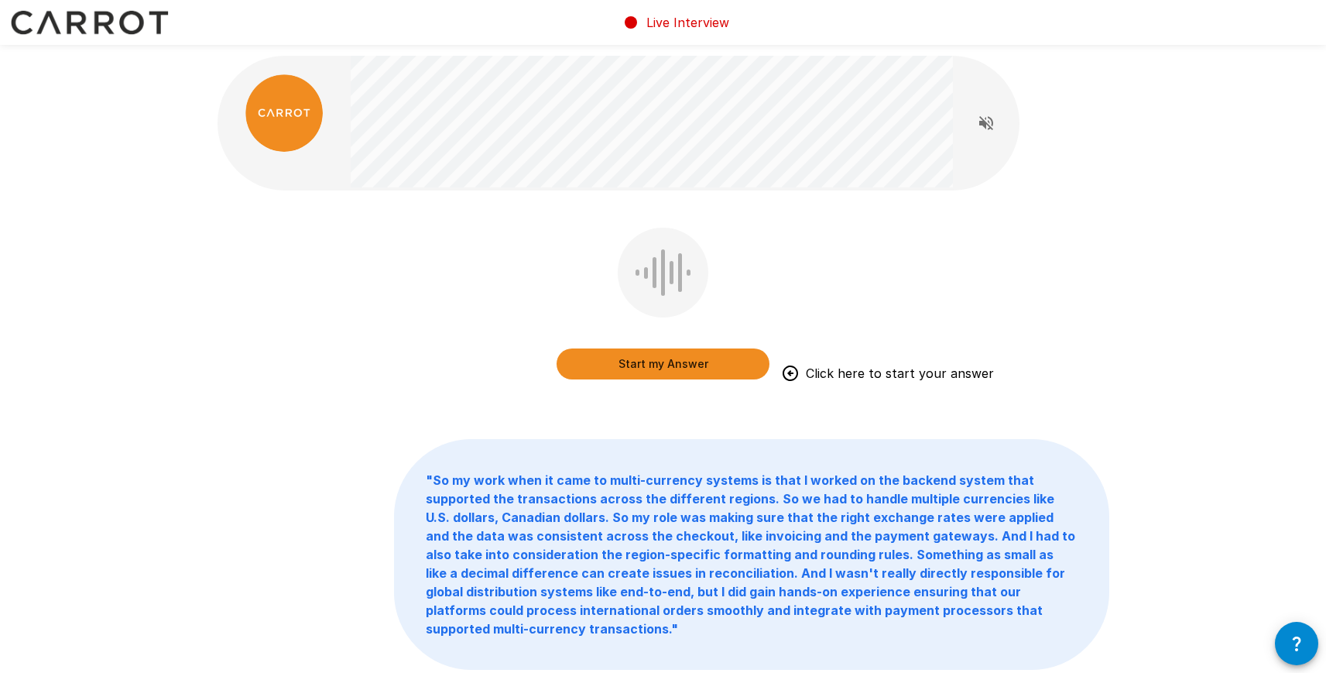
click at [683, 362] on button "Start my Answer" at bounding box center [663, 363] width 213 height 31
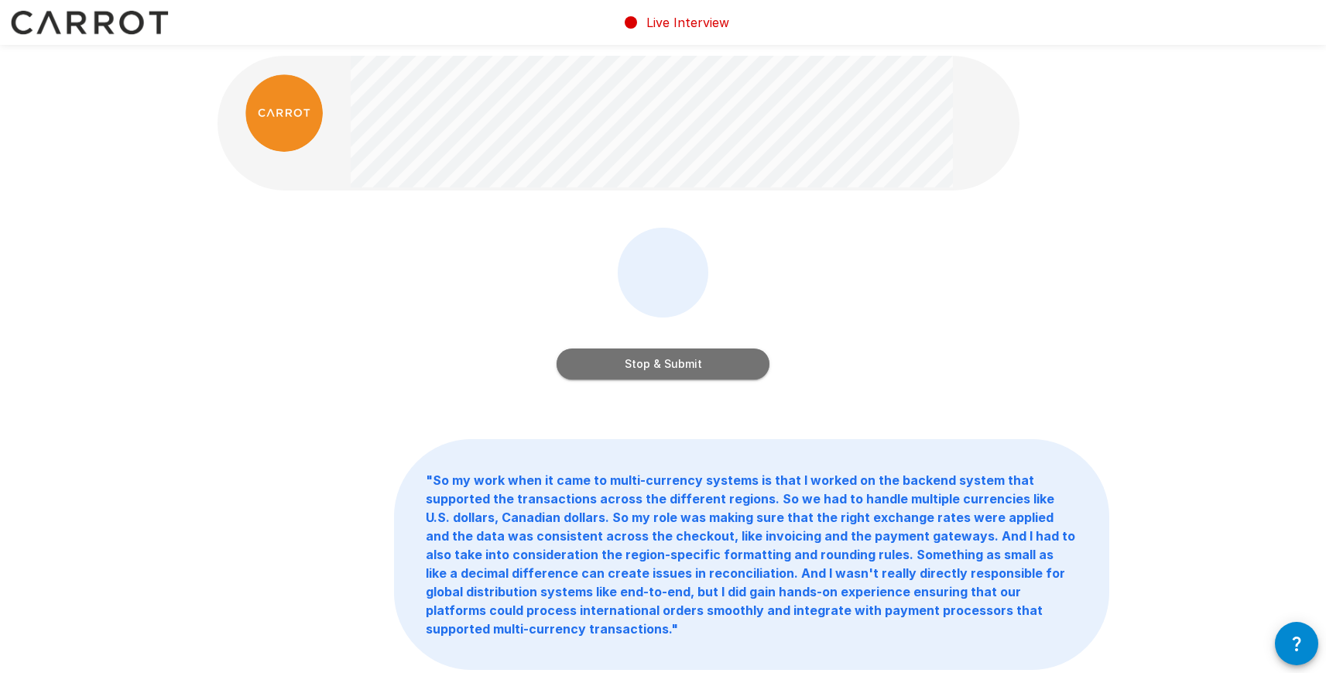
click at [692, 361] on button "Stop & Submit" at bounding box center [663, 363] width 213 height 31
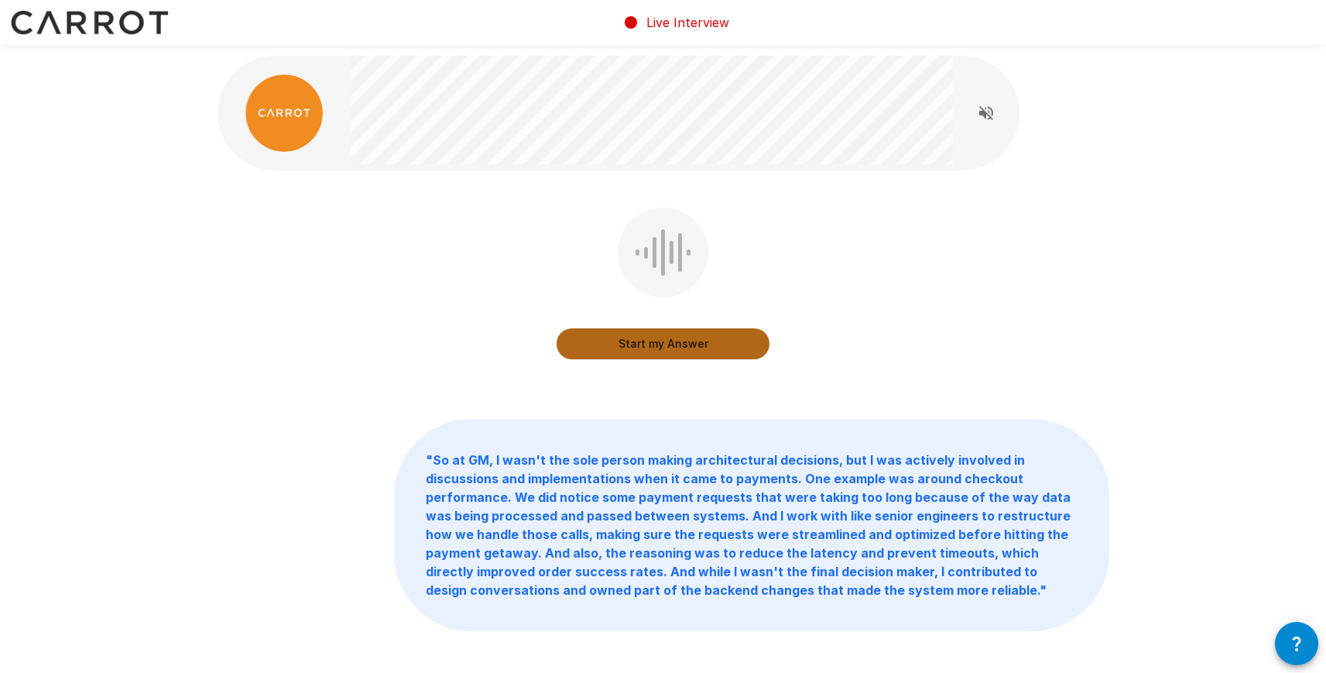
click at [685, 348] on button "Start my Answer" at bounding box center [663, 343] width 213 height 31
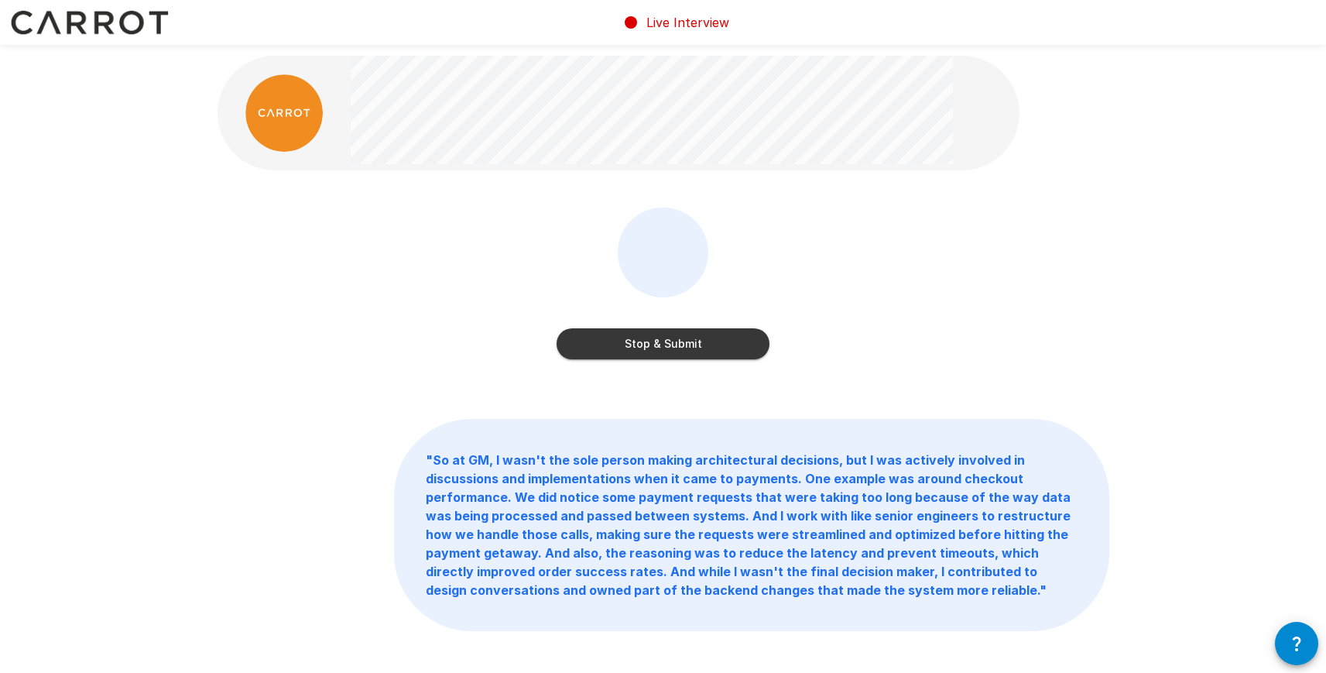
click at [685, 348] on button "Stop & Submit" at bounding box center [663, 343] width 213 height 31
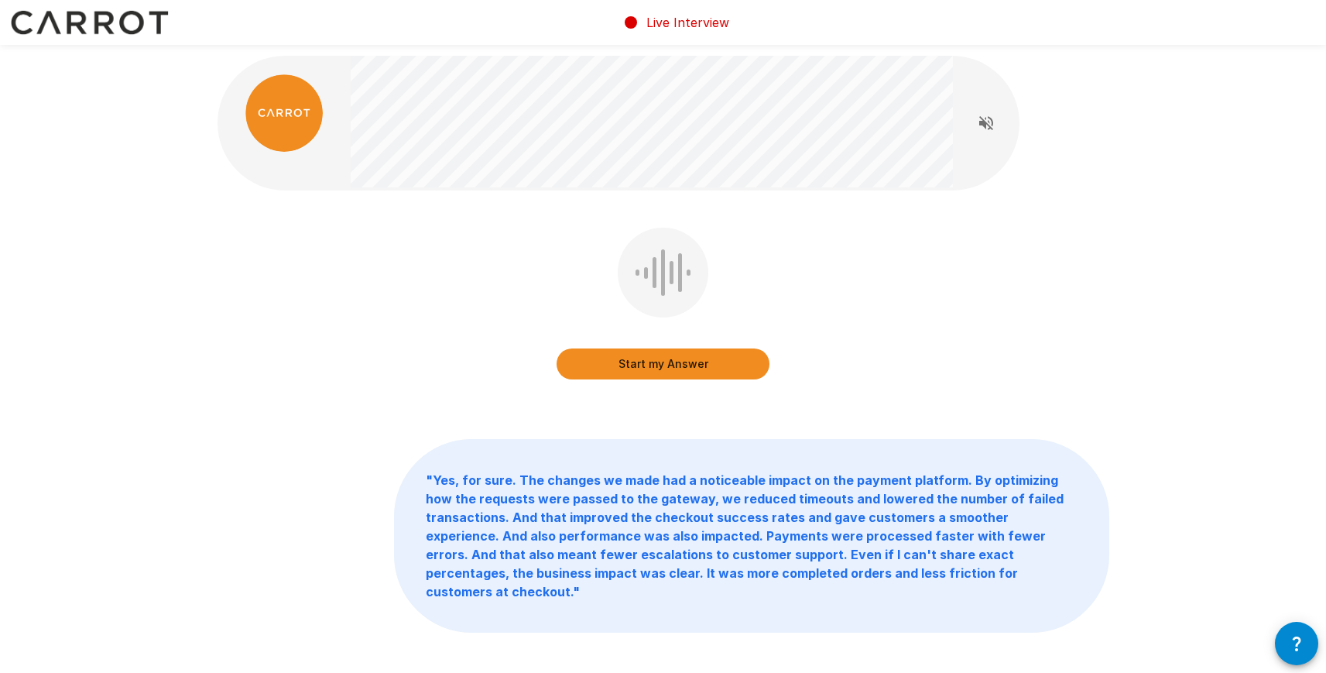
click at [687, 372] on button "Start my Answer" at bounding box center [663, 363] width 213 height 31
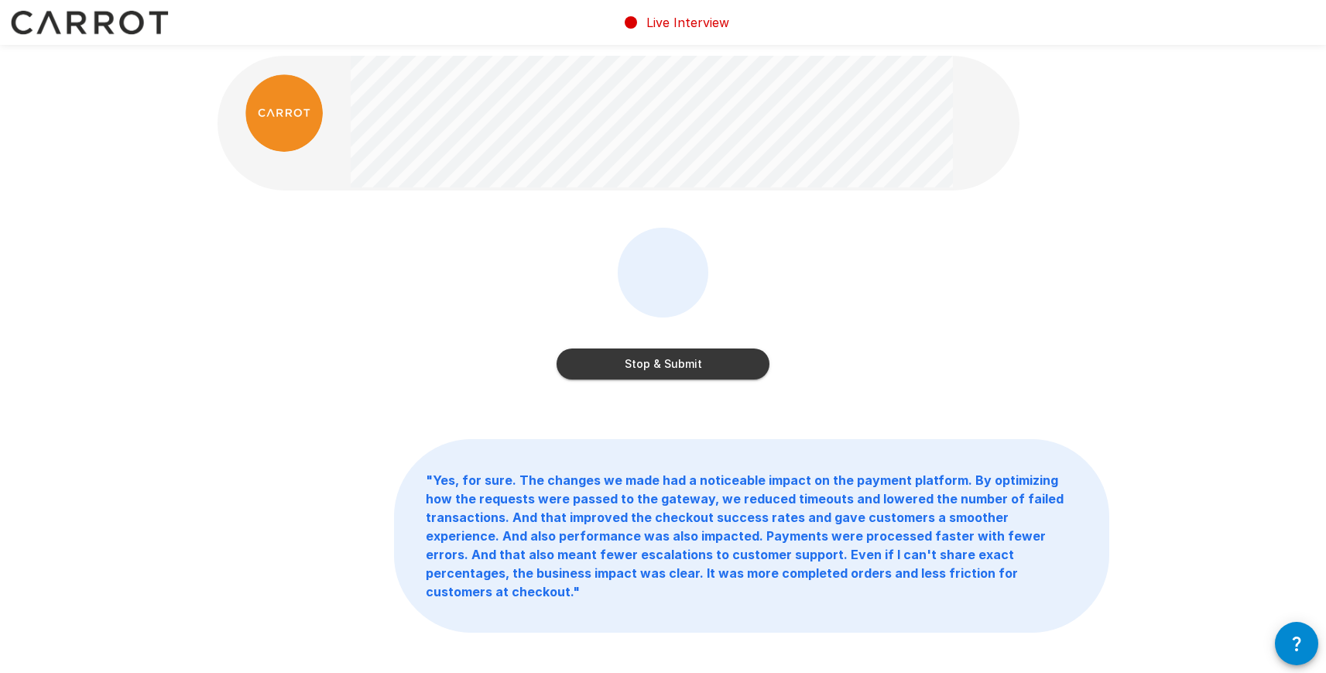
click at [670, 368] on button "Stop & Submit" at bounding box center [663, 363] width 213 height 31
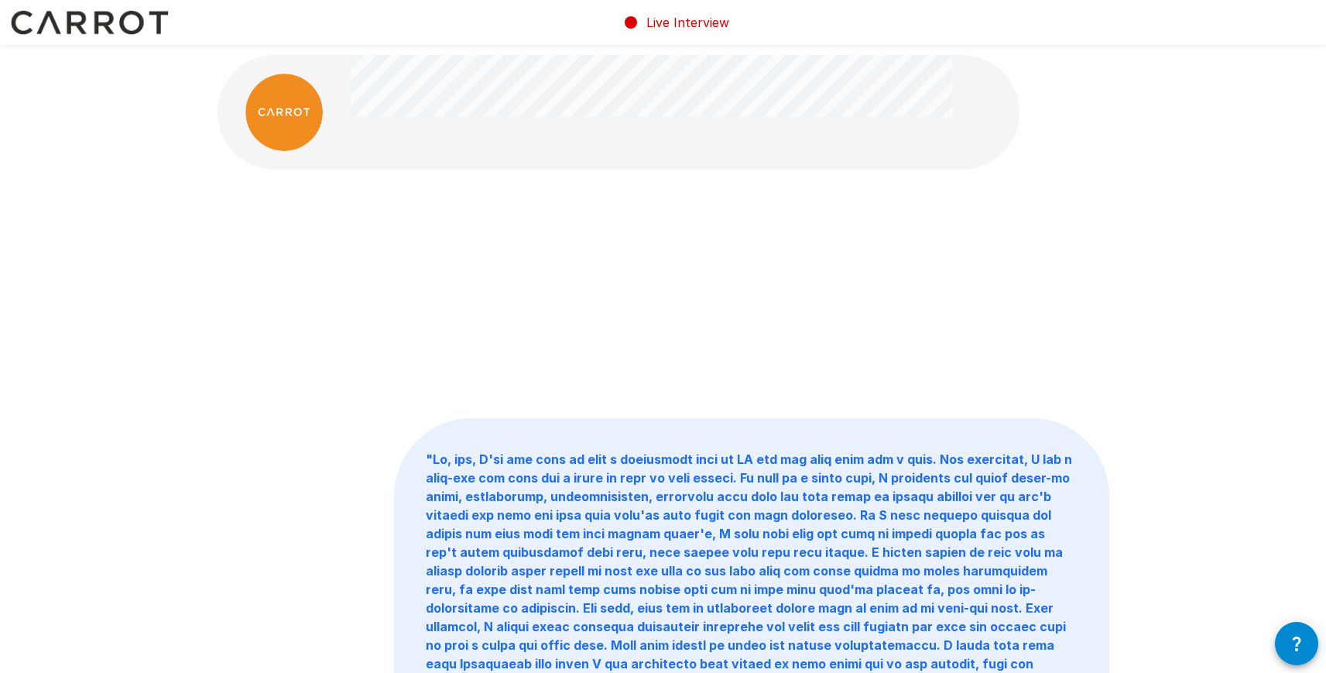
scroll to position [10, 0]
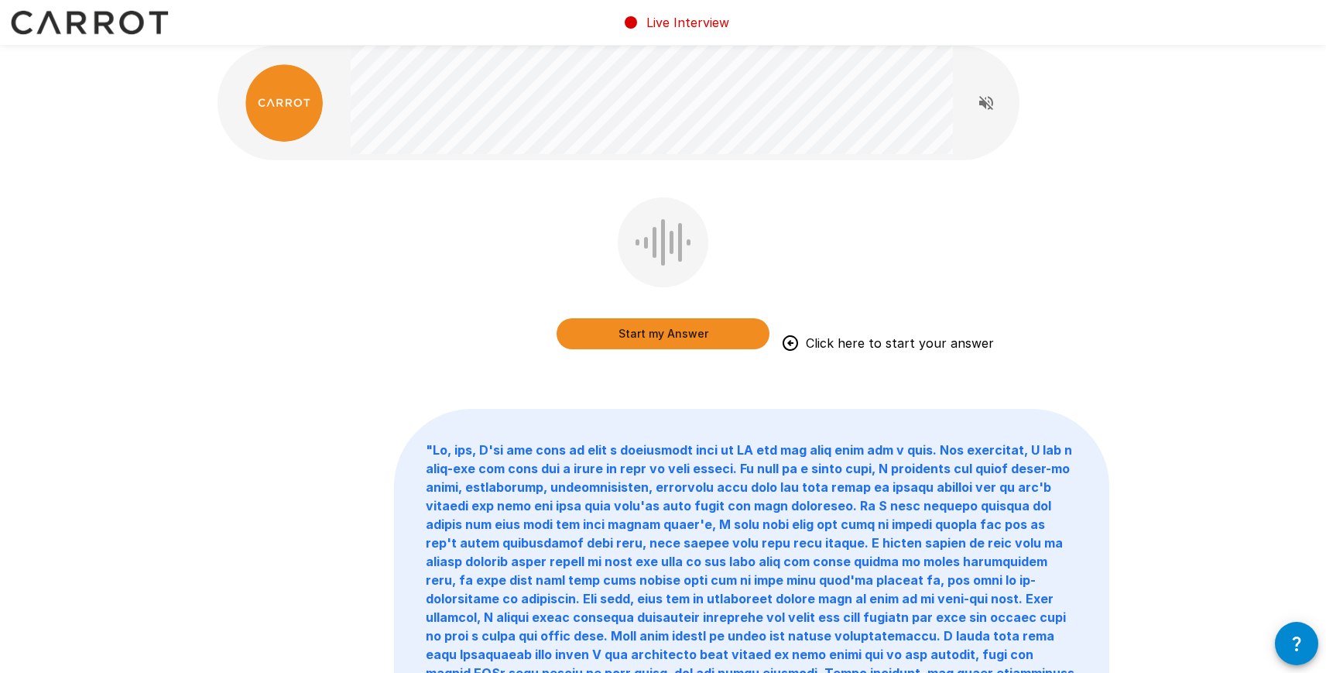
click at [660, 335] on button "Start my Answer" at bounding box center [663, 333] width 213 height 31
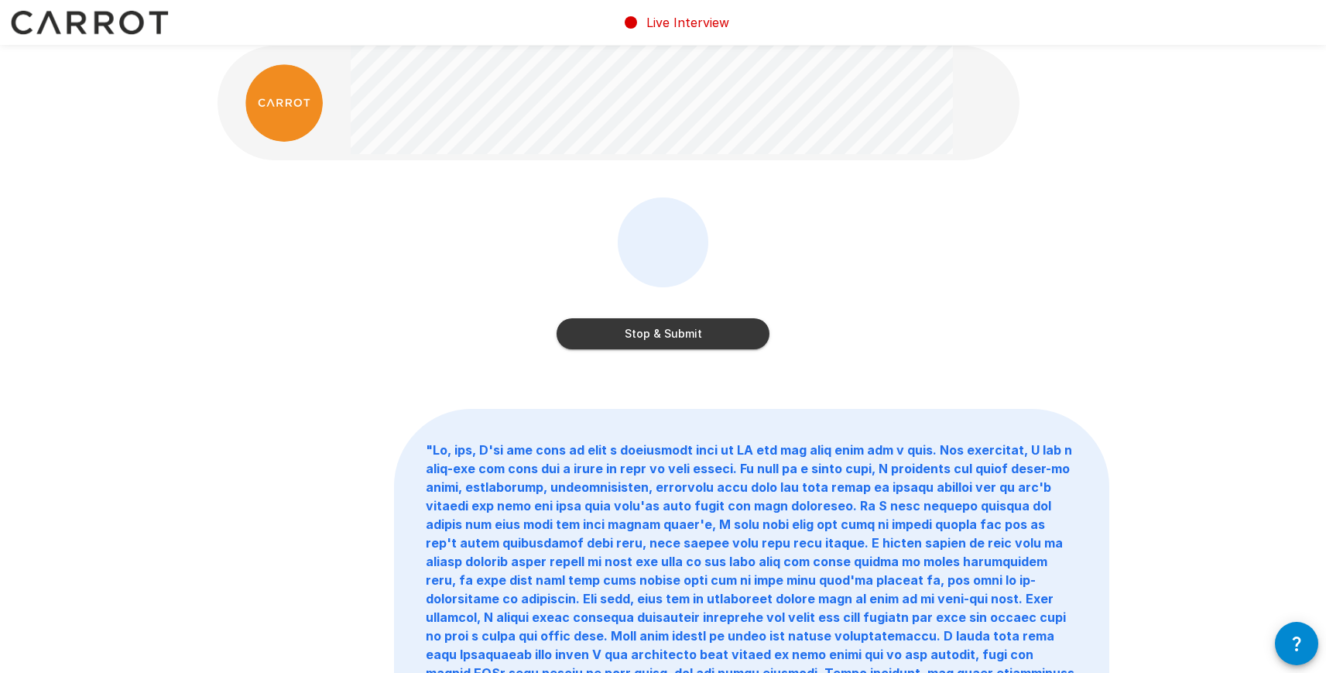
click at [660, 335] on button "Stop & Submit" at bounding box center [663, 333] width 213 height 31
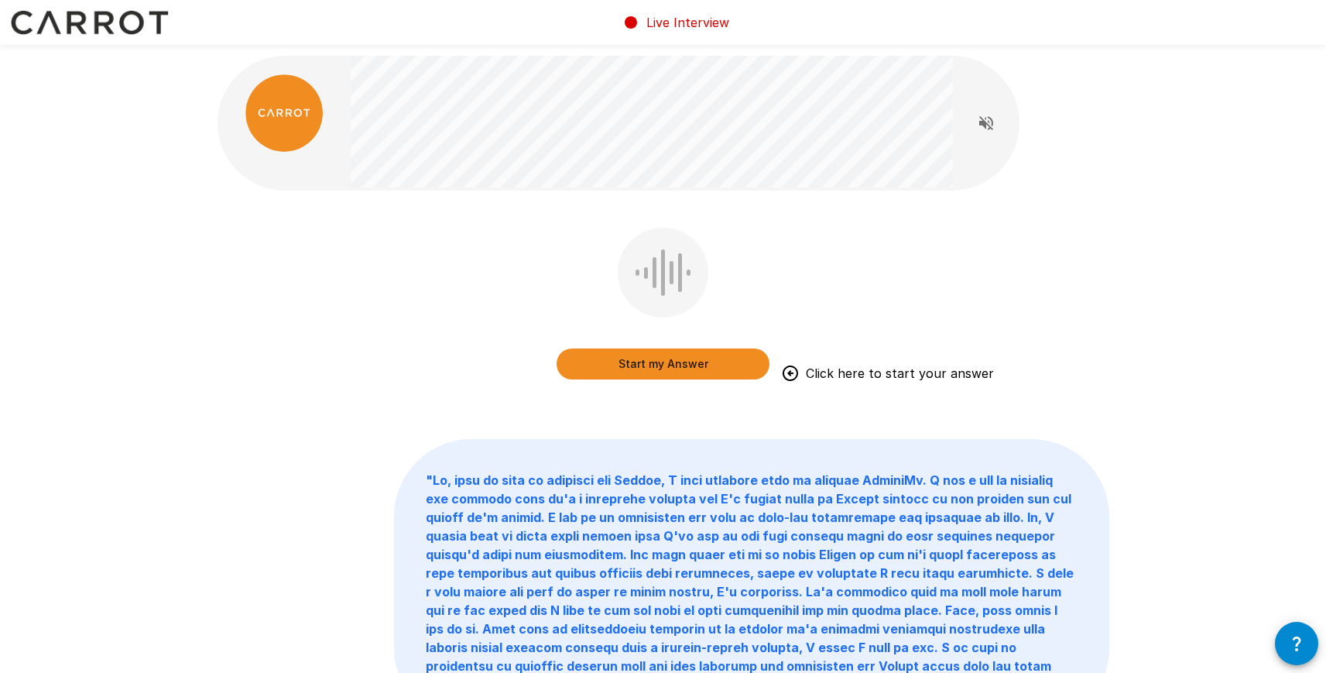
click at [660, 365] on button "Start my Answer" at bounding box center [663, 363] width 213 height 31
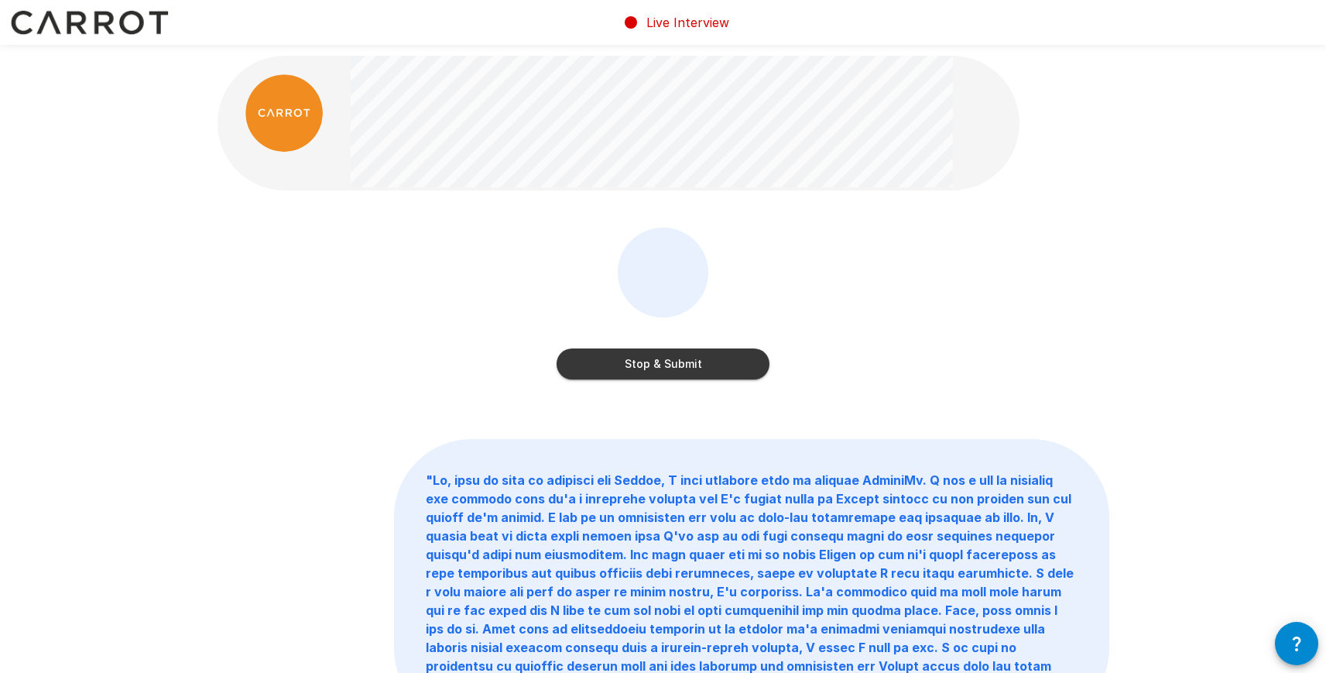
click at [660, 367] on button "Stop & Submit" at bounding box center [663, 363] width 213 height 31
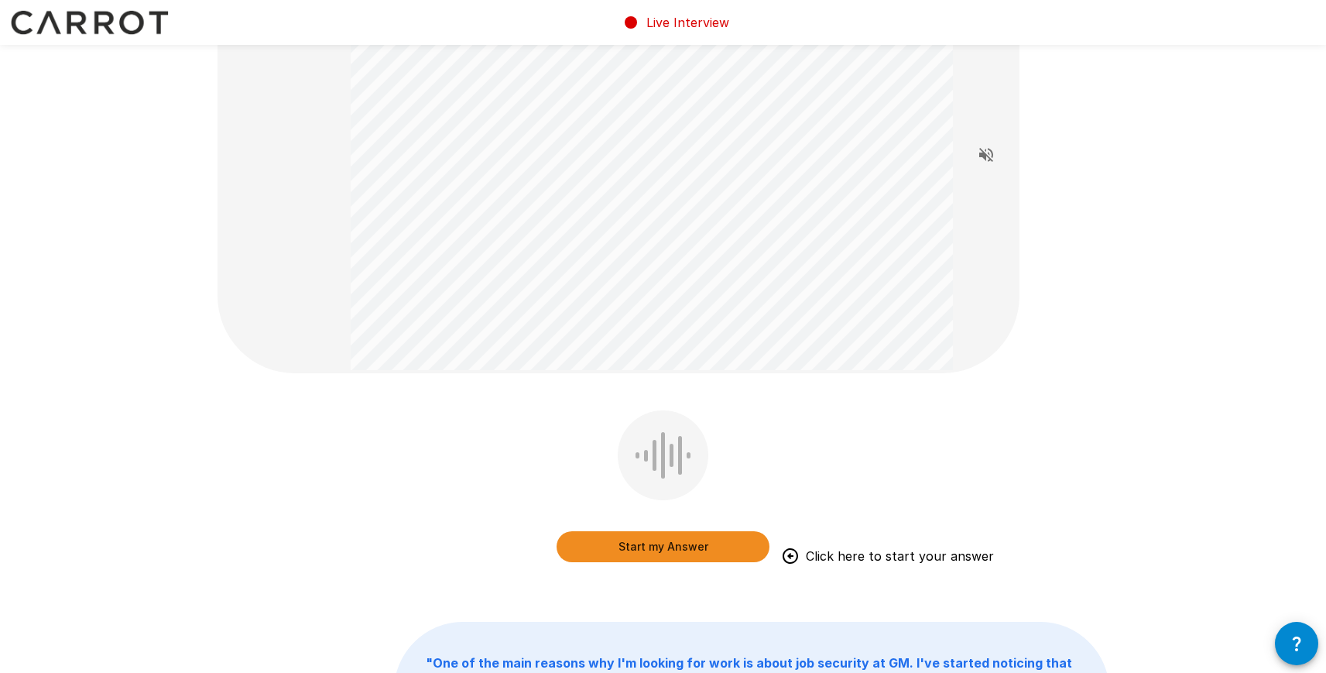
scroll to position [121, 0]
click at [598, 534] on button "Start my Answer" at bounding box center [663, 545] width 213 height 31
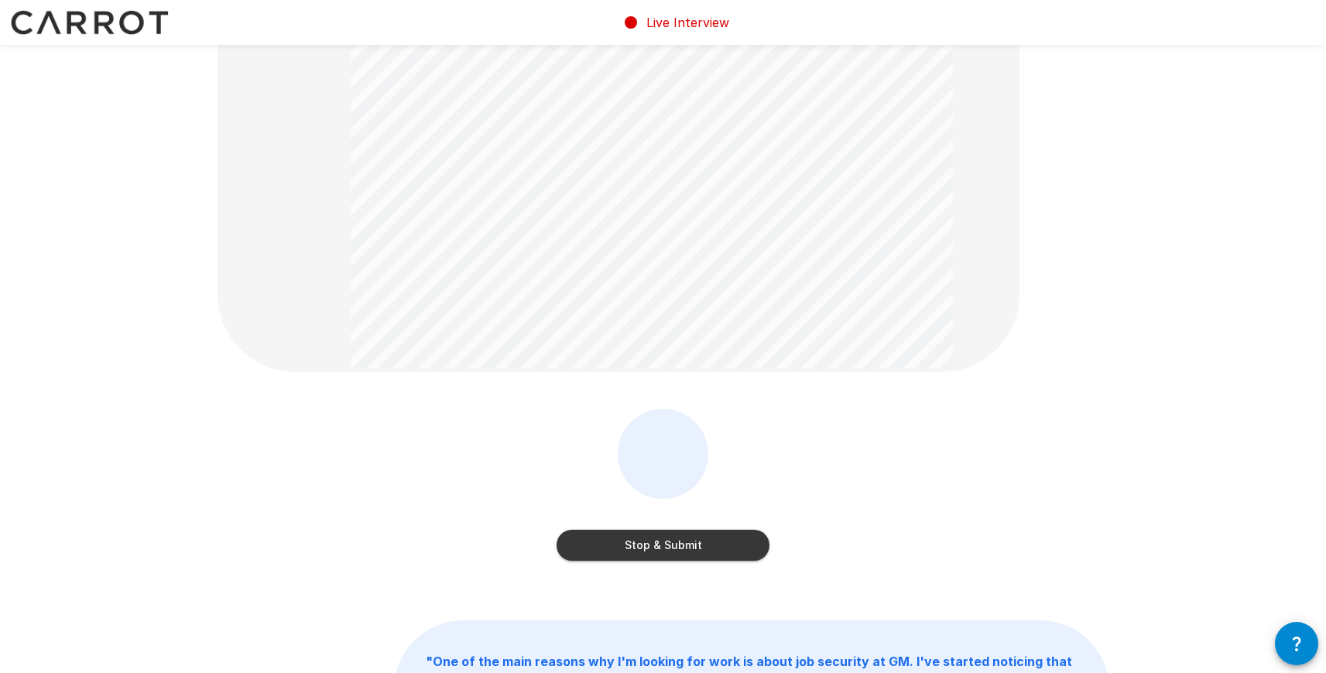
click at [598, 534] on button "Stop & Submit" at bounding box center [663, 545] width 213 height 31
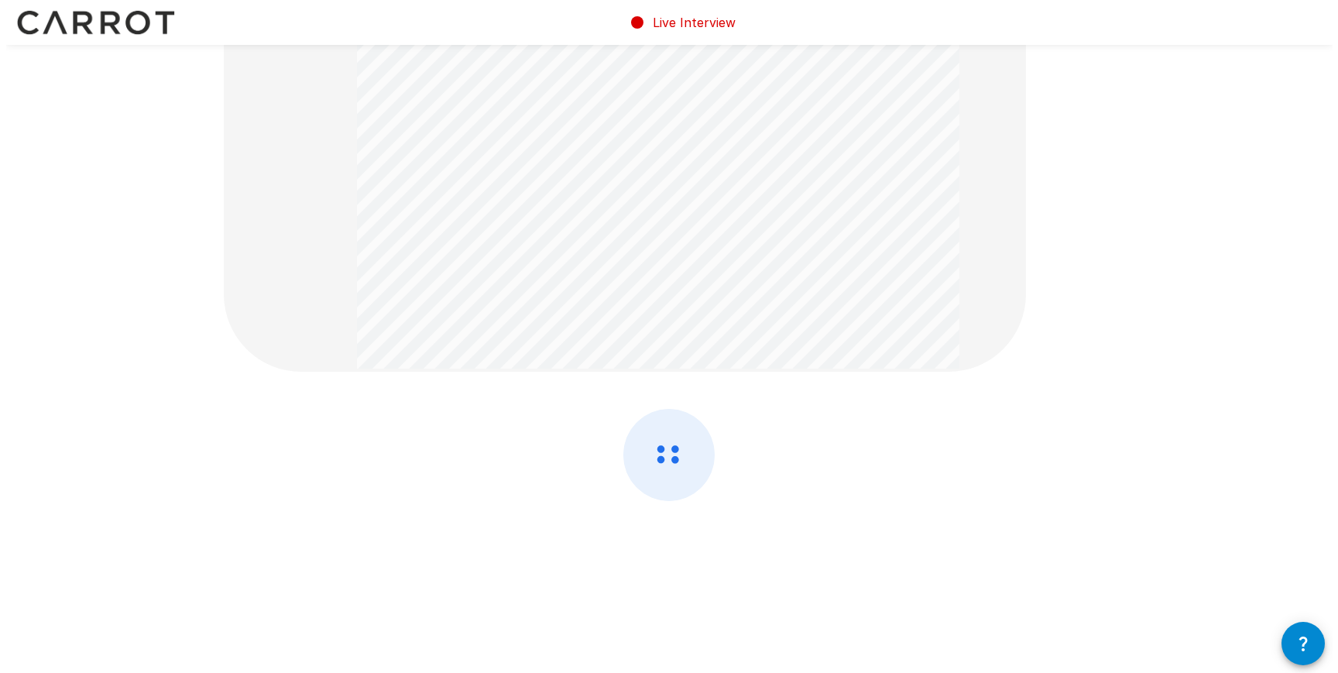
scroll to position [0, 0]
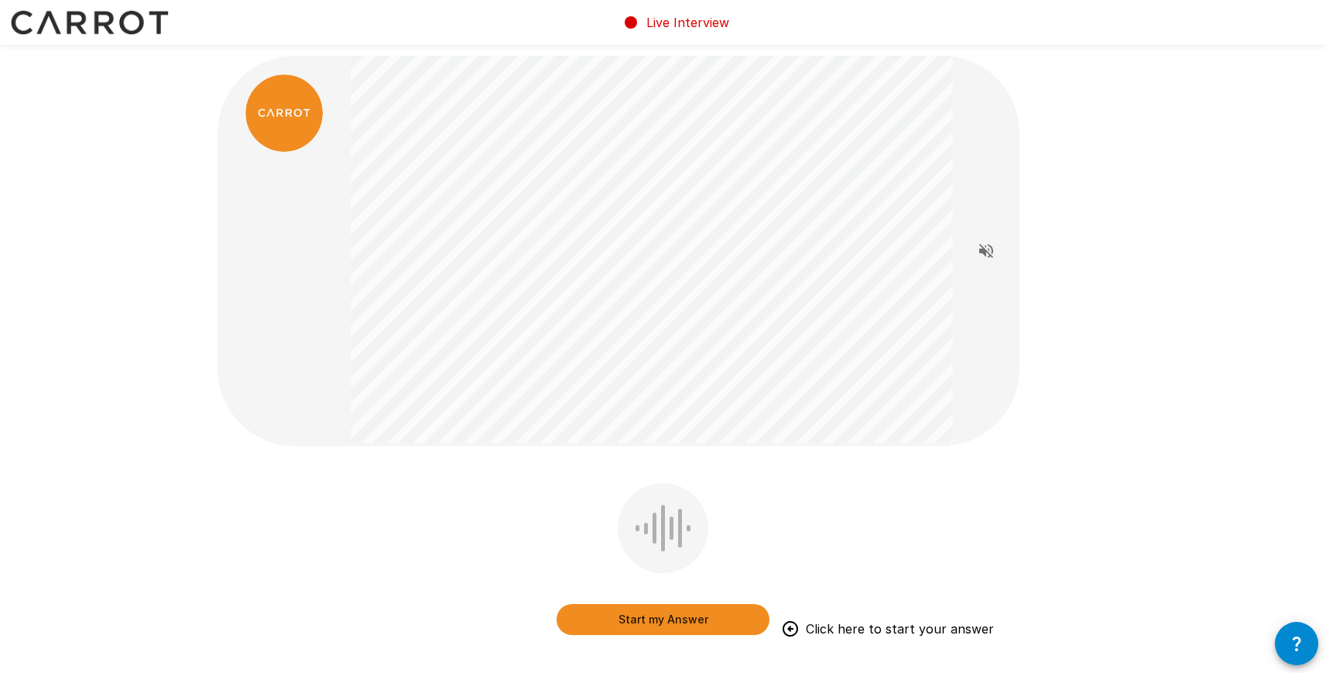
click at [595, 609] on button "Start my Answer" at bounding box center [663, 619] width 213 height 31
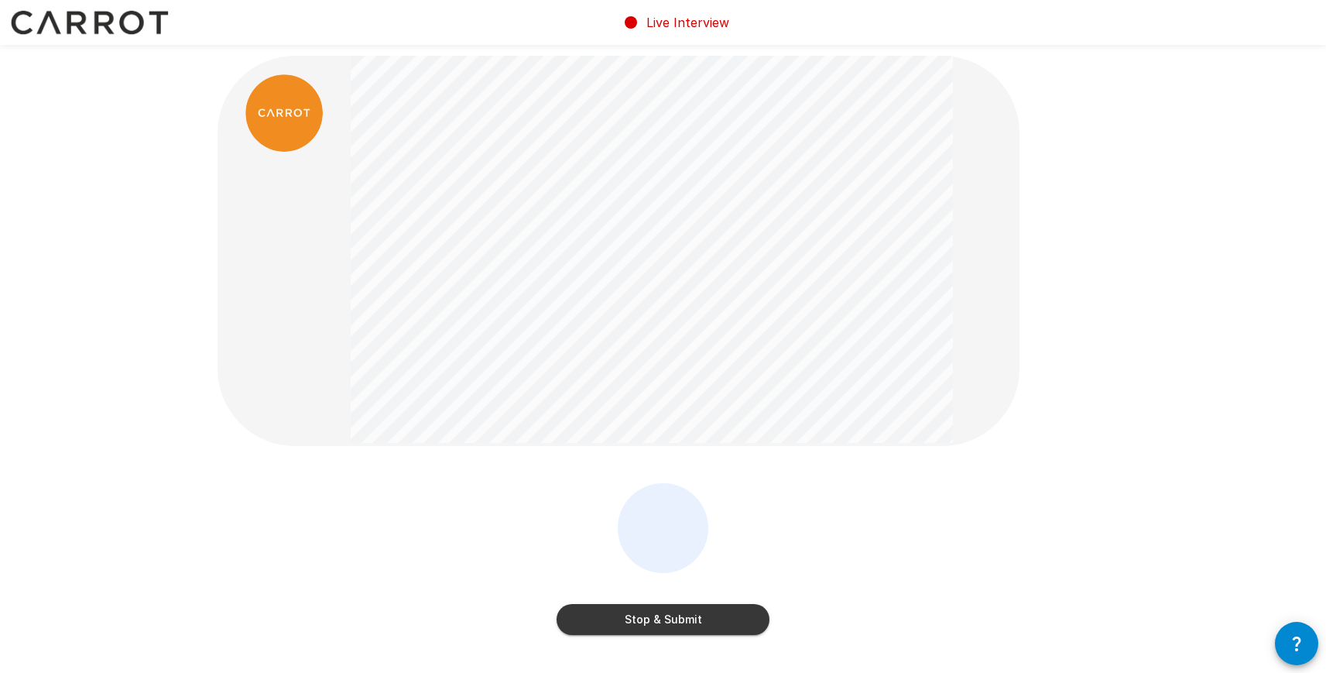
click at [604, 618] on button "Stop & Submit" at bounding box center [663, 619] width 213 height 31
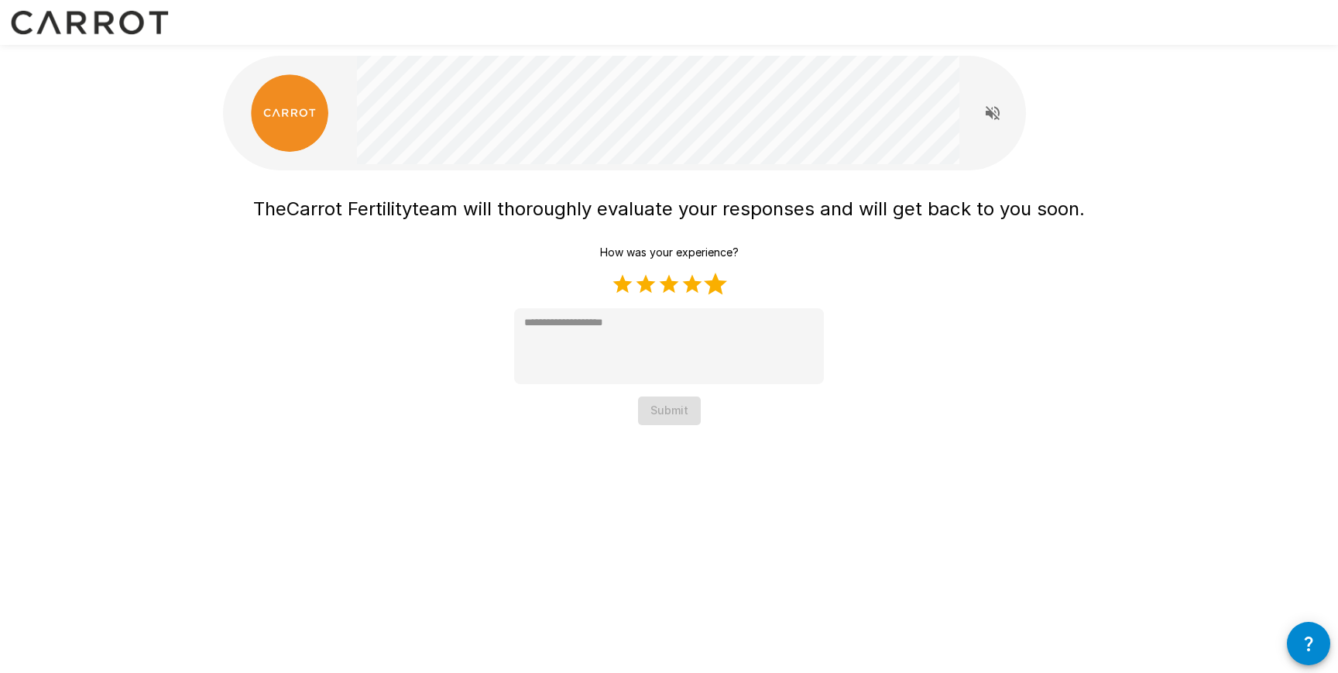
click at [721, 284] on label "5 Stars" at bounding box center [715, 283] width 23 height 23
type textarea "*"
click at [684, 416] on button "Submit" at bounding box center [669, 410] width 63 height 29
